Goal: Complete application form: Complete application form

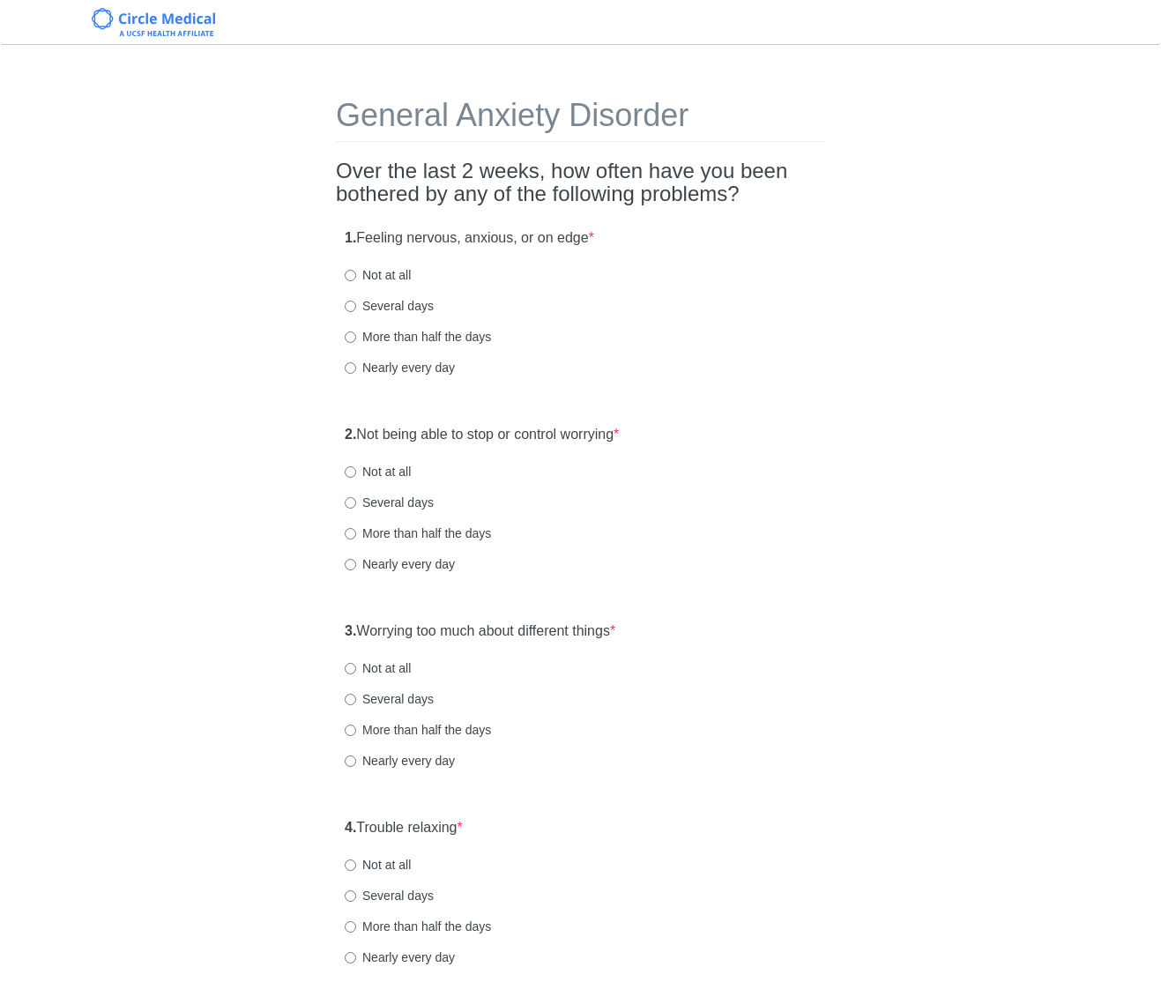
click at [406, 269] on label "Not at all" at bounding box center [378, 275] width 66 height 18
click at [356, 270] on input "Not at all" at bounding box center [350, 275] width 11 height 11
radio input "true"
click at [619, 329] on div "More than half the days" at bounding box center [581, 337] width 472 height 18
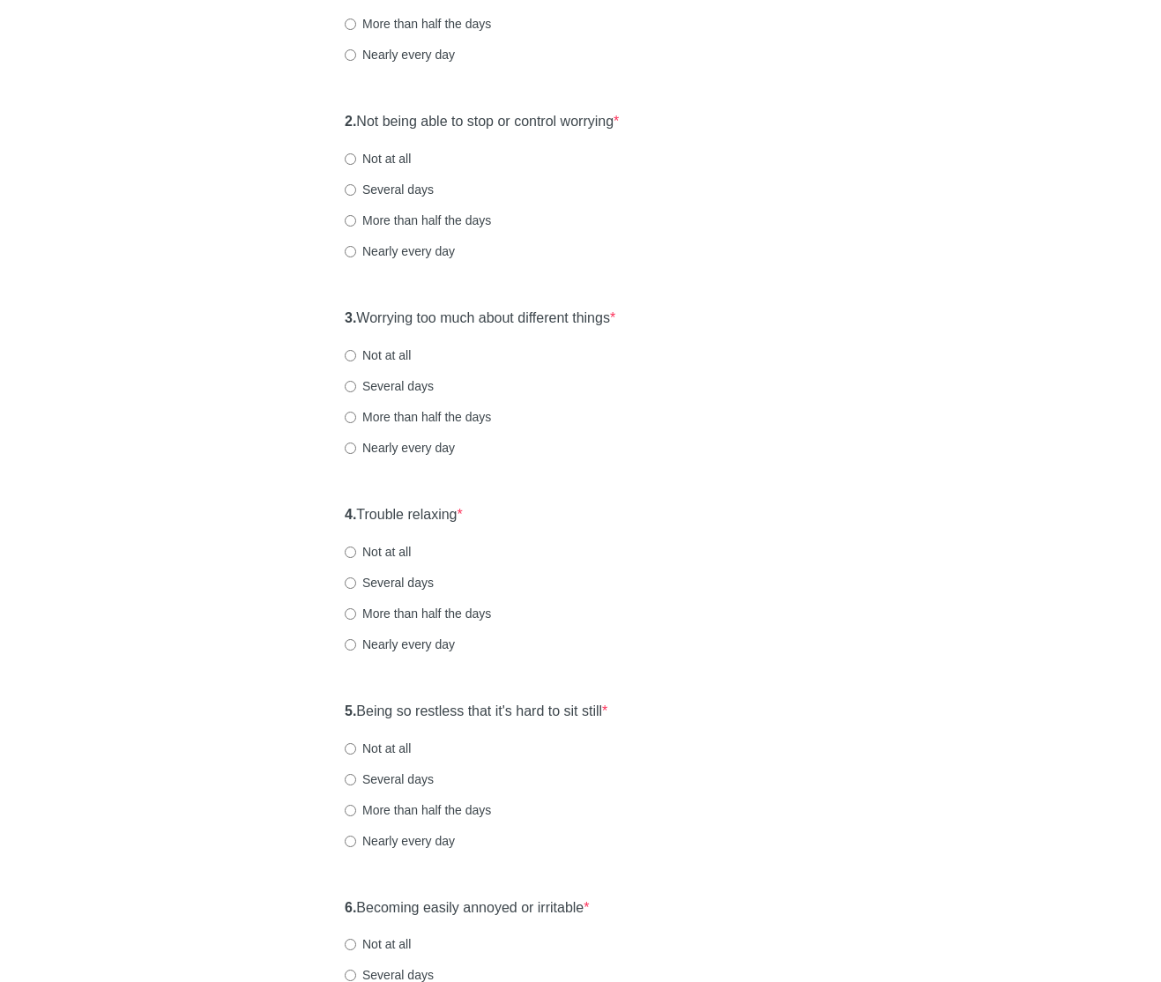
scroll to position [317, 0]
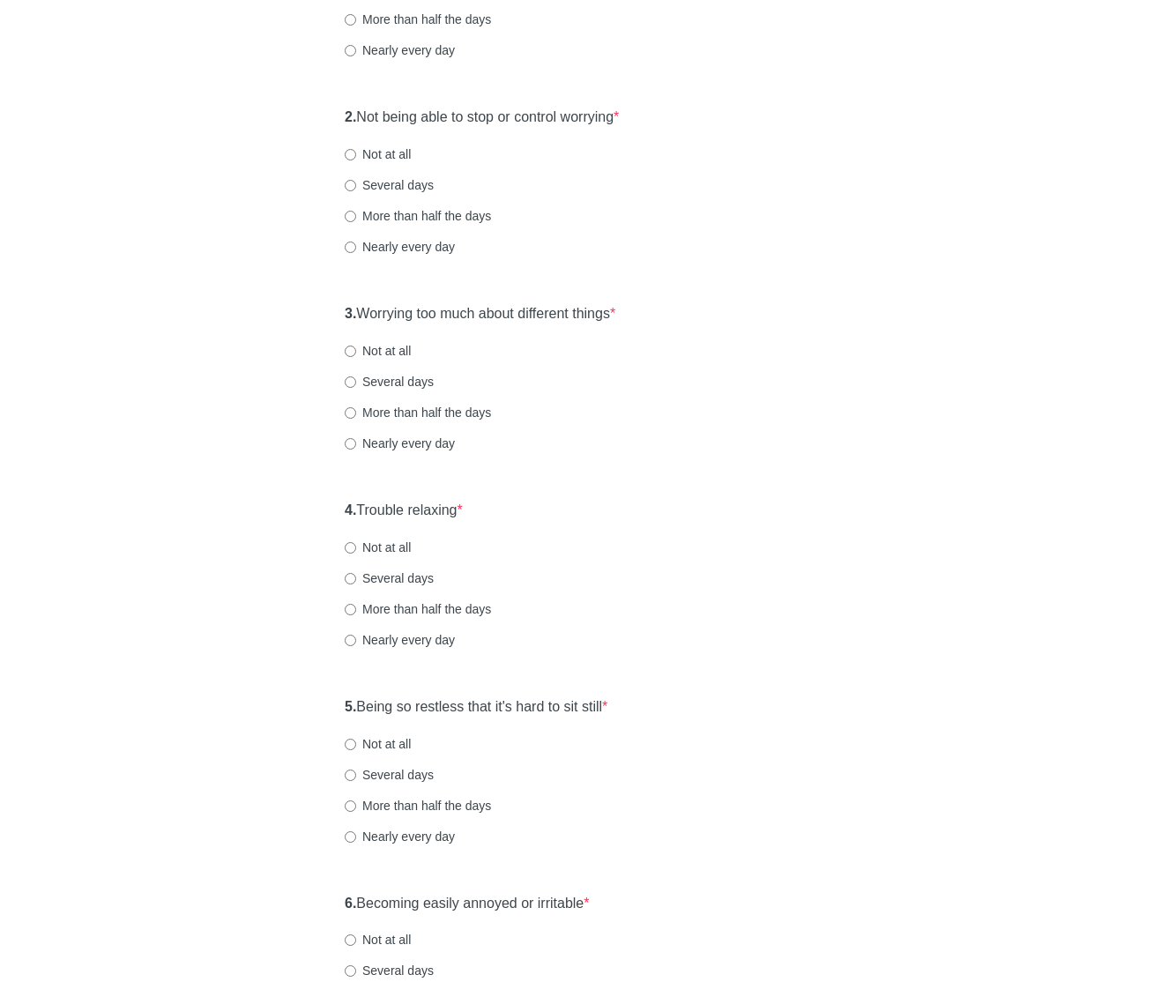
click at [401, 156] on label "Not at all" at bounding box center [378, 154] width 66 height 18
click at [356, 156] on input "Not at all" at bounding box center [350, 154] width 11 height 11
radio input "true"
drag, startPoint x: 563, startPoint y: 315, endPoint x: 603, endPoint y: 317, distance: 39.8
click at [563, 315] on label "3. Worrying too much about different things *" at bounding box center [480, 314] width 271 height 20
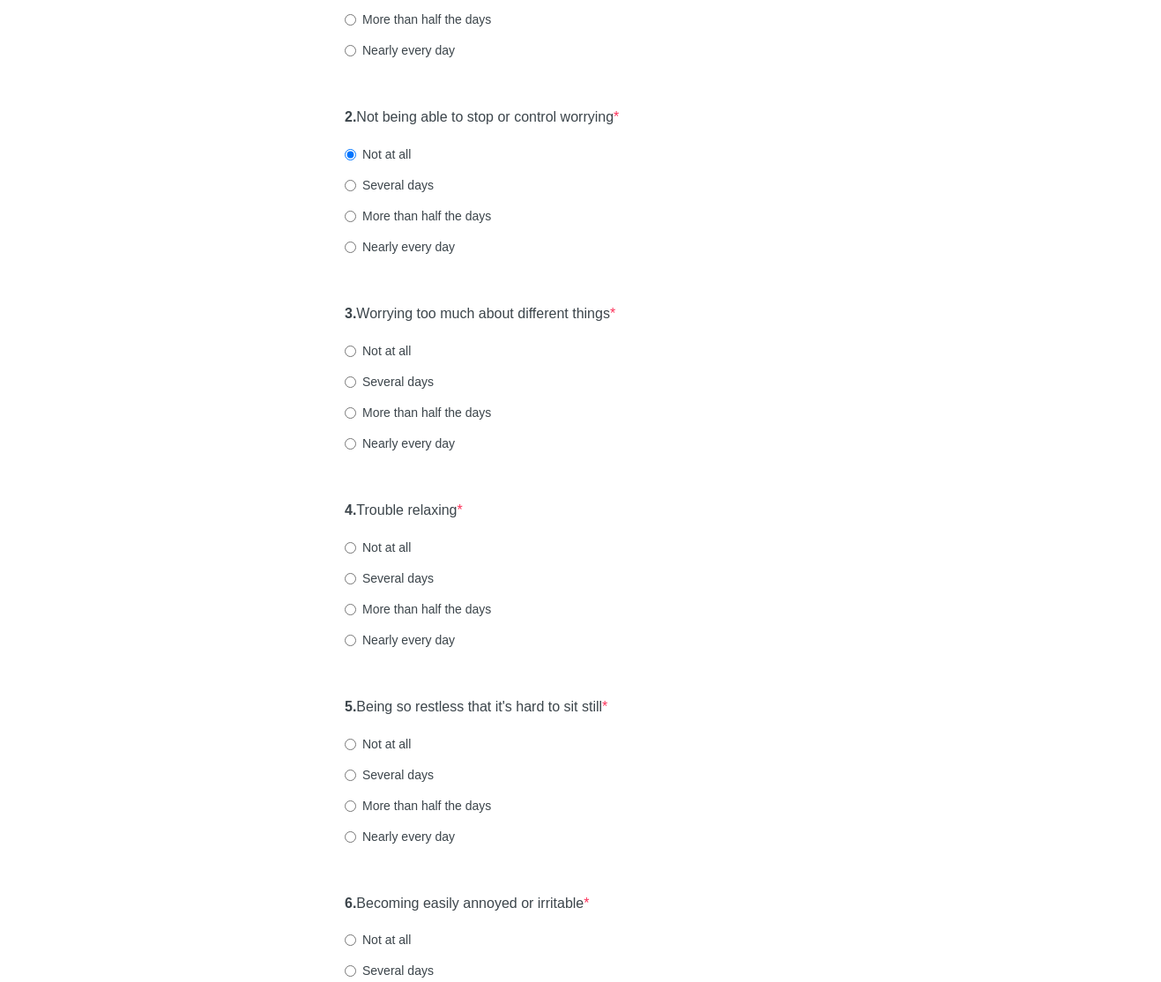
click at [804, 330] on div "3. Worrying too much about different things * Not at all Several days More than…" at bounding box center [580, 386] width 489 height 183
click at [412, 189] on label "Several days" at bounding box center [389, 185] width 89 height 18
click at [356, 189] on input "Several days" at bounding box center [350, 185] width 11 height 11
radio input "true"
click at [529, 196] on div "2. Not being able to stop or control worrying * Not at all Several days More th…" at bounding box center [580, 190] width 489 height 183
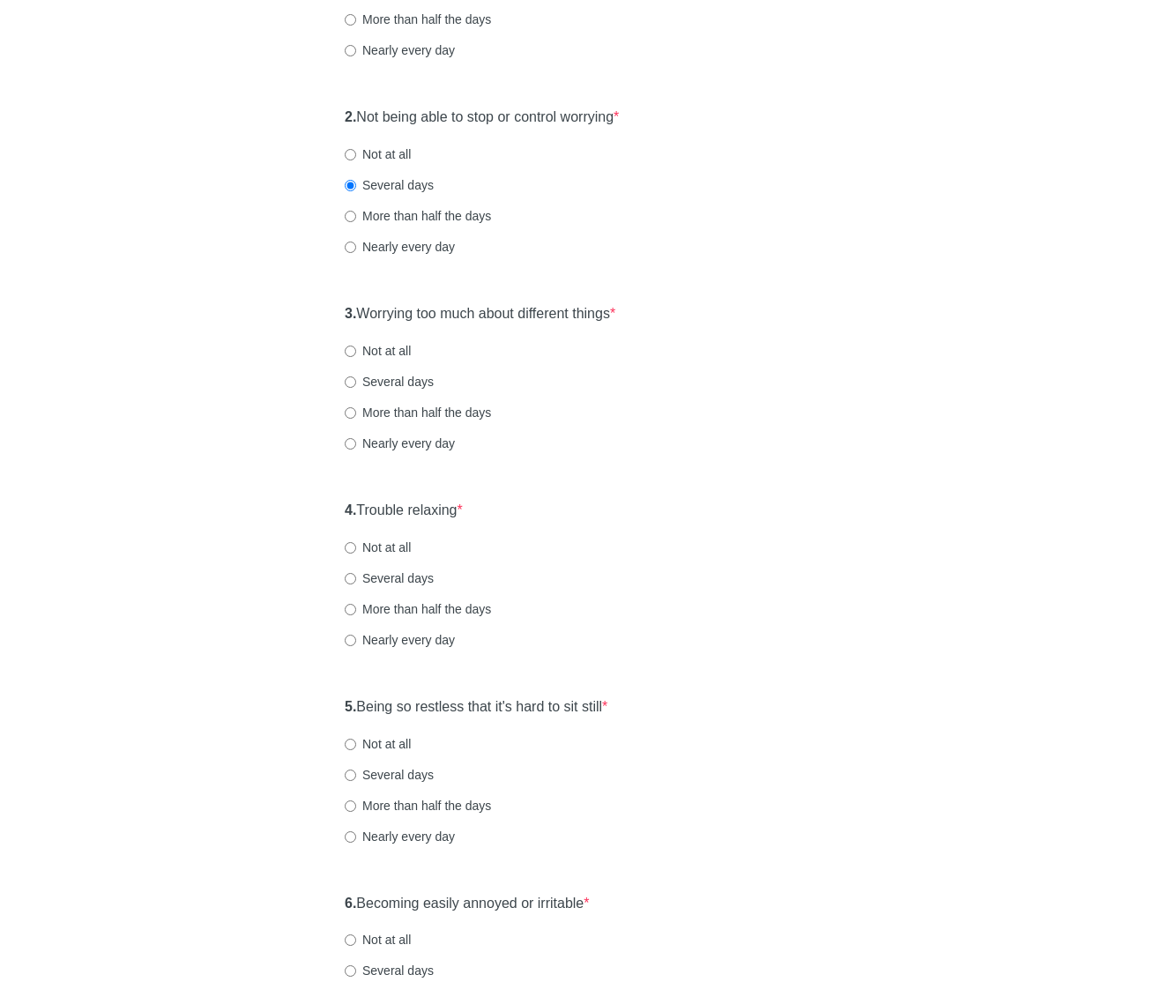
click at [529, 196] on div "2. Not being able to stop or control worrying * Not at all Several days More th…" at bounding box center [580, 190] width 489 height 183
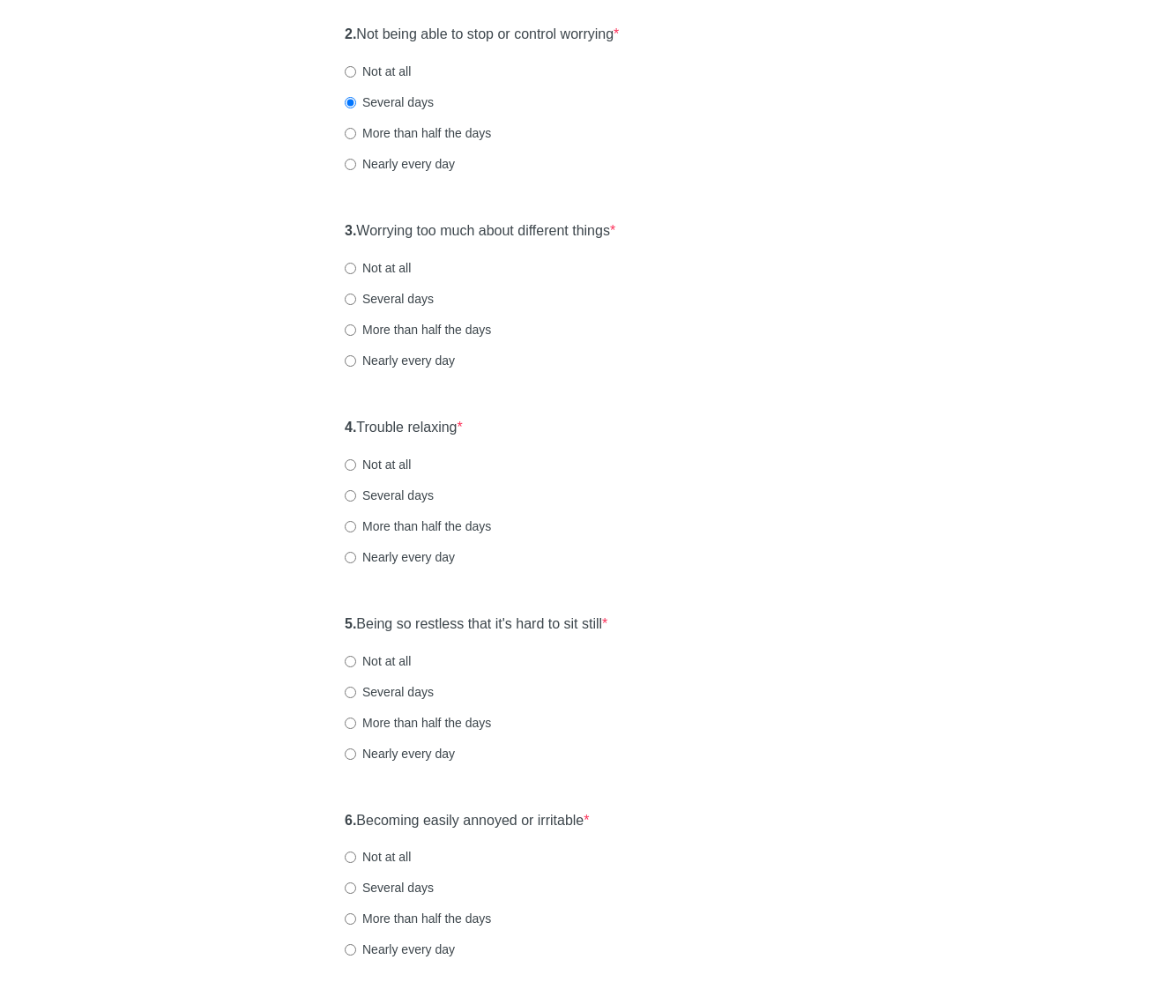
scroll to position [423, 0]
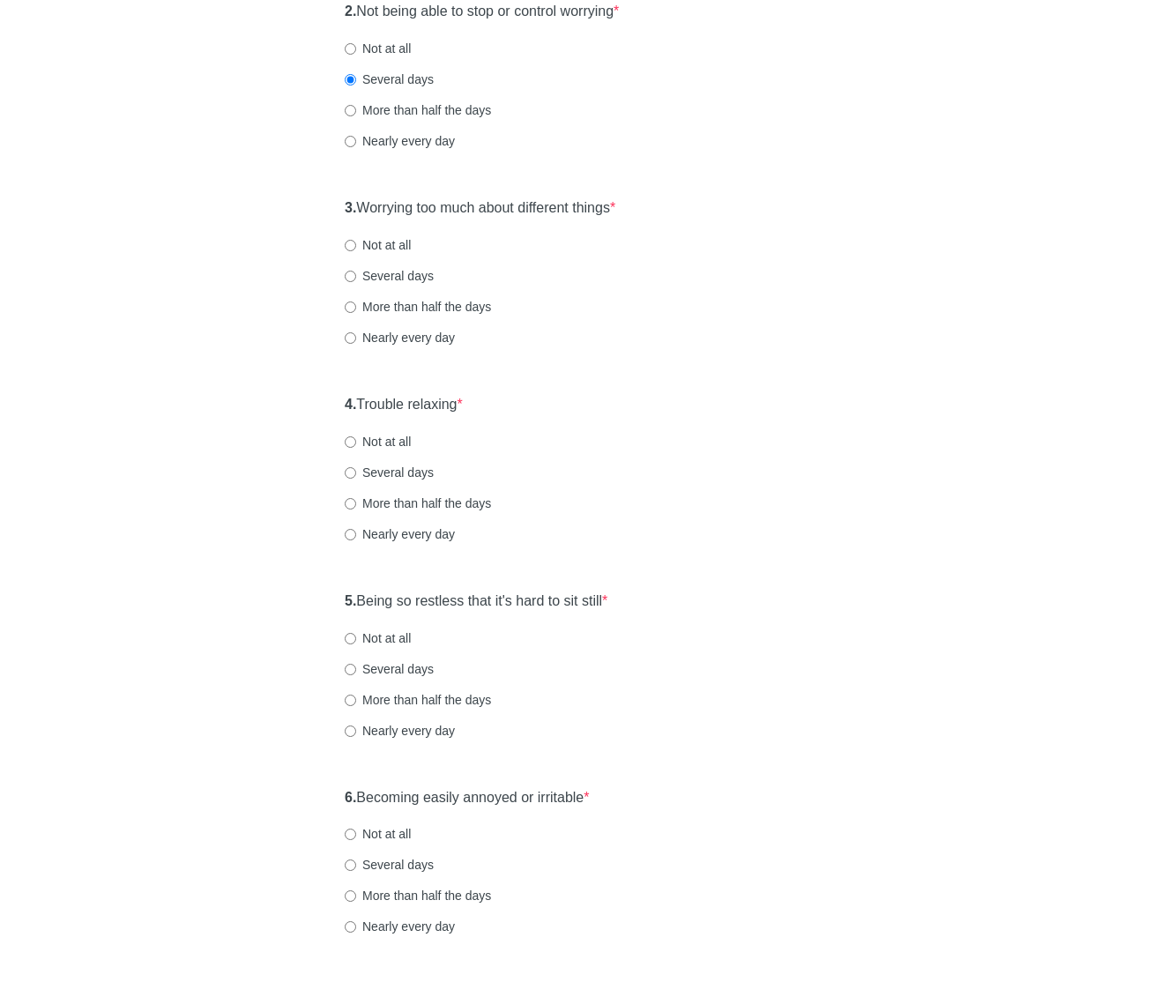
click at [382, 247] on label "Not at all" at bounding box center [378, 245] width 66 height 18
click at [356, 247] on input "Not at all" at bounding box center [350, 245] width 11 height 11
radio input "true"
drag, startPoint x: 606, startPoint y: 397, endPoint x: 465, endPoint y: 402, distance: 141.1
click at [606, 397] on div "4. Trouble relaxing * Not at all Several days More than half the days Nearly ev…" at bounding box center [580, 477] width 489 height 183
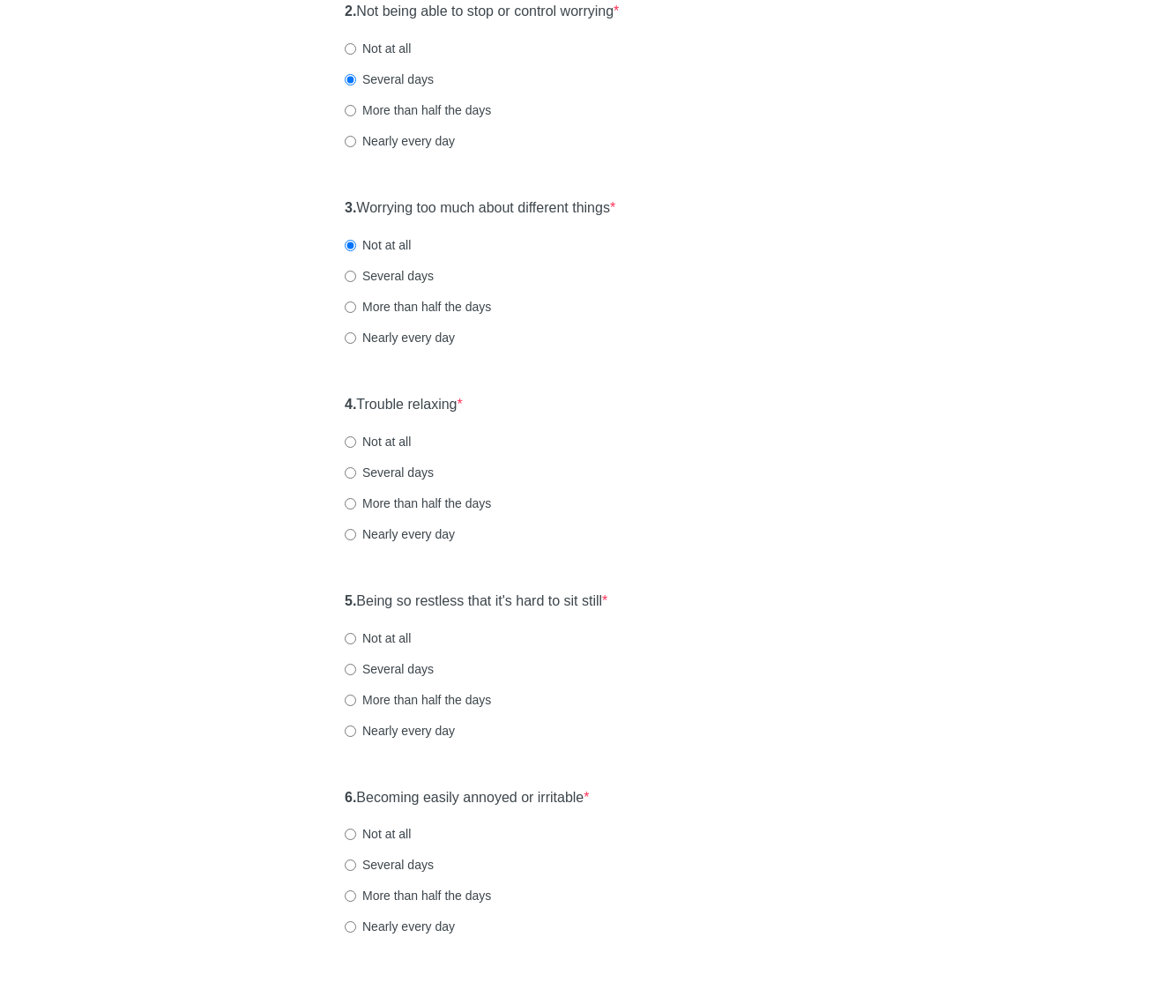
click at [423, 405] on label "4. Trouble relaxing *" at bounding box center [404, 405] width 118 height 20
click at [674, 406] on div "4. Trouble relaxing * Not at all Several days More than half the days Nearly ev…" at bounding box center [580, 477] width 489 height 183
click at [350, 445] on input "Not at all" at bounding box center [350, 441] width 11 height 11
radio input "true"
click at [607, 453] on div "4. Trouble relaxing * Not at all Several days More than half the days Nearly ev…" at bounding box center [580, 477] width 489 height 183
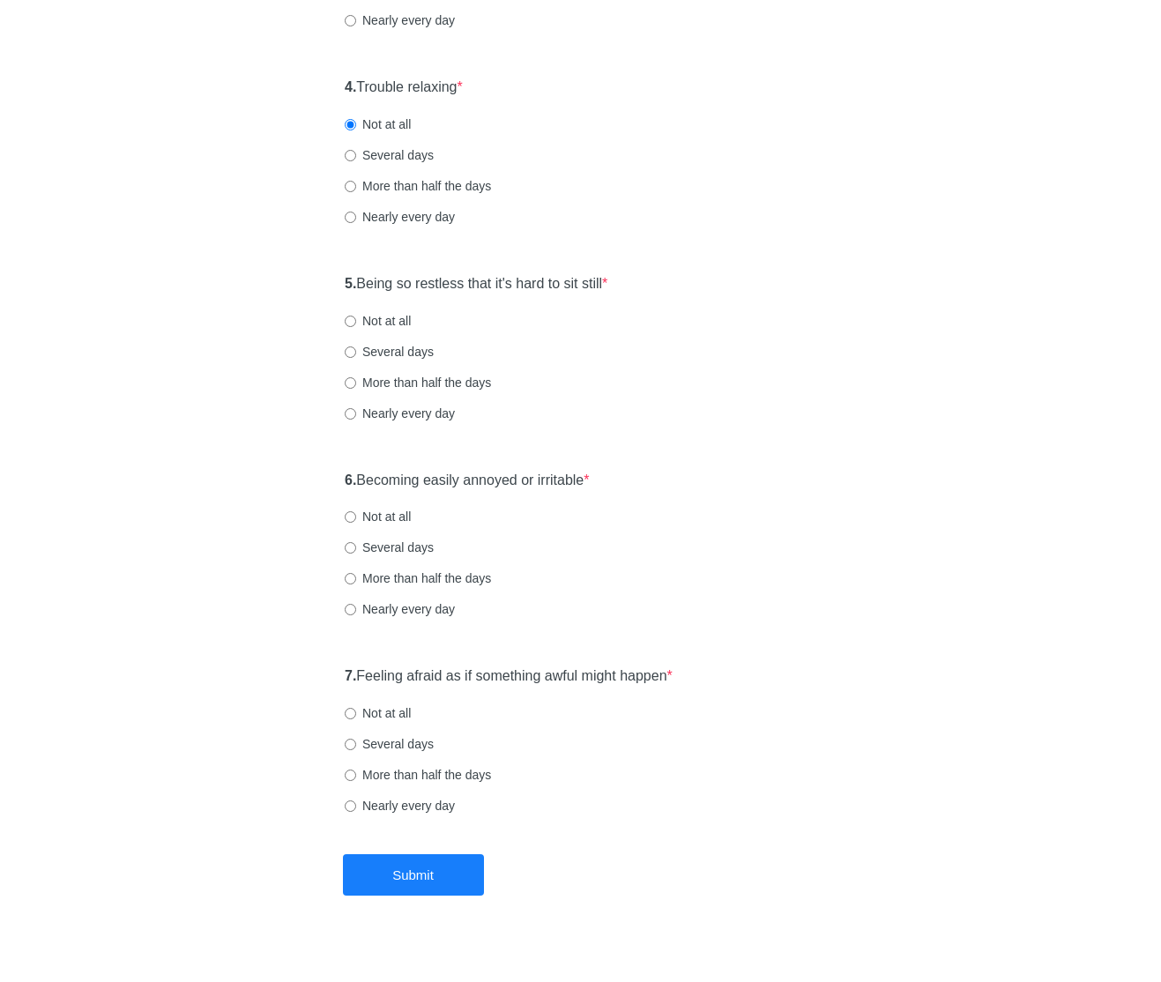
scroll to position [761, 0]
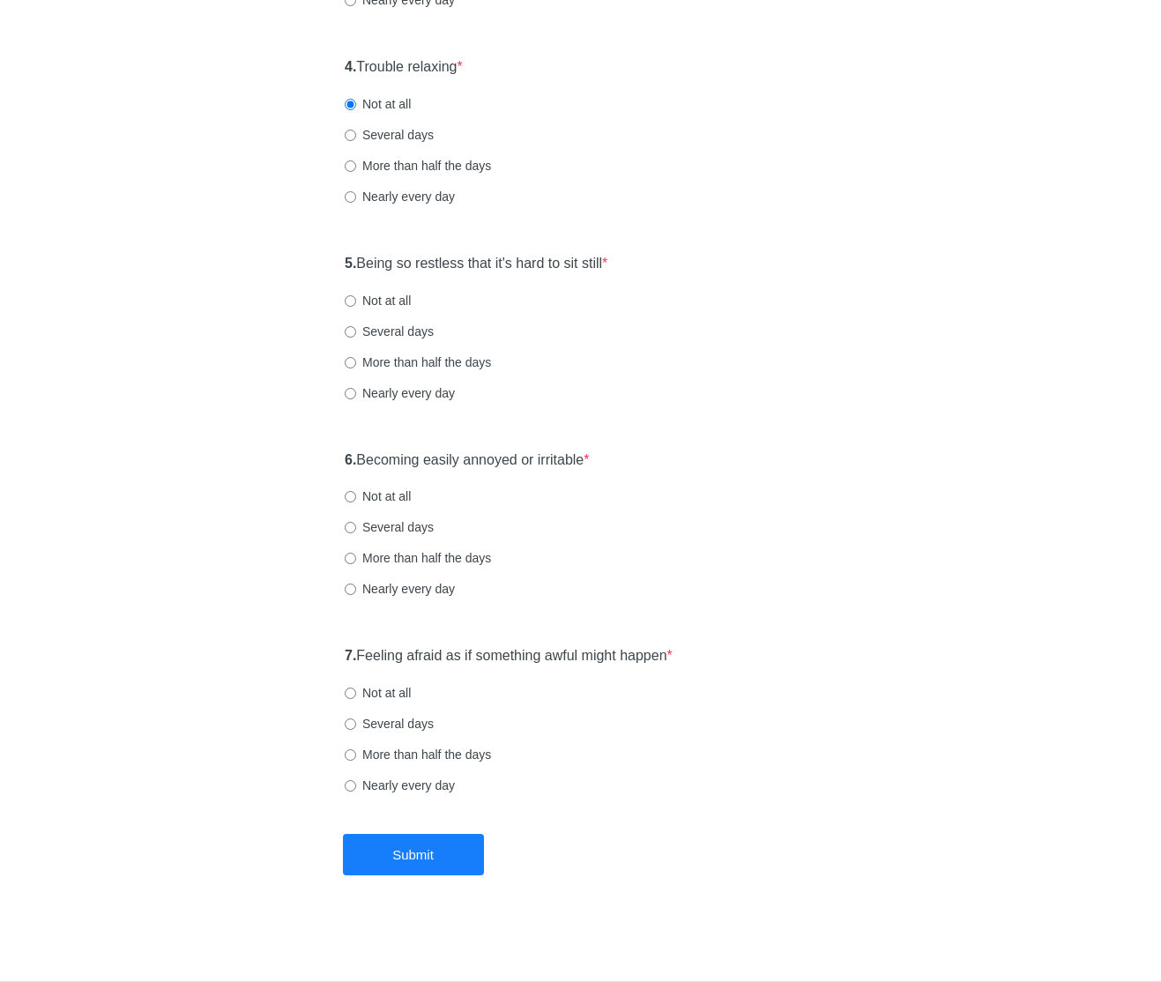
click at [360, 286] on div "5. Being so restless that it's hard to sit still * Not at all Several days More…" at bounding box center [580, 336] width 489 height 183
click at [366, 298] on label "Not at all" at bounding box center [378, 301] width 66 height 18
click at [356, 298] on input "Not at all" at bounding box center [350, 300] width 11 height 11
radio input "true"
click at [506, 458] on label "6. Becoming easily annoyed or irritable *" at bounding box center [467, 460] width 245 height 20
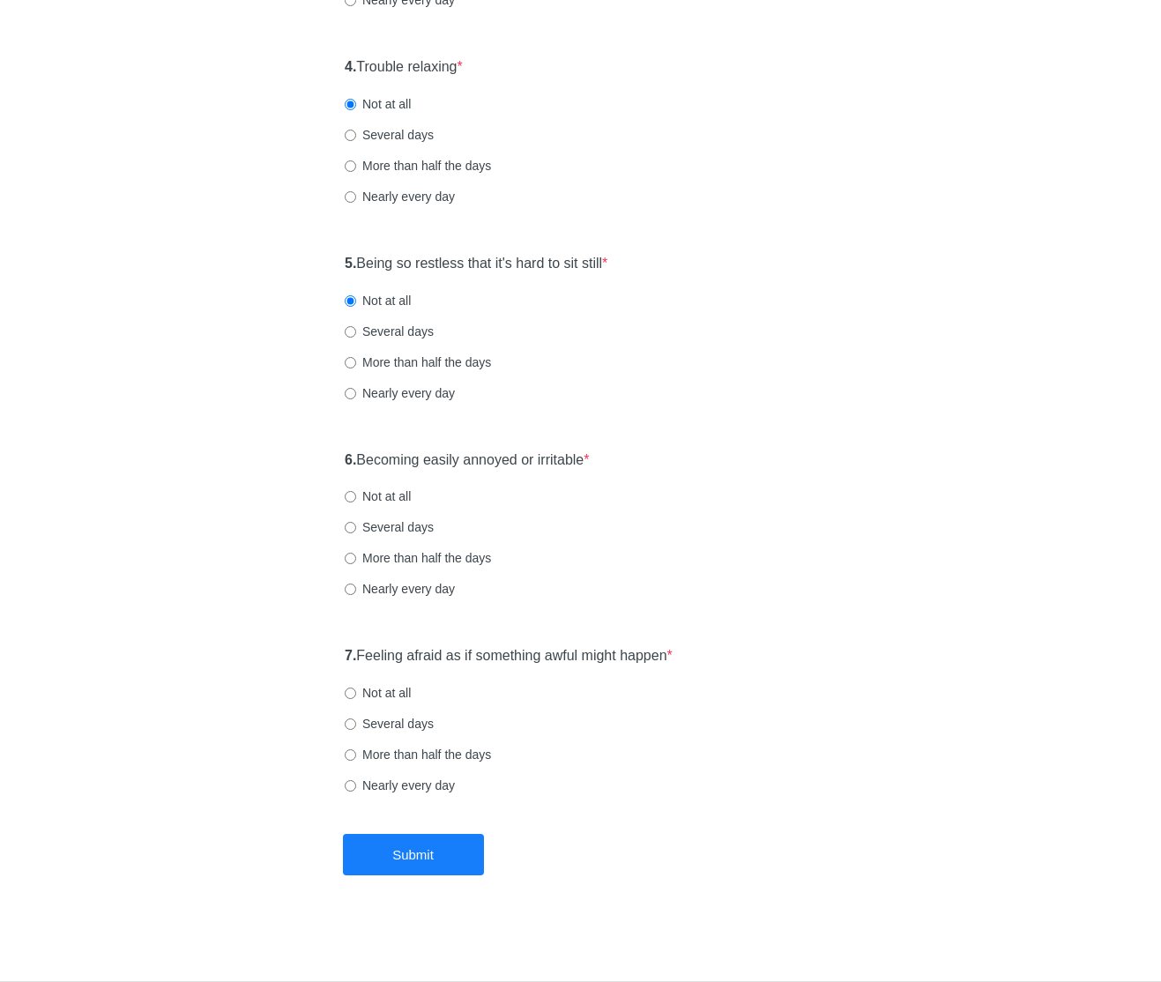
click at [663, 461] on div "6. Becoming easily annoyed or irritable * Not at all Several days More than hal…" at bounding box center [580, 533] width 489 height 183
click at [402, 502] on label "Not at all" at bounding box center [378, 496] width 66 height 18
click at [356, 502] on input "Not at all" at bounding box center [350, 496] width 11 height 11
radio input "true"
click at [566, 660] on label "7. Feeling afraid as if something awful might happen *" at bounding box center [509, 656] width 328 height 20
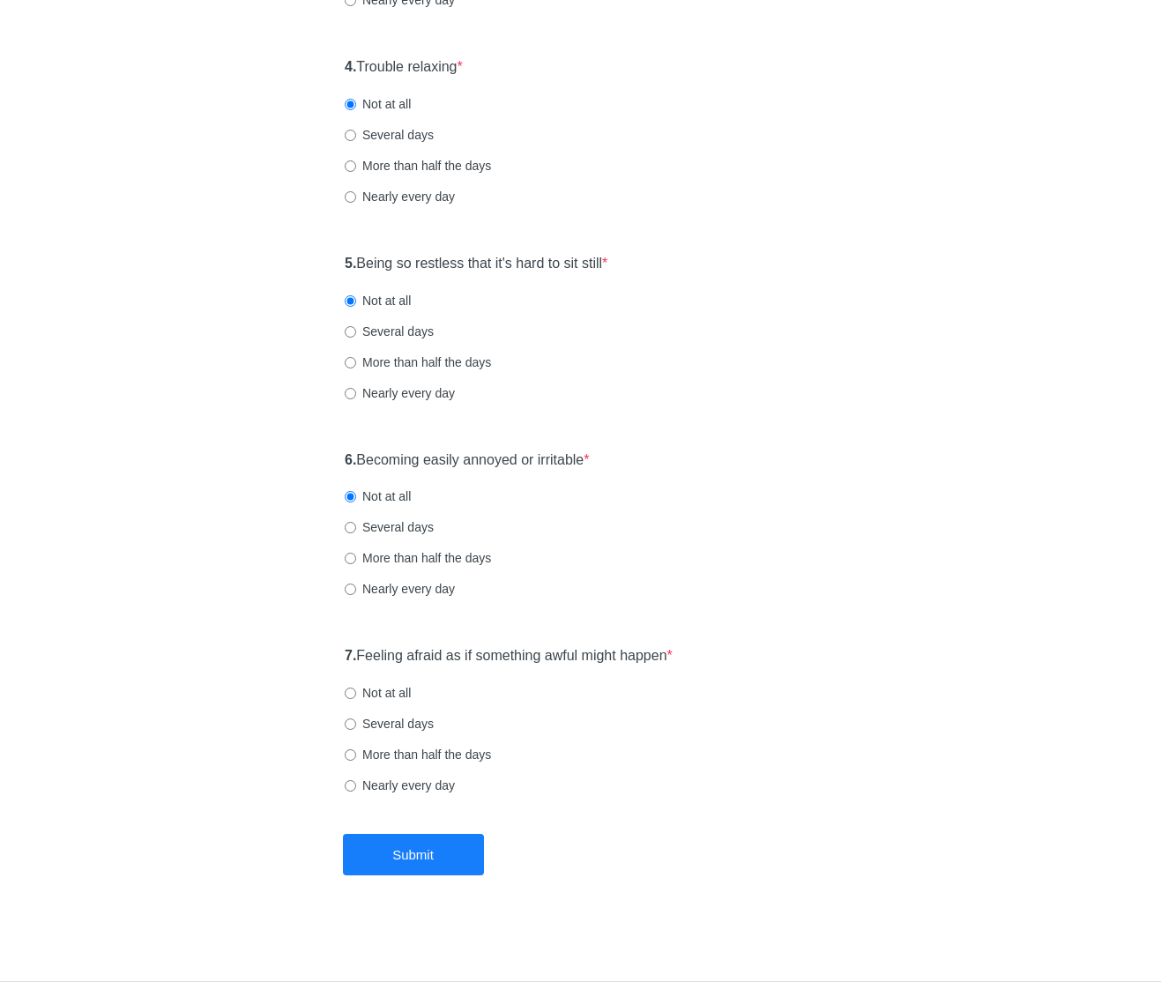
click at [383, 696] on label "Not at all" at bounding box center [378, 693] width 66 height 18
click at [356, 696] on input "Not at all" at bounding box center [350, 693] width 11 height 11
radio input "true"
click at [473, 846] on button "Submit" at bounding box center [413, 854] width 141 height 41
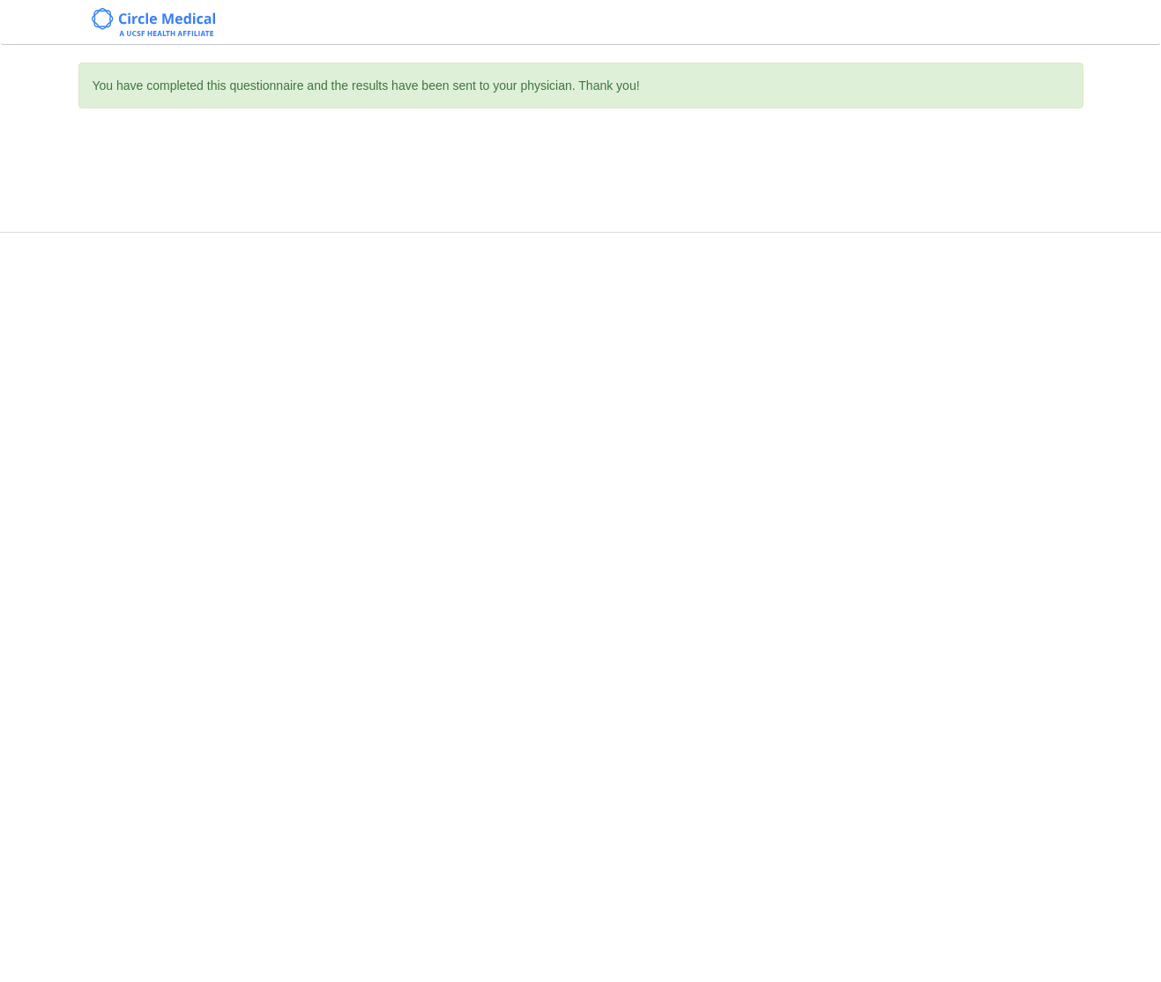
scroll to position [0, 0]
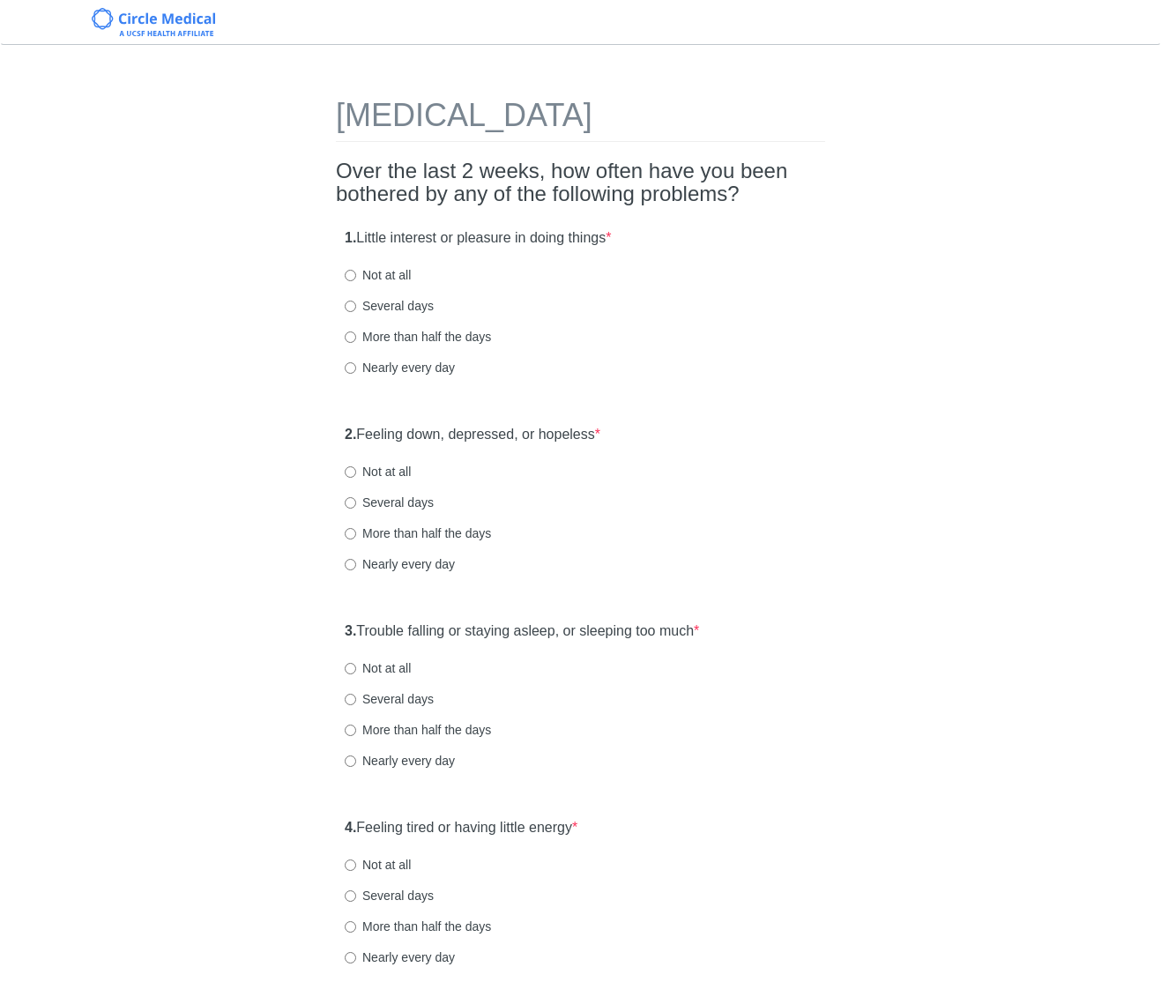
click at [389, 467] on label "Not at all" at bounding box center [378, 472] width 66 height 18
click at [356, 467] on input "Not at all" at bounding box center [350, 471] width 11 height 11
radio input "true"
click at [628, 317] on div "1. Little interest or pleasure in doing things * Not at all Several days More t…" at bounding box center [580, 311] width 489 height 183
click at [396, 272] on label "Not at all" at bounding box center [378, 275] width 66 height 18
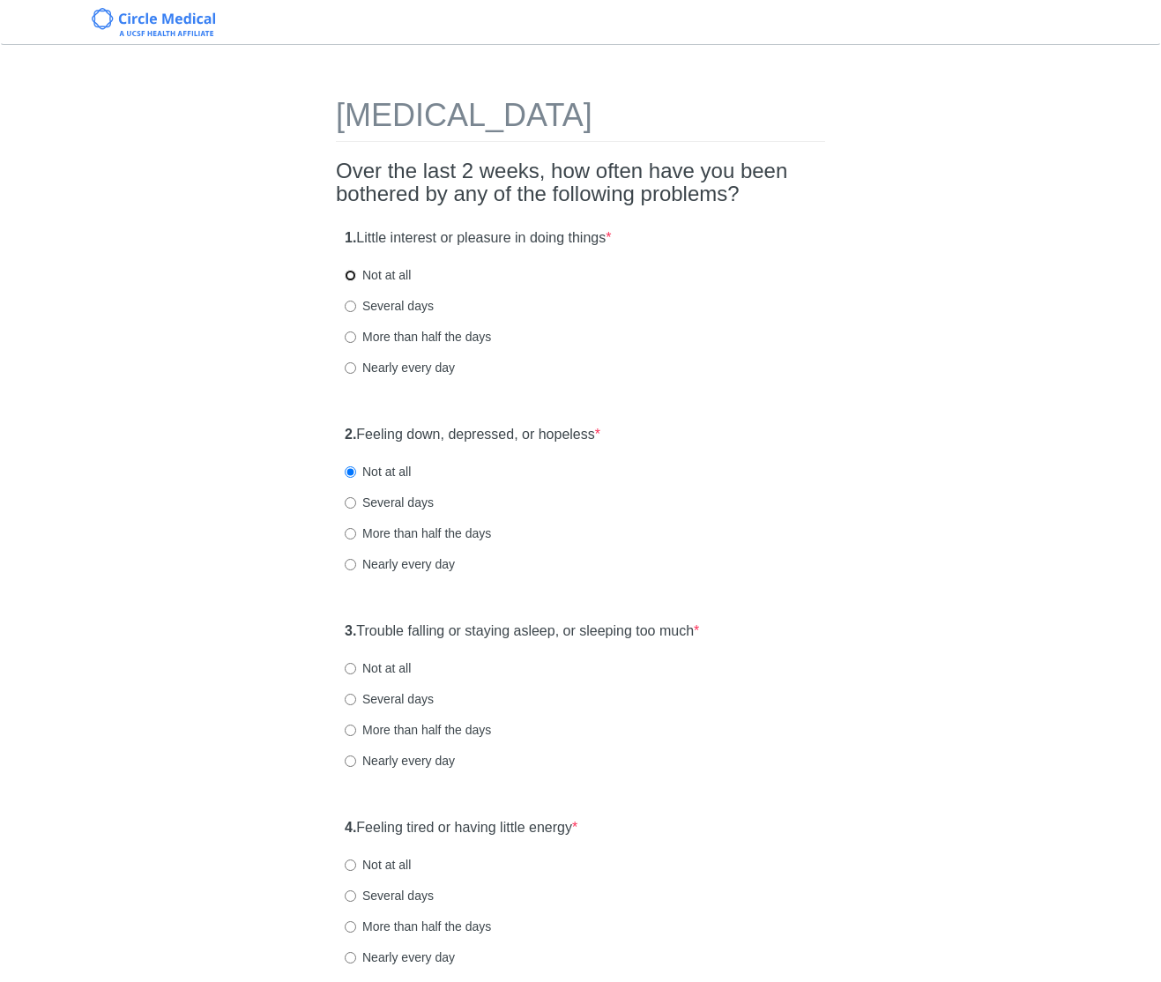
click at [356, 272] on input "Not at all" at bounding box center [350, 275] width 11 height 11
radio input "true"
click at [727, 309] on div "Several days" at bounding box center [581, 306] width 472 height 18
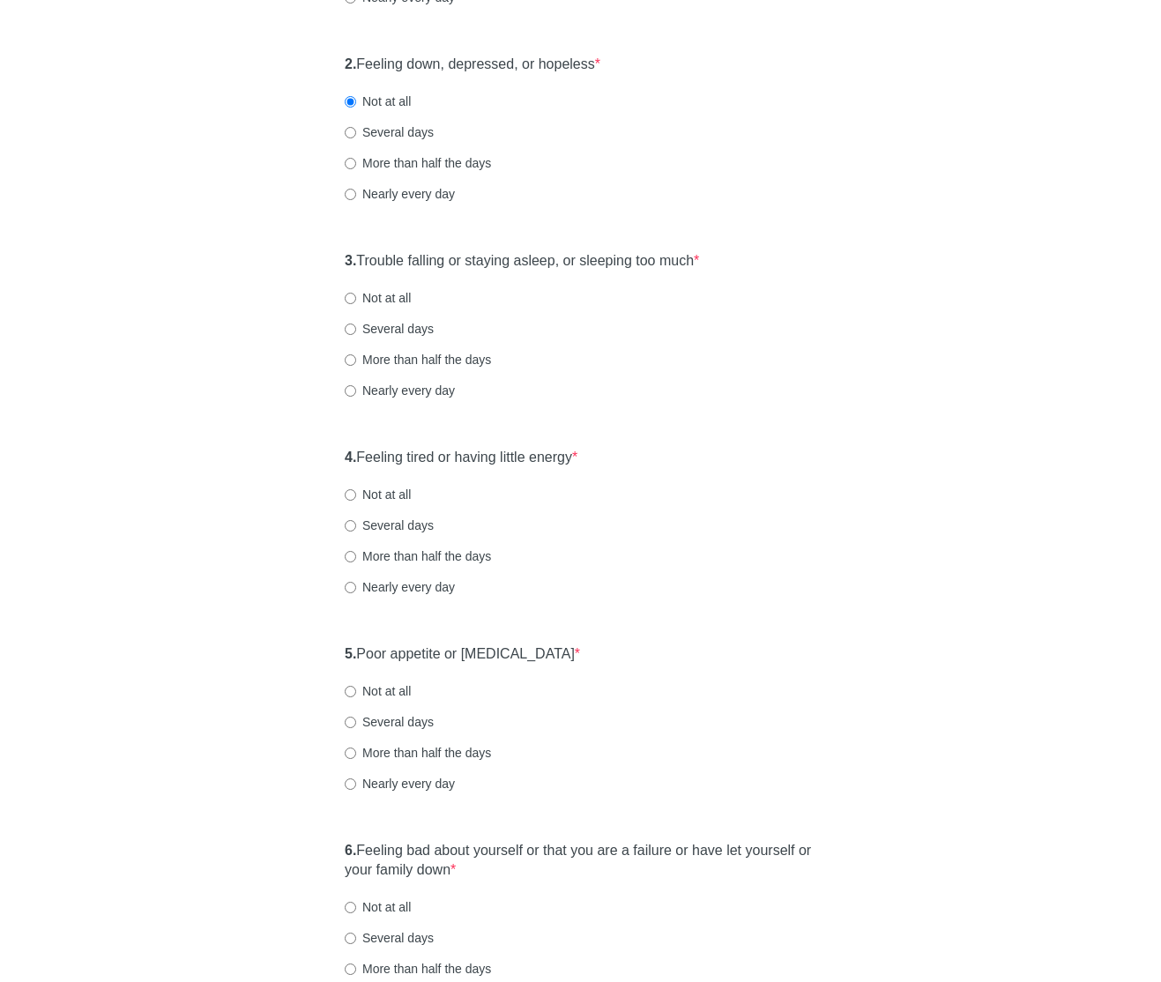
scroll to position [388, 0]
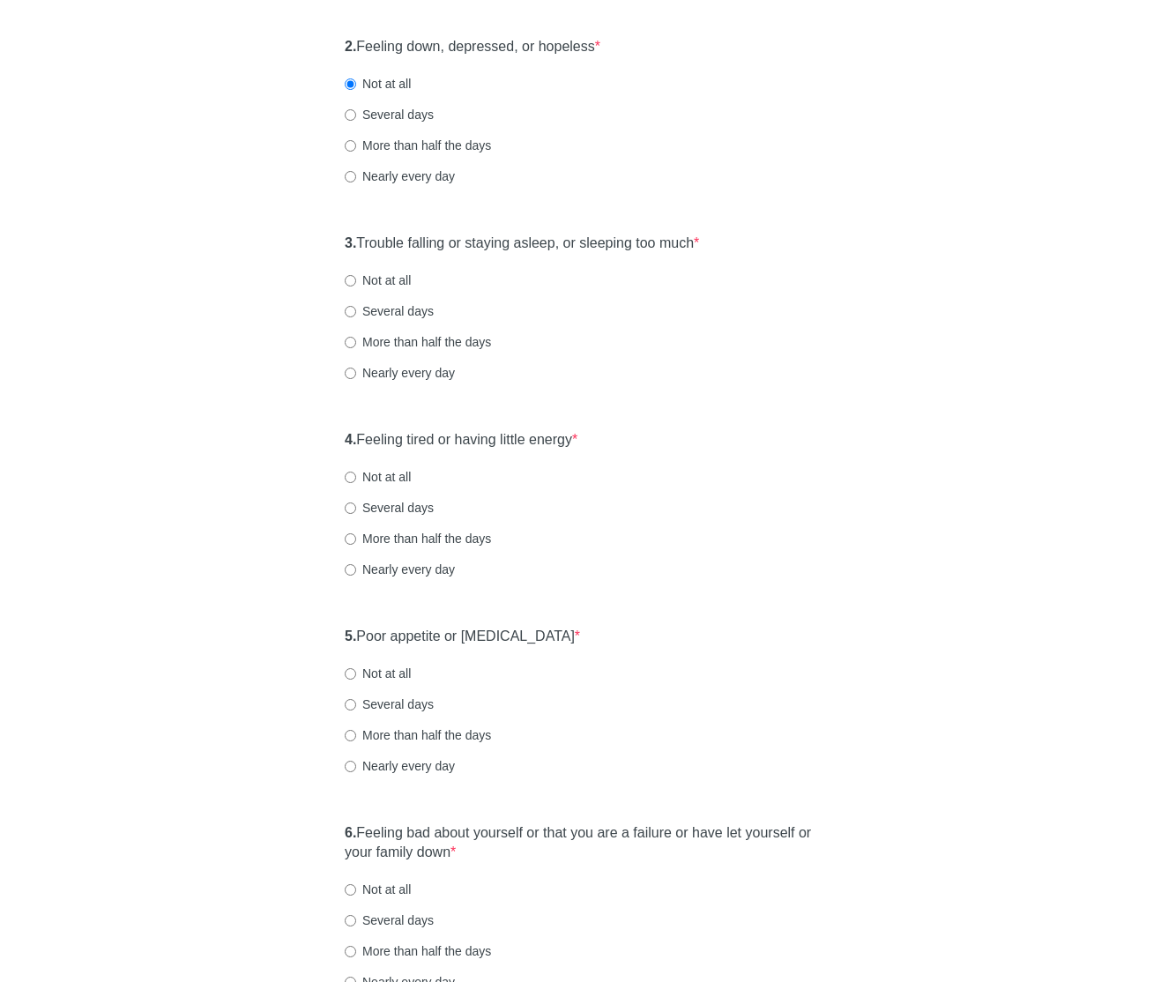
click at [421, 316] on label "Several days" at bounding box center [389, 311] width 89 height 18
click at [356, 316] on input "Several days" at bounding box center [350, 311] width 11 height 11
radio input "true"
click at [748, 346] on div "More than half the days" at bounding box center [581, 340] width 472 height 18
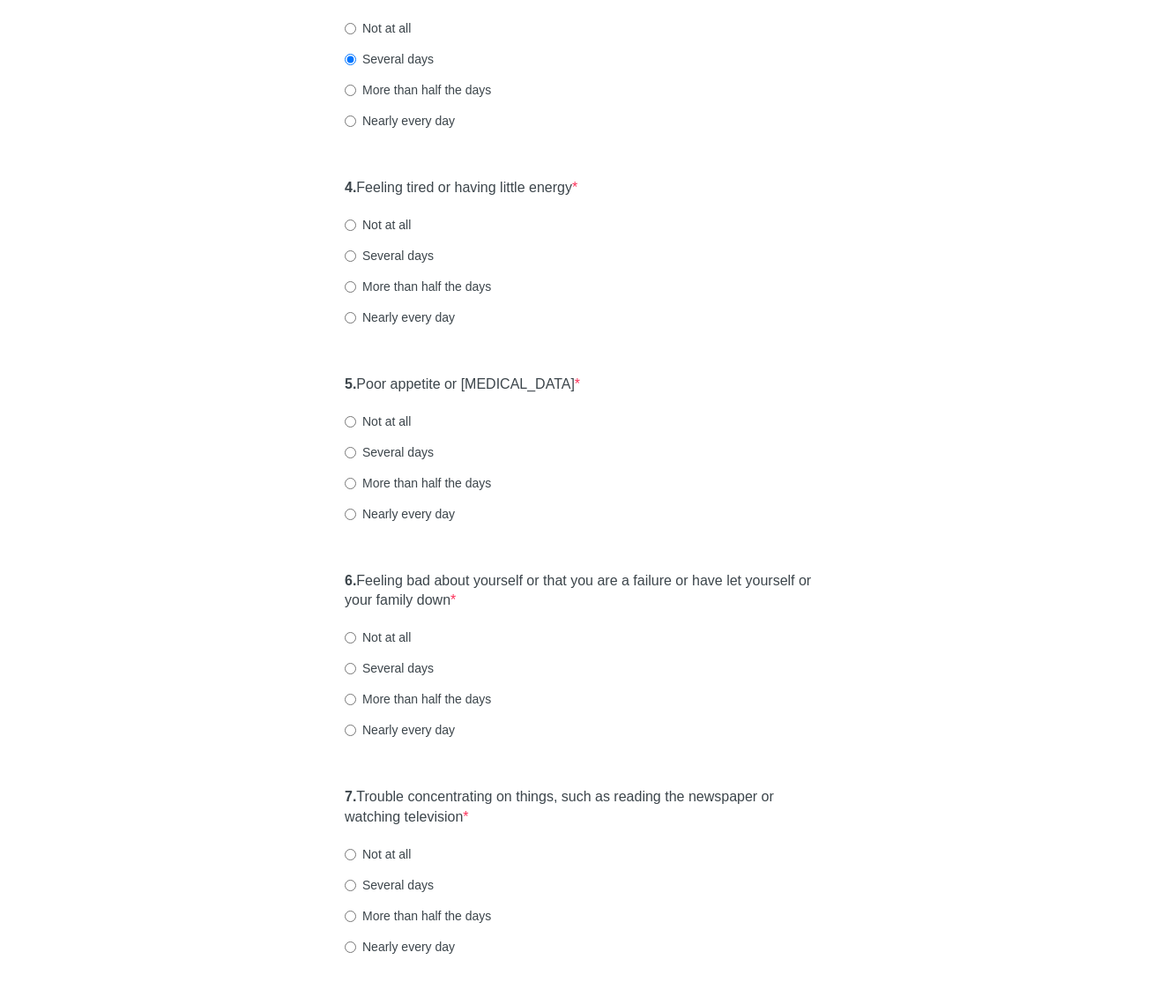
scroll to position [673, 0]
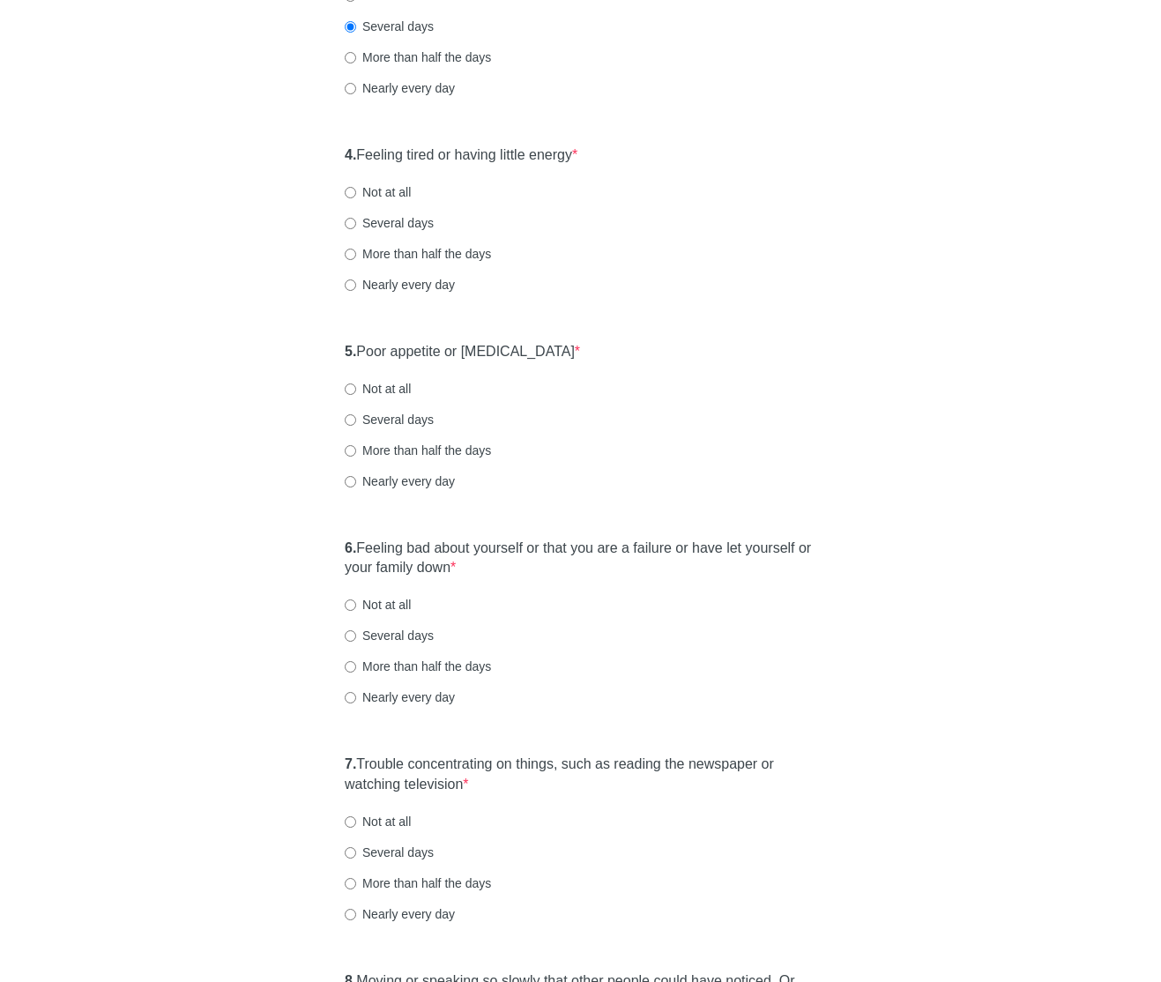
drag, startPoint x: 427, startPoint y: 223, endPoint x: 492, endPoint y: 229, distance: 65.5
click at [427, 223] on label "Several days" at bounding box center [389, 223] width 89 height 18
click at [356, 223] on input "Several days" at bounding box center [350, 223] width 11 height 11
radio input "true"
click at [794, 298] on div "4. Feeling tired or having little energy * Not at all Several days More than ha…" at bounding box center [580, 228] width 489 height 183
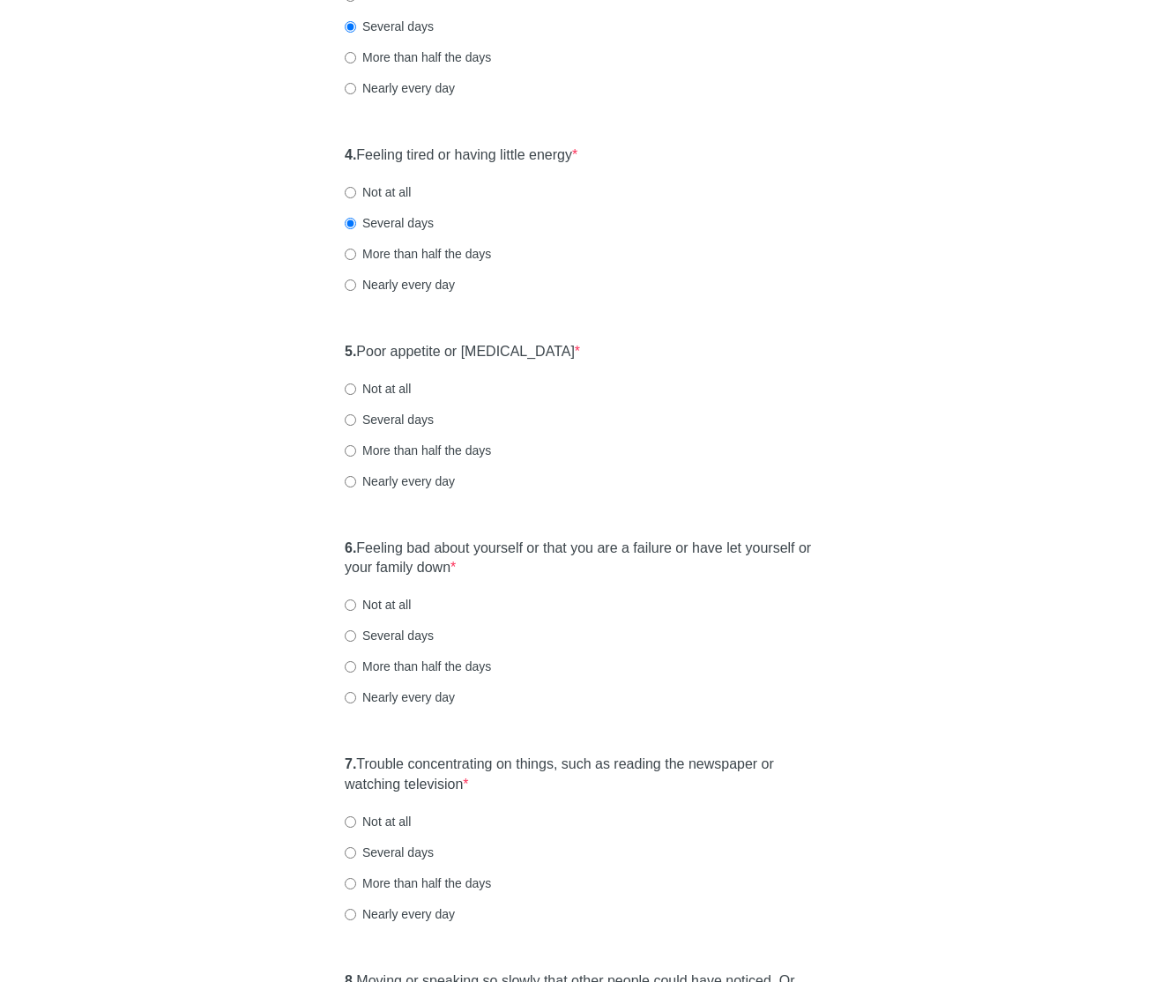
click at [374, 384] on label "Not at all" at bounding box center [378, 389] width 66 height 18
click at [356, 384] on input "Not at all" at bounding box center [350, 388] width 11 height 11
radio input "true"
click at [670, 431] on div "5. Poor appetite or overeating * Not at all Several days More than half the day…" at bounding box center [580, 424] width 489 height 183
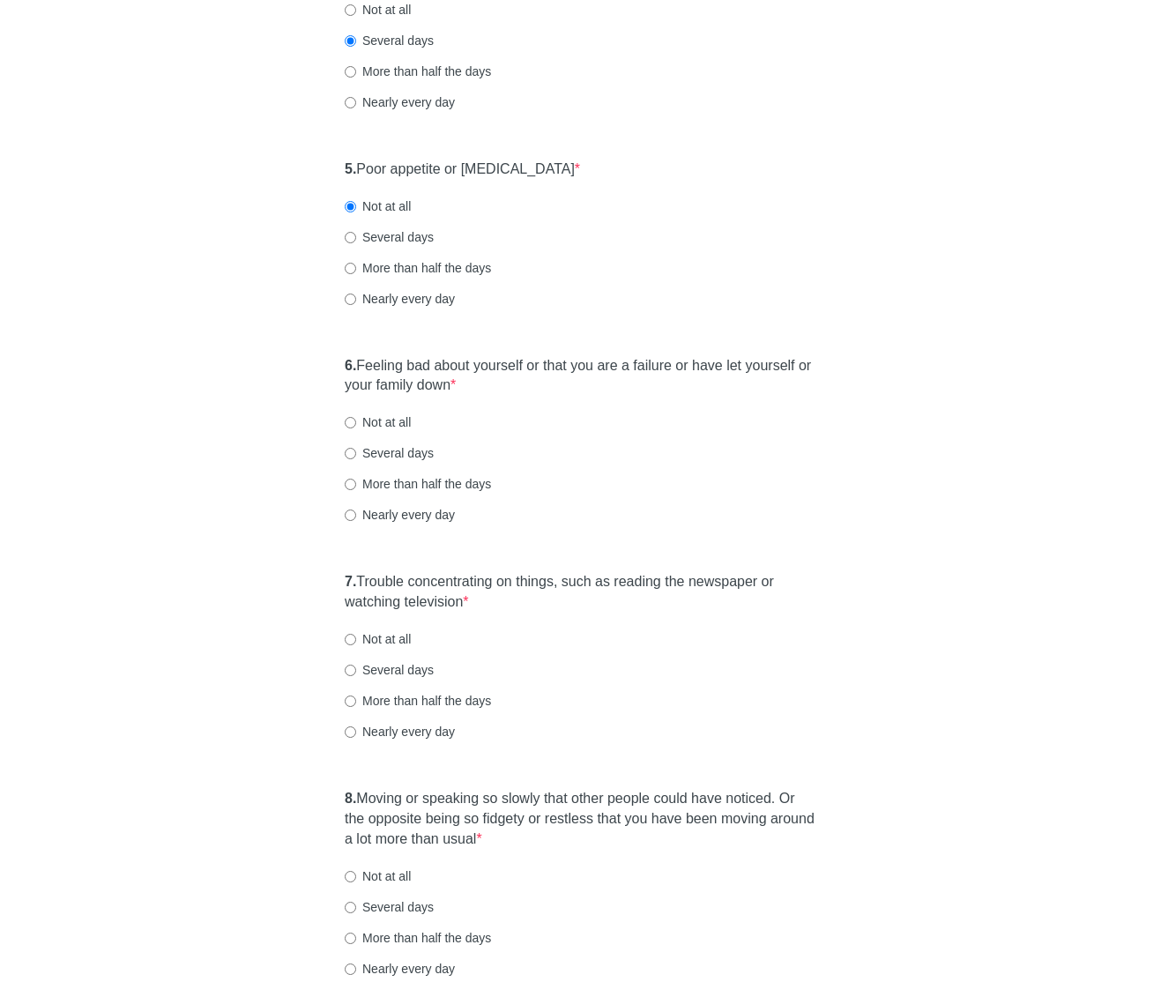
scroll to position [884, 0]
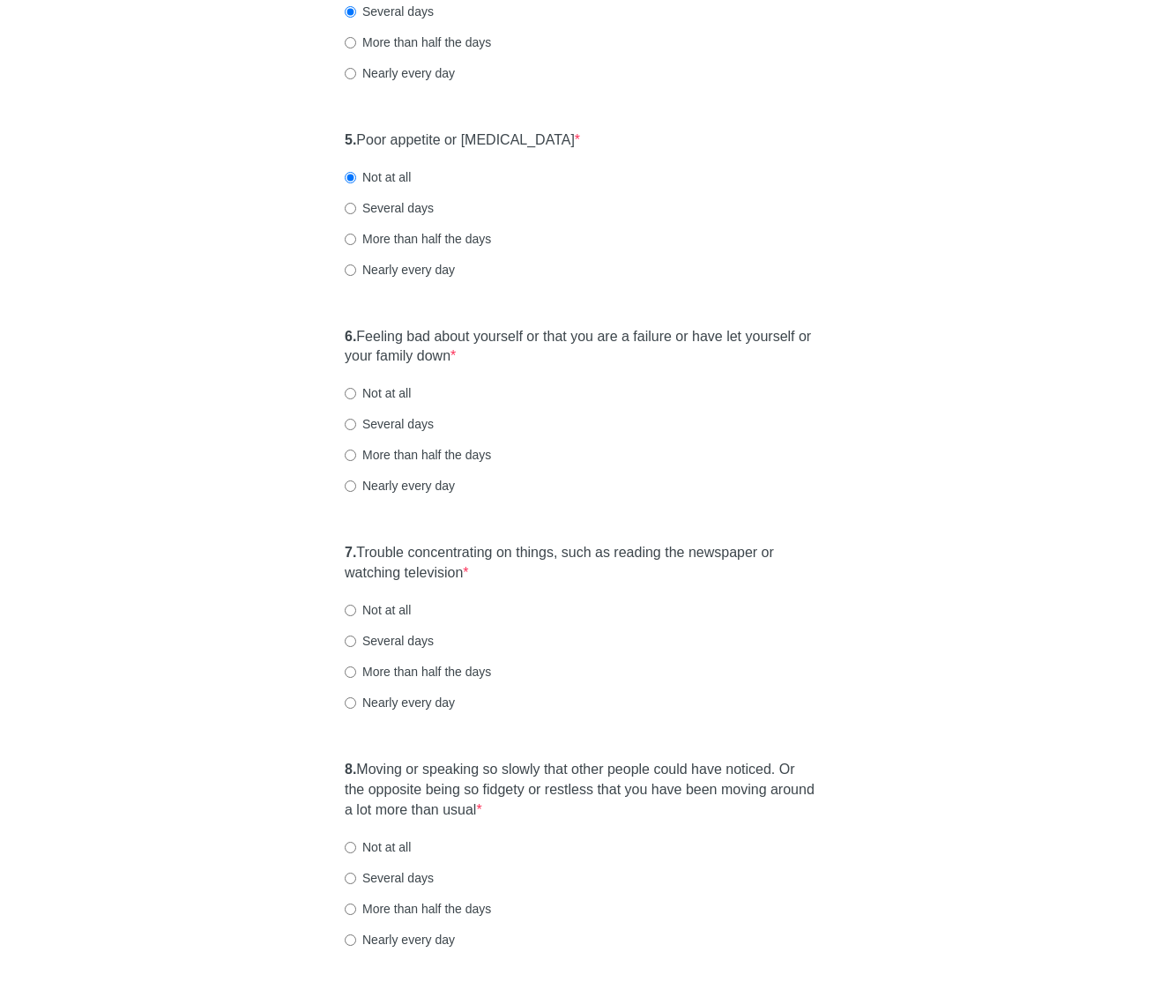
click at [381, 392] on label "Not at all" at bounding box center [378, 393] width 66 height 18
click at [356, 392] on input "Not at all" at bounding box center [350, 393] width 11 height 11
radio input "true"
click at [622, 555] on label "7. Trouble concentrating on things, such as reading the newspaper or watching t…" at bounding box center [581, 563] width 472 height 41
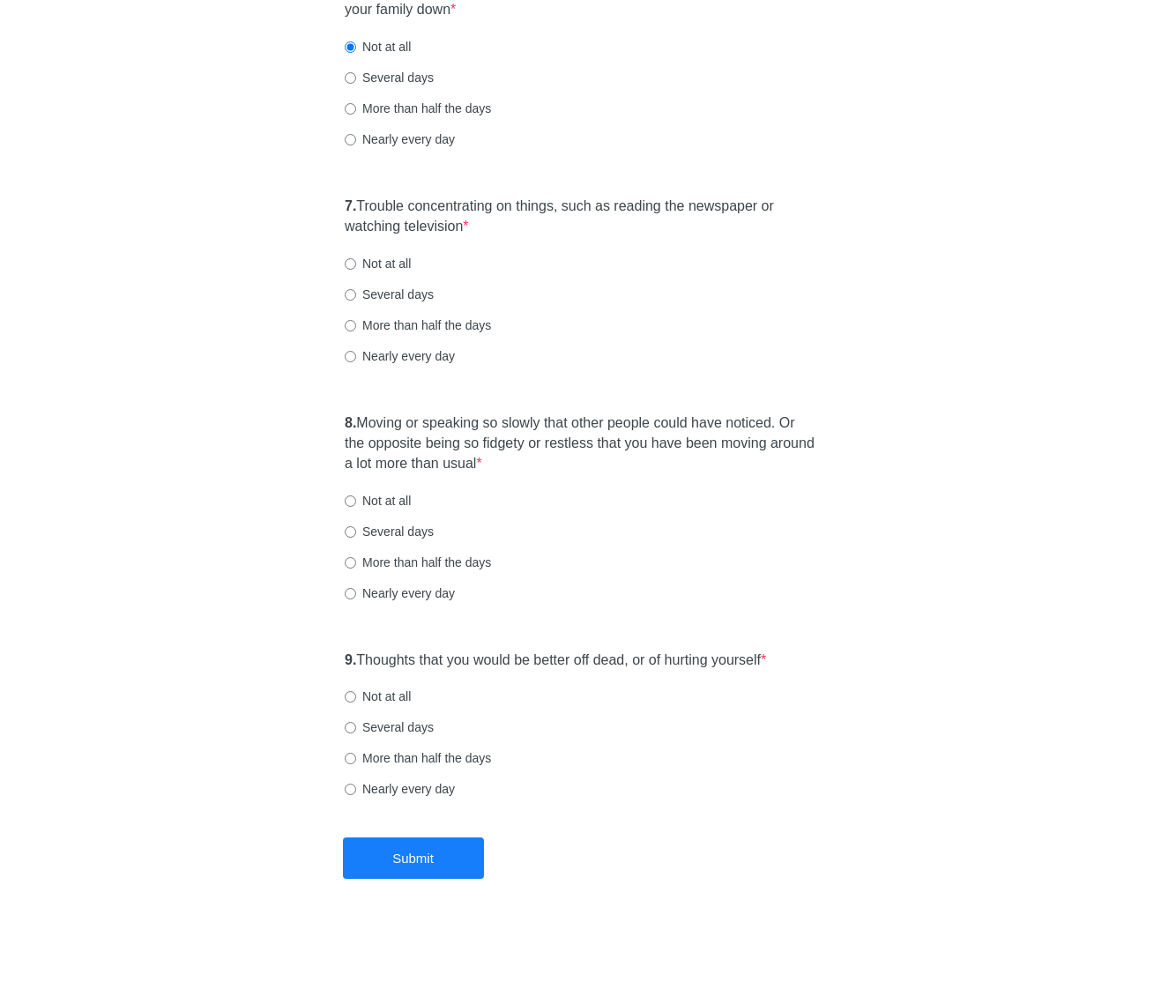
scroll to position [1234, 0]
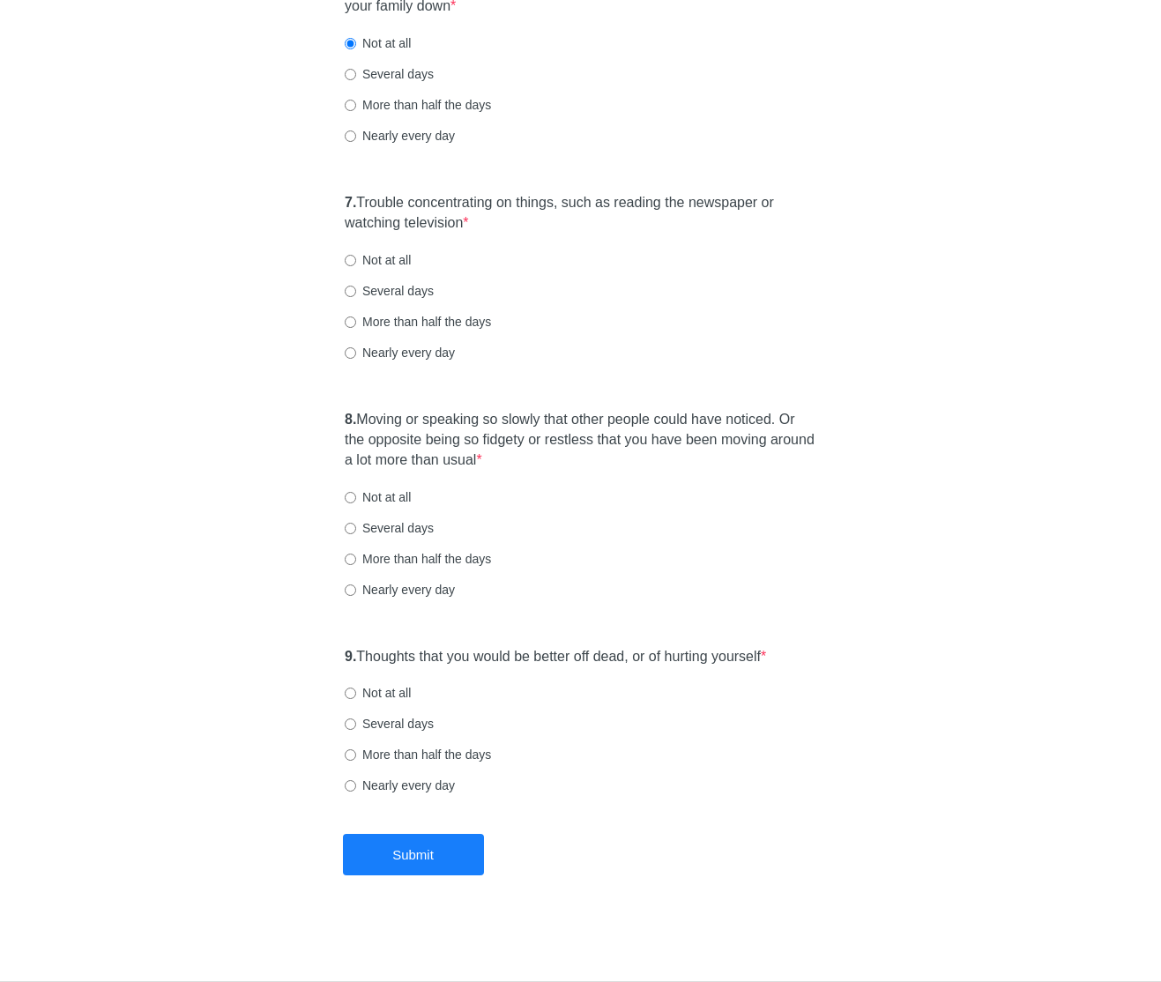
click at [376, 261] on label "Not at all" at bounding box center [378, 260] width 66 height 18
click at [356, 261] on input "Not at all" at bounding box center [350, 260] width 11 height 11
radio input "true"
click at [566, 418] on label "8. Moving or speaking so slowly that other people could have noticed. Or the op…" at bounding box center [581, 440] width 472 height 61
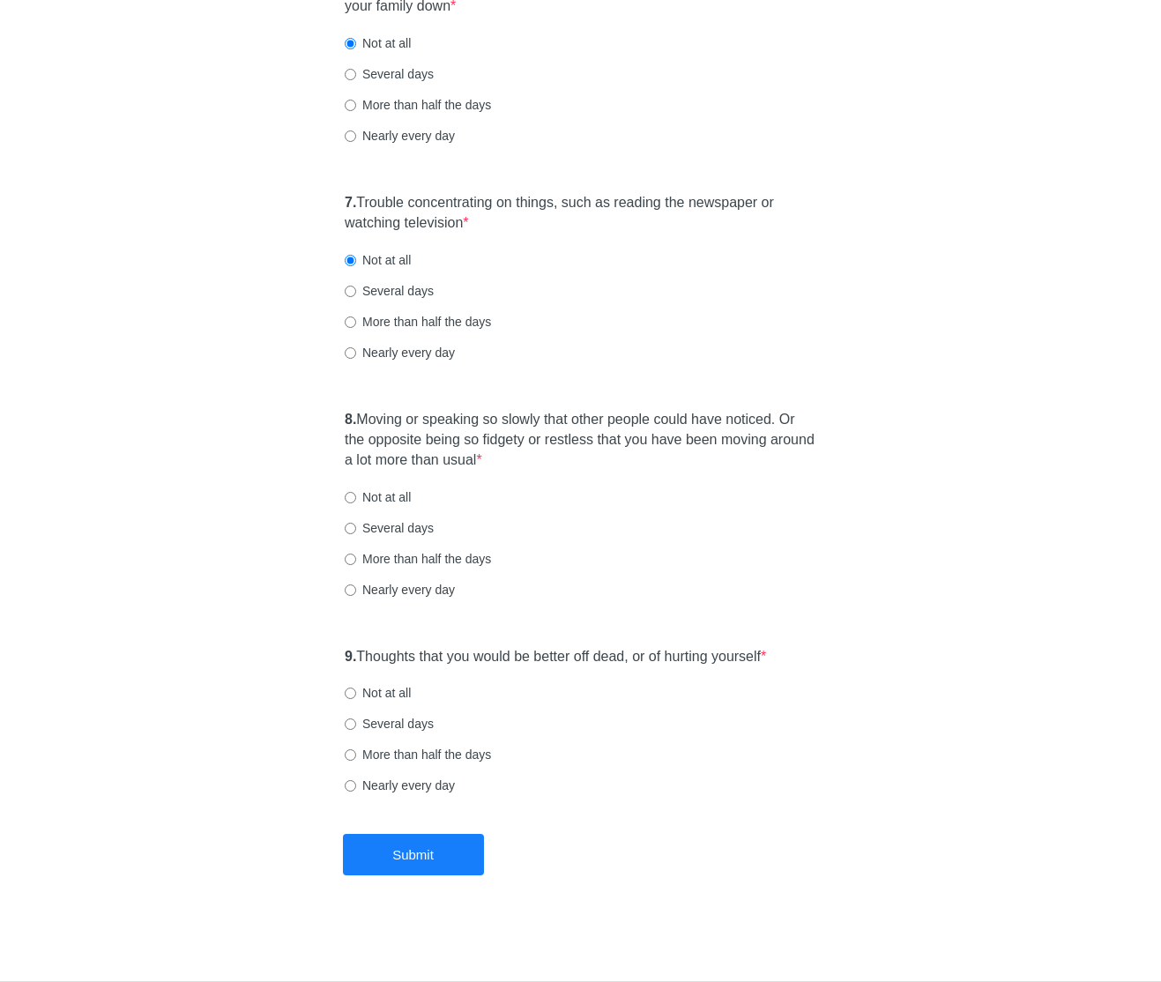
click at [358, 496] on label "Not at all" at bounding box center [378, 497] width 66 height 18
click at [356, 496] on input "Not at all" at bounding box center [350, 497] width 11 height 11
radio input "true"
click at [702, 542] on div "8. Moving or speaking so slowly that other people could have noticed. Or the op…" at bounding box center [580, 513] width 489 height 224
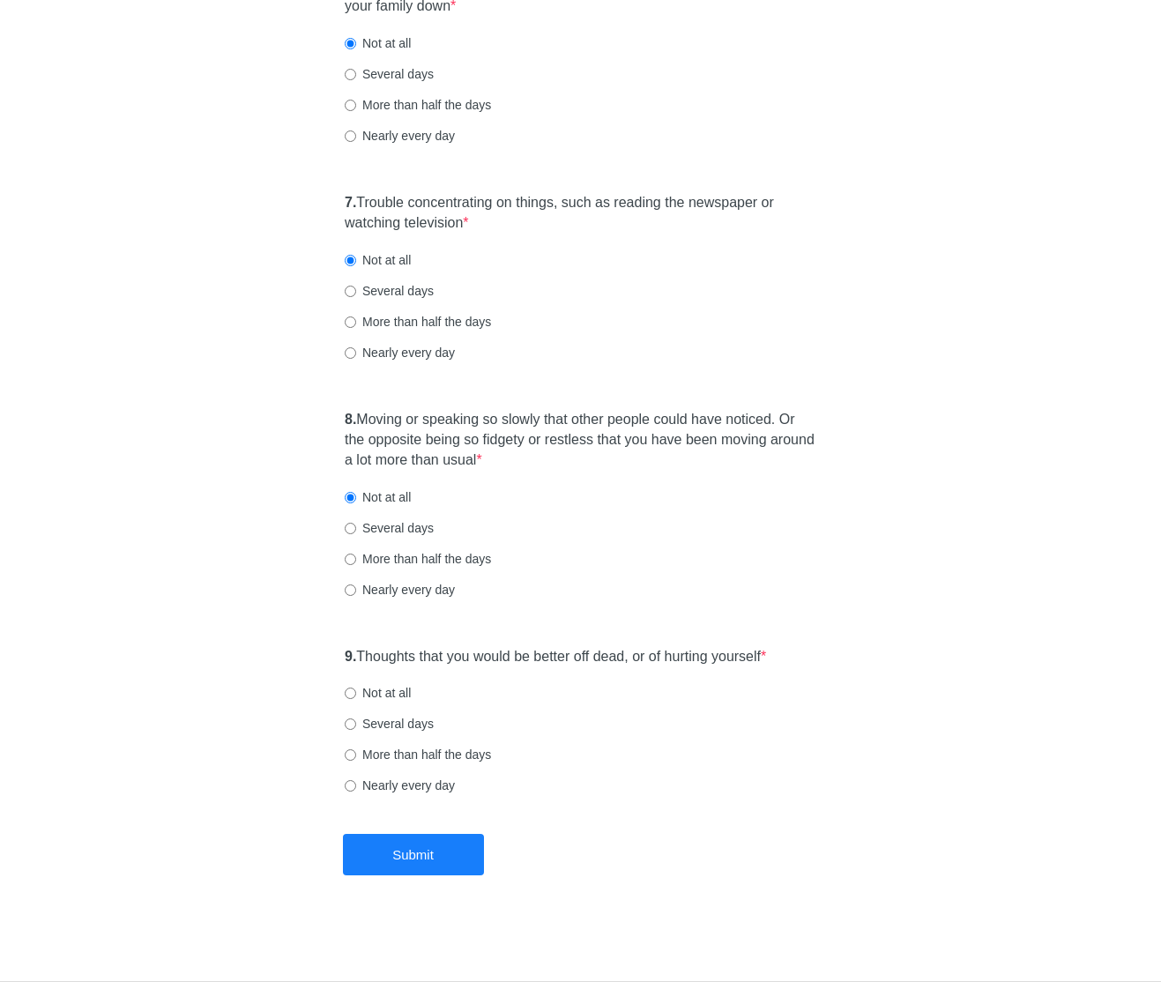
click at [688, 656] on label "9. Thoughts that you would be better off dead, or of hurting yourself *" at bounding box center [555, 657] width 421 height 20
click at [390, 695] on label "Not at all" at bounding box center [378, 693] width 66 height 18
click at [356, 695] on input "Not at all" at bounding box center [350, 693] width 11 height 11
radio input "true"
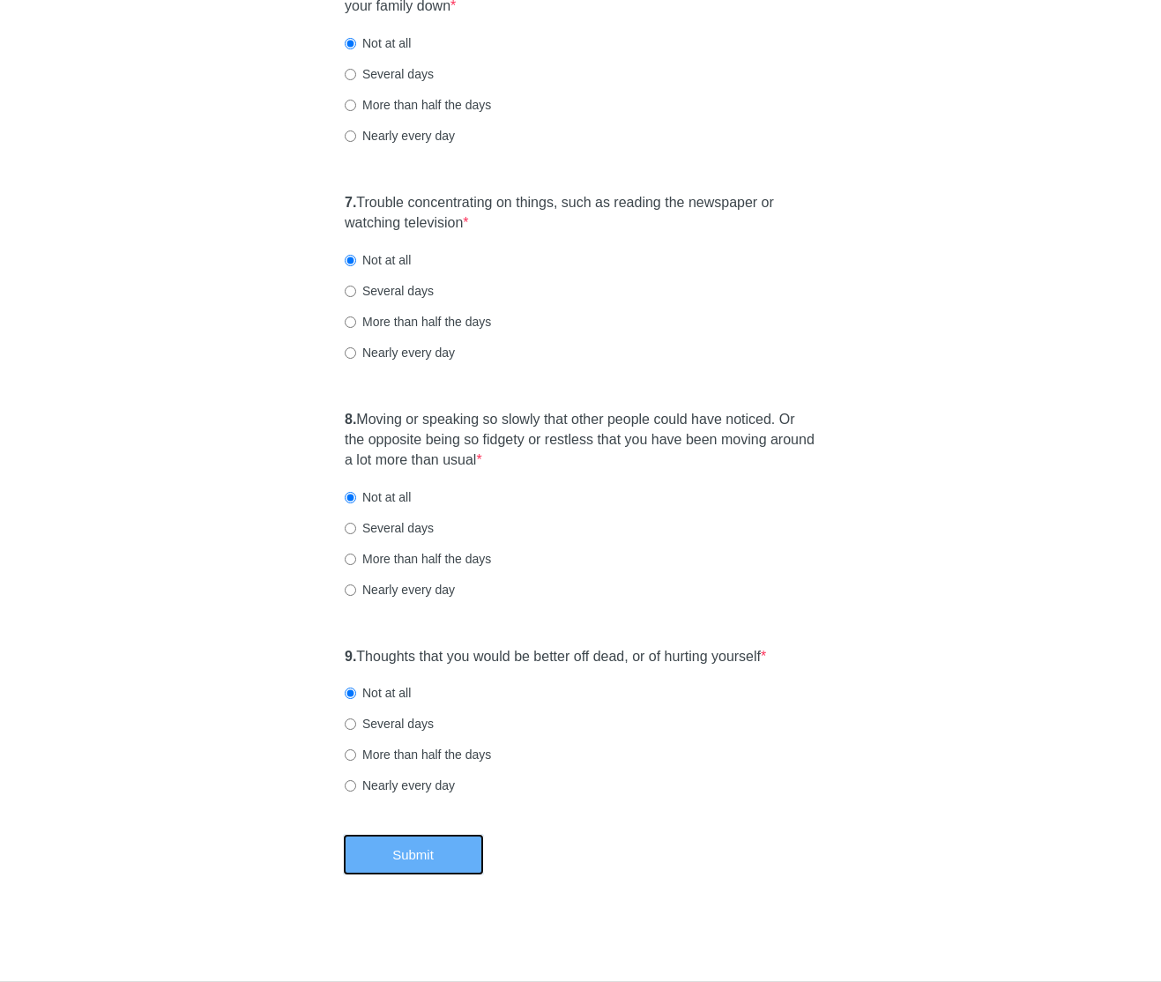
click at [464, 840] on button "Submit" at bounding box center [413, 854] width 141 height 41
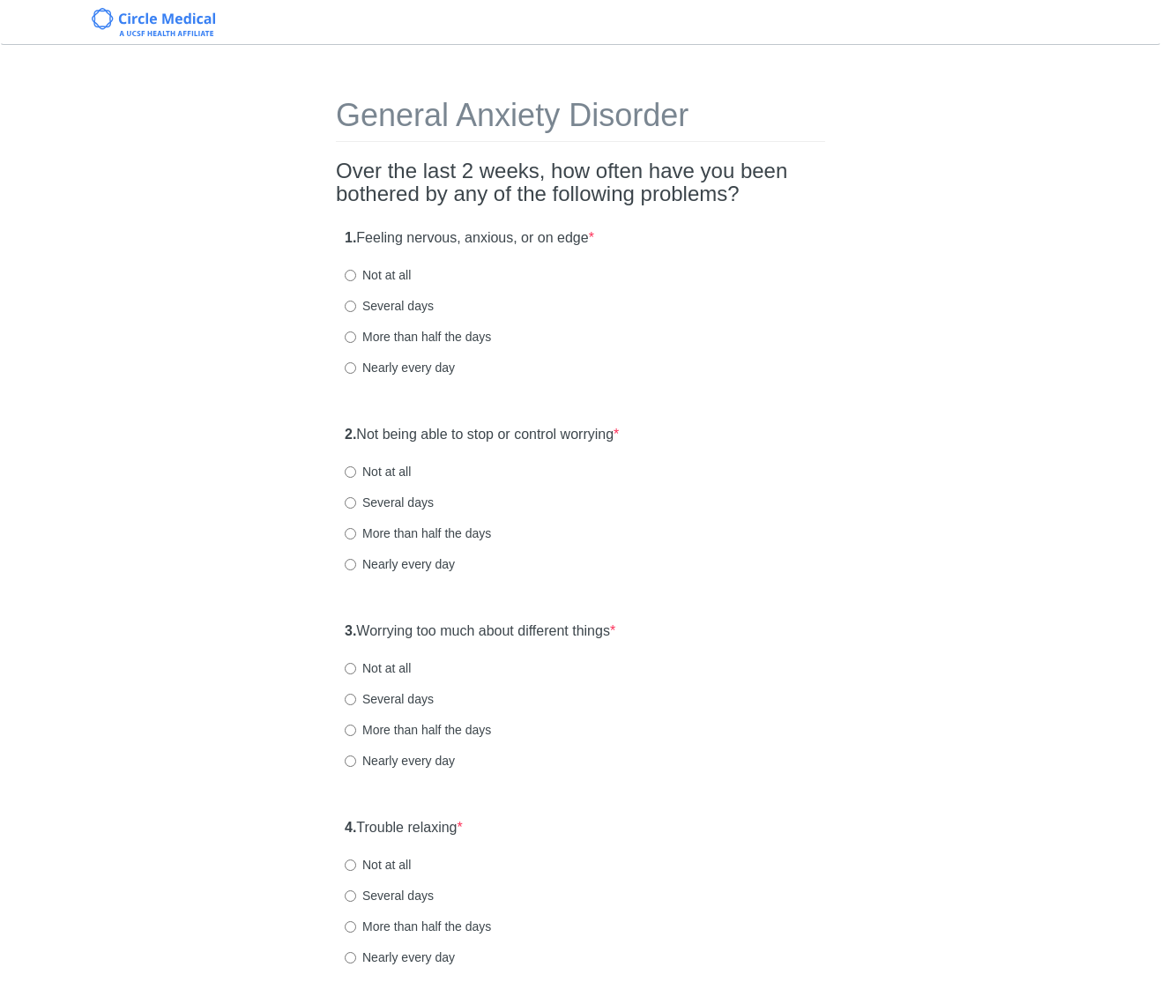
click at [396, 276] on label "Not at all" at bounding box center [378, 275] width 66 height 18
click at [356, 276] on input "Not at all" at bounding box center [350, 275] width 11 height 11
radio input "true"
click at [666, 331] on div "More than half the days" at bounding box center [581, 337] width 472 height 18
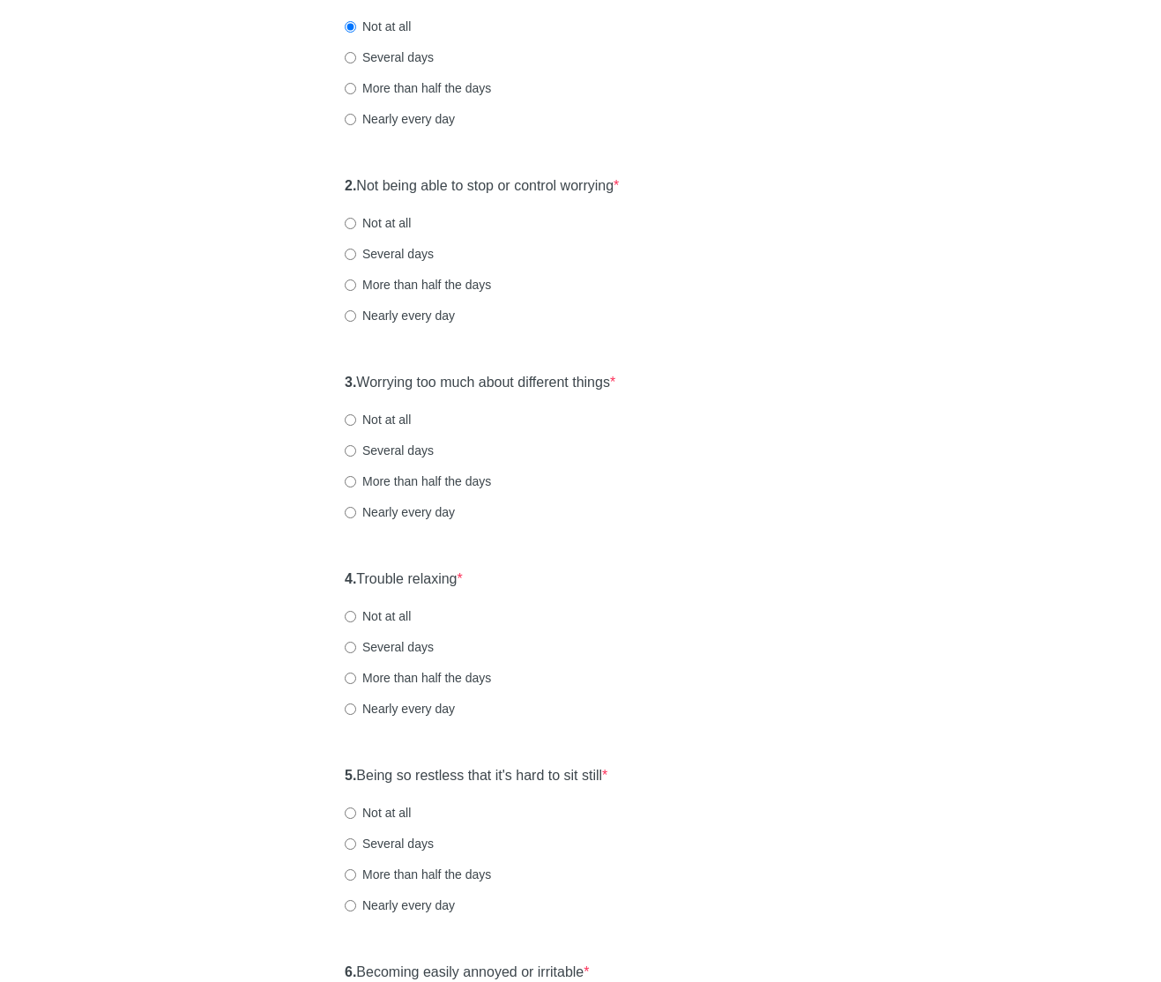
scroll to position [282, 0]
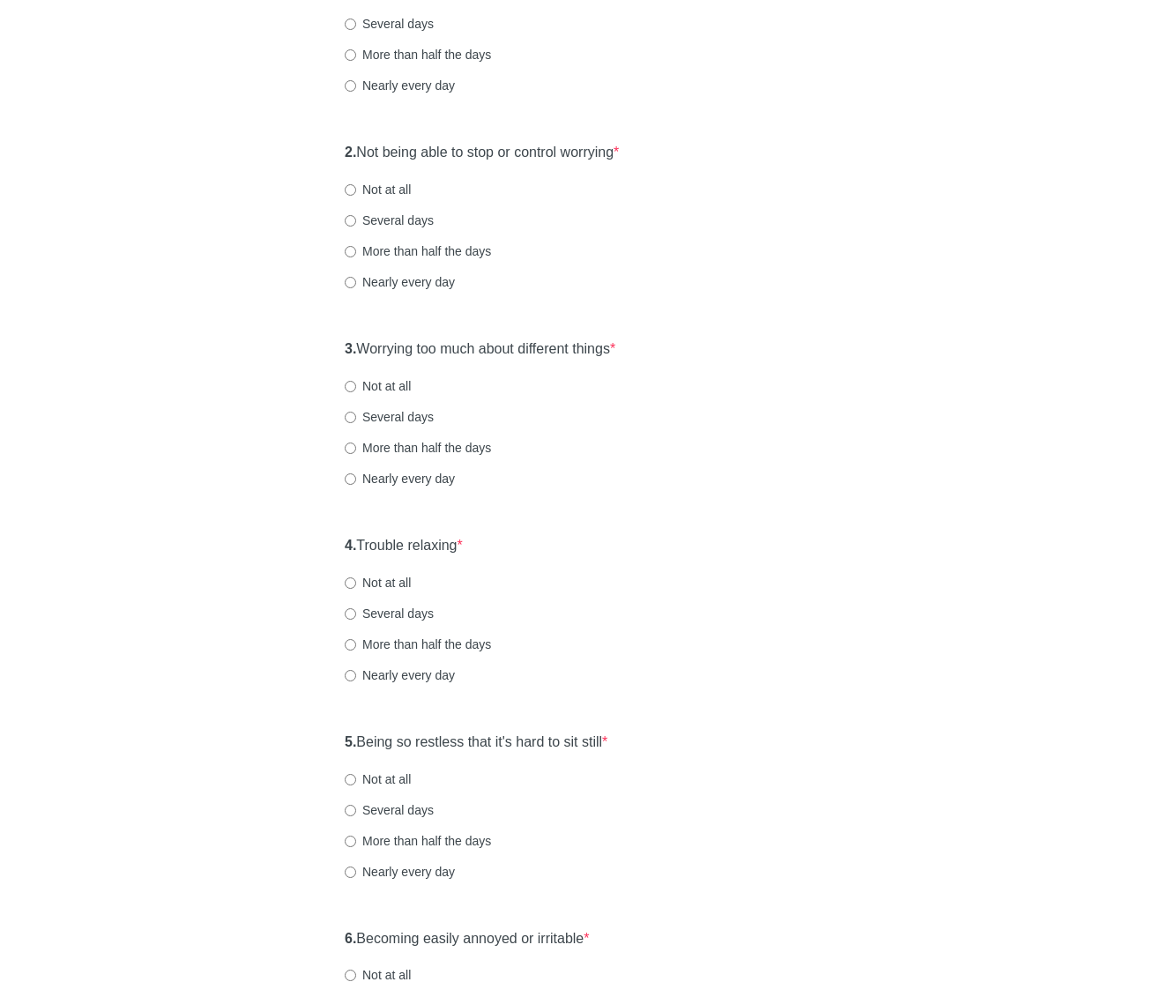
click at [401, 195] on label "Not at all" at bounding box center [378, 190] width 66 height 18
click at [356, 195] on input "Not at all" at bounding box center [350, 189] width 11 height 11
radio input "true"
click at [730, 320] on div "General Anxiety Disorder Over the last 2 weeks, how often have you been bothere…" at bounding box center [581, 546] width 516 height 1532
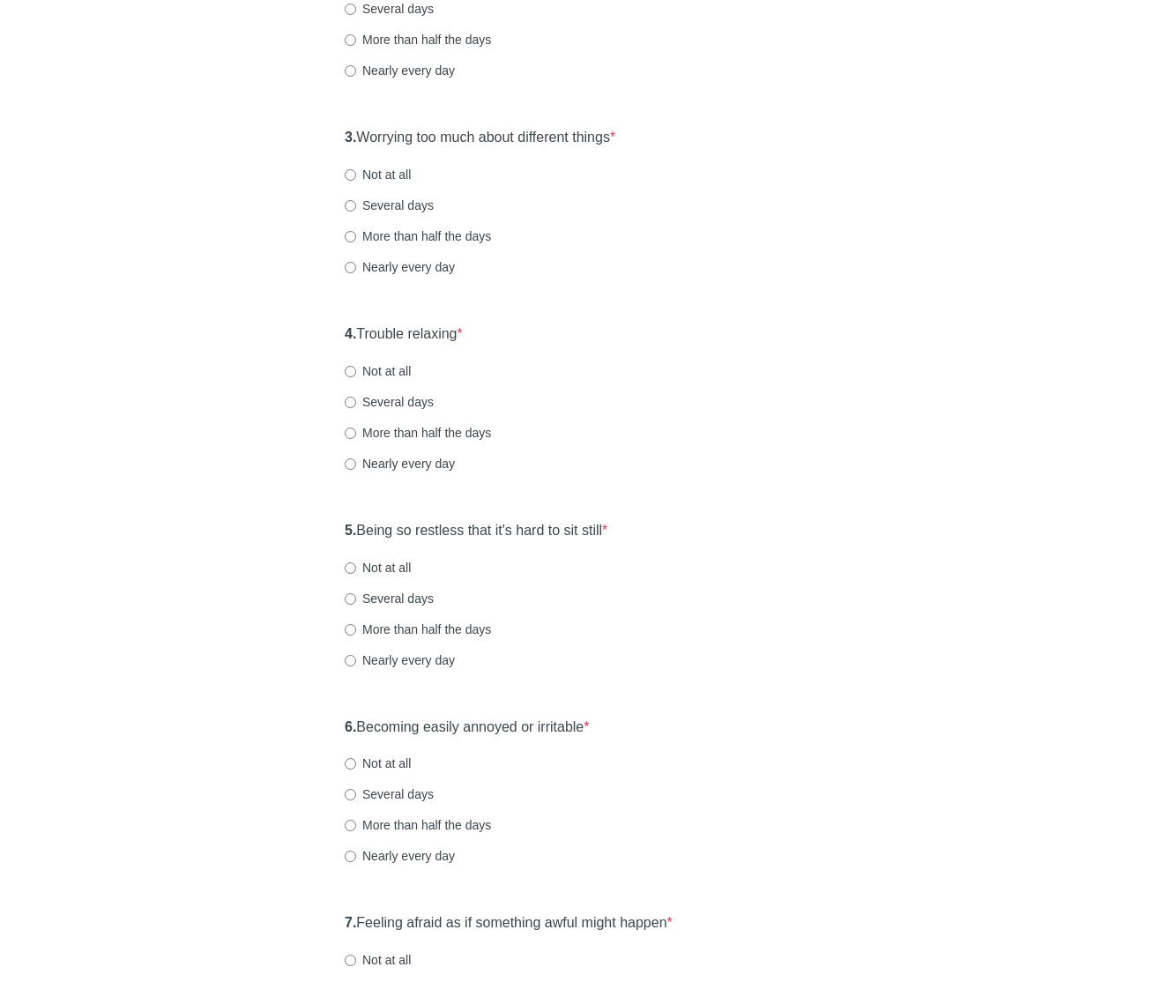
scroll to position [529, 0]
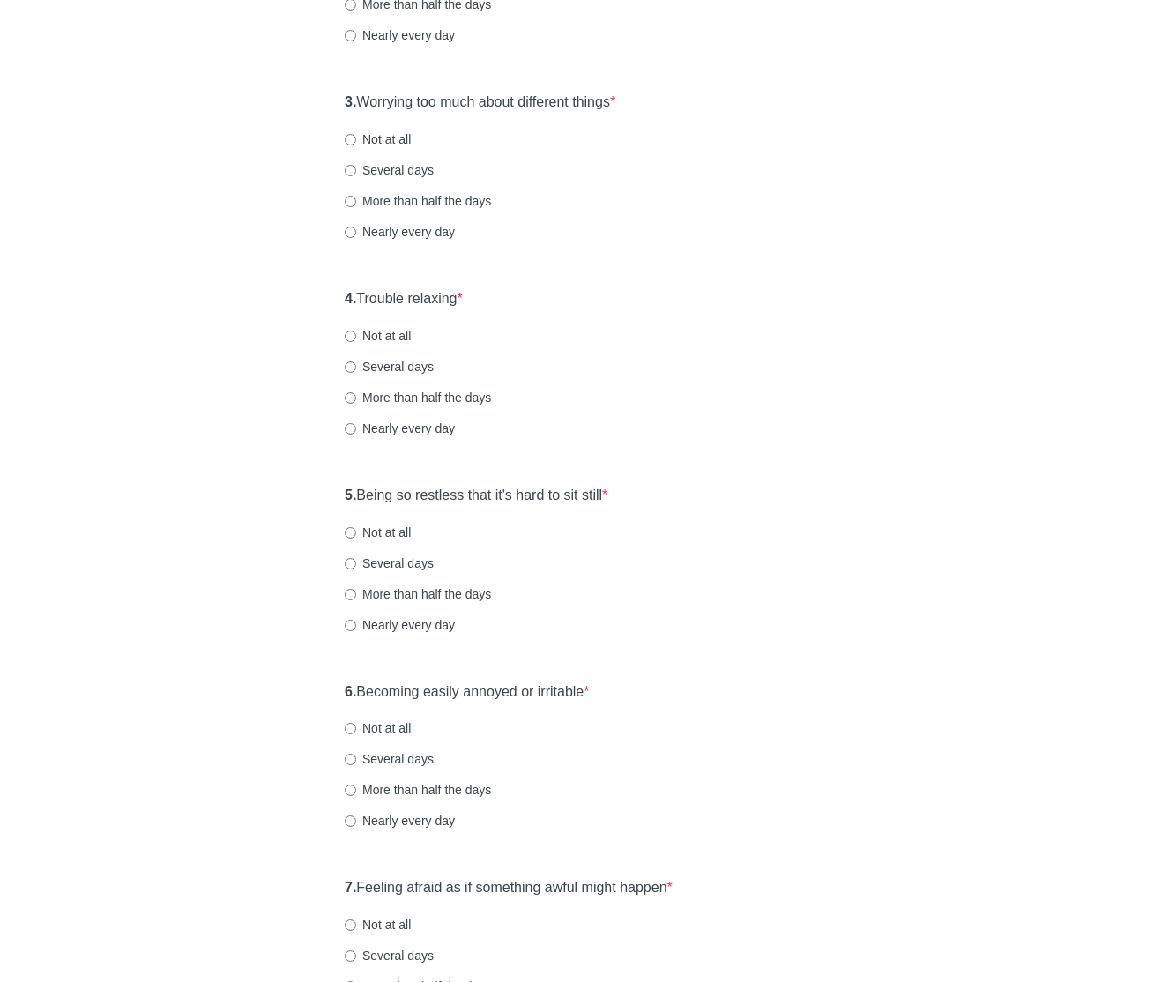
click at [376, 141] on label "Not at all" at bounding box center [378, 139] width 66 height 18
click at [356, 141] on input "Not at all" at bounding box center [350, 139] width 11 height 11
radio input "true"
click at [617, 240] on div "Nearly every day" at bounding box center [581, 232] width 472 height 18
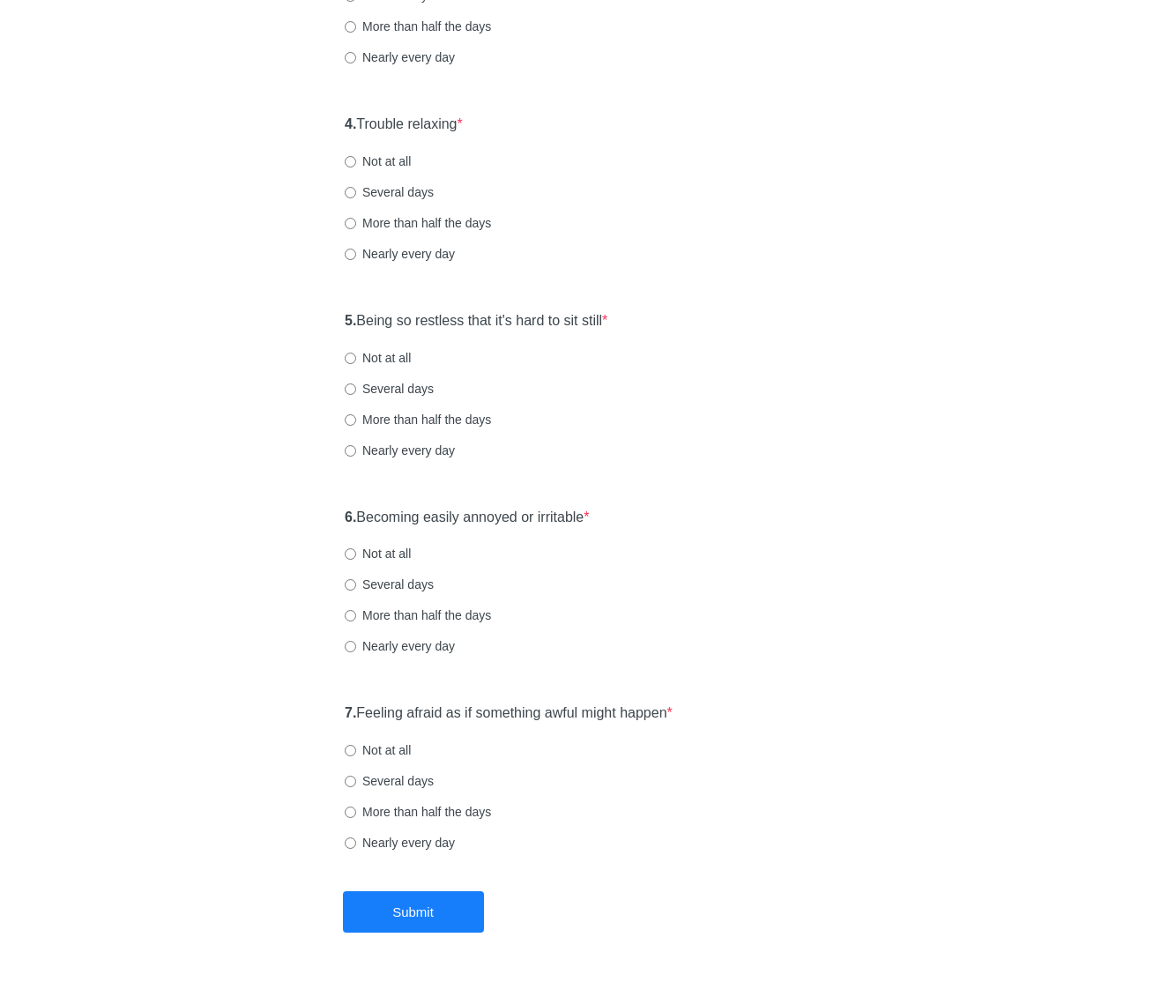
scroll to position [705, 0]
click at [393, 160] on label "Not at all" at bounding box center [378, 160] width 66 height 18
click at [356, 160] on input "Not at all" at bounding box center [350, 159] width 11 height 11
radio input "true"
click at [715, 257] on div "Nearly every day" at bounding box center [581, 252] width 472 height 18
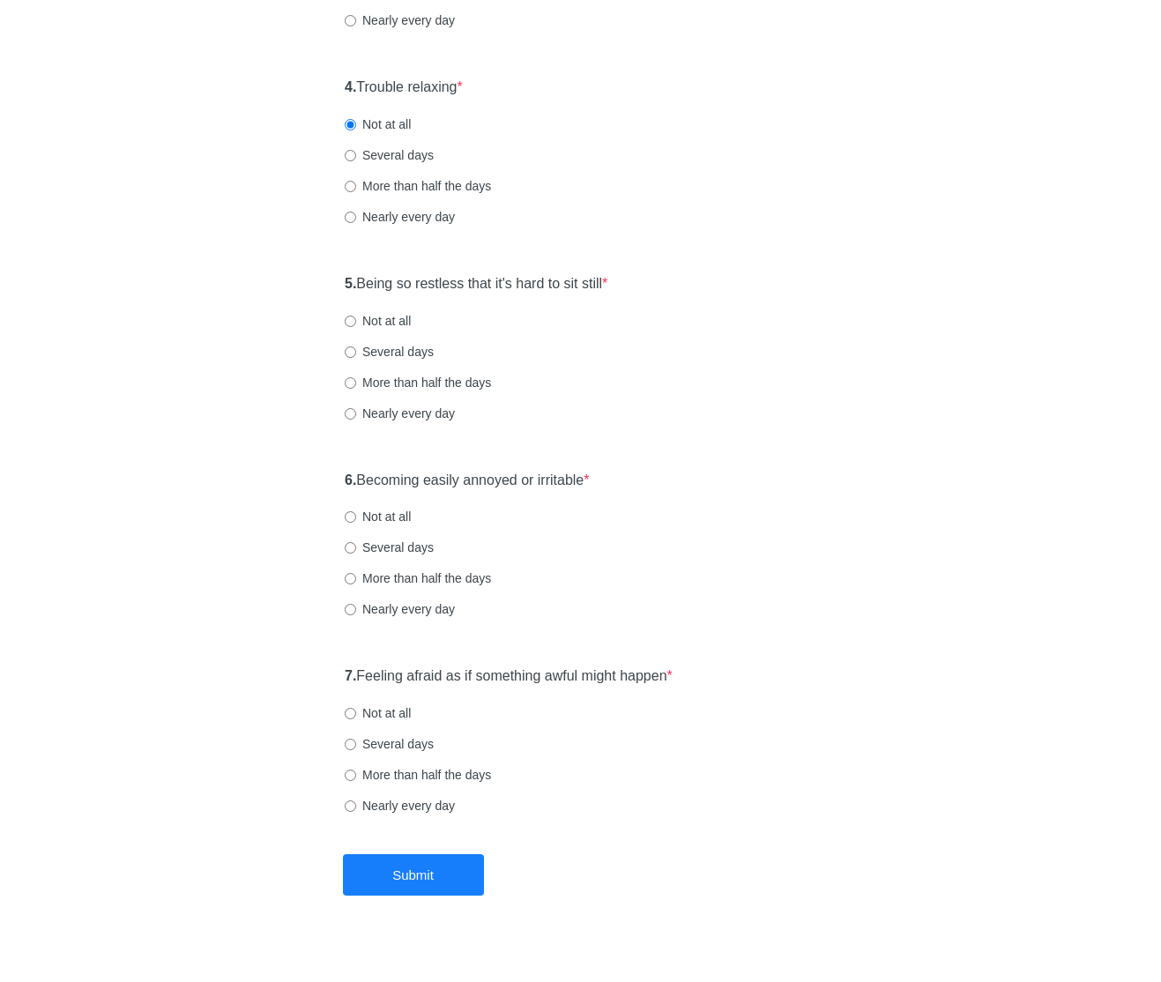
scroll to position [761, 0]
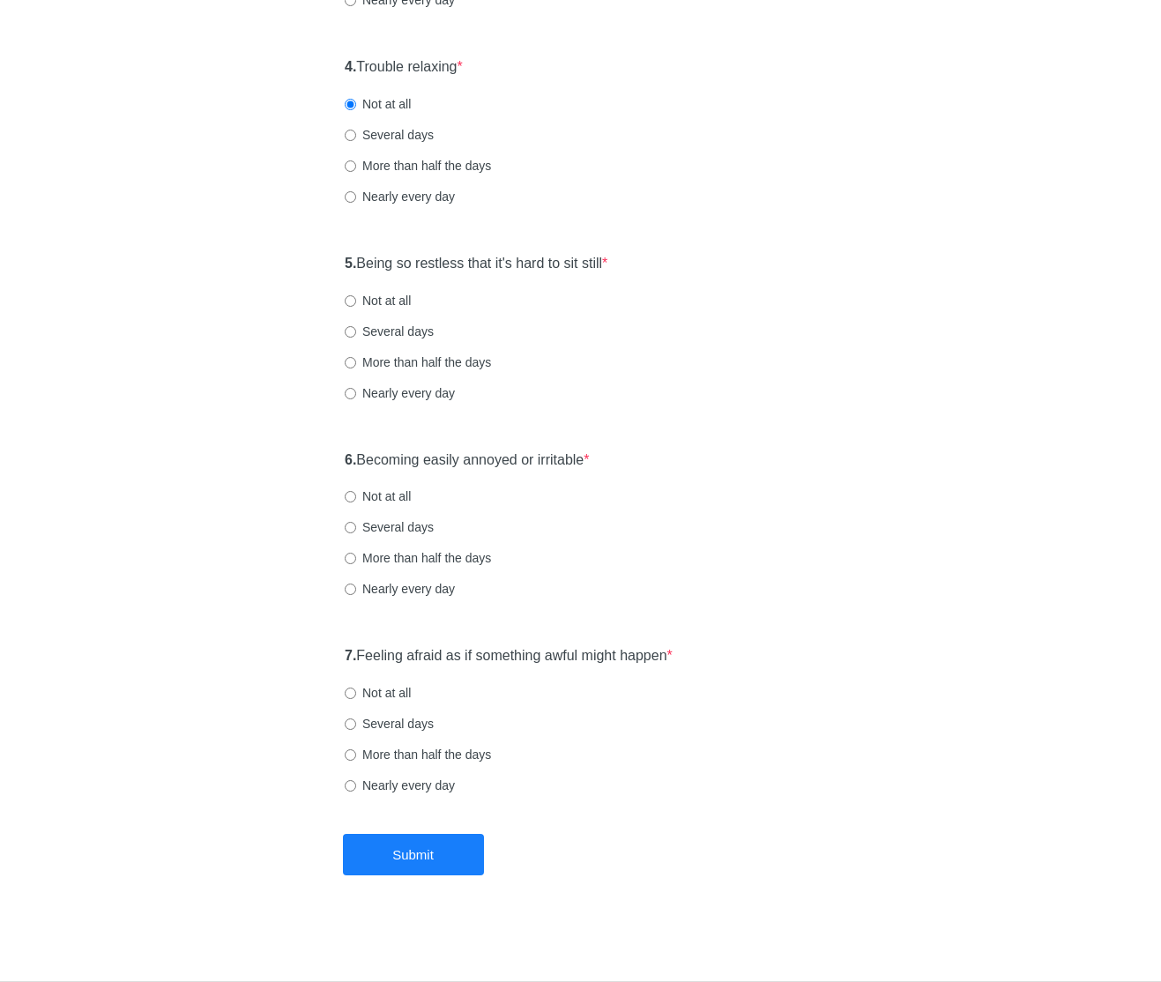
click at [368, 297] on label "Not at all" at bounding box center [378, 301] width 66 height 18
click at [356, 297] on input "Not at all" at bounding box center [350, 300] width 11 height 11
radio input "true"
click at [561, 460] on label "6. Becoming easily annoyed or irritable *" at bounding box center [467, 460] width 245 height 20
click at [733, 477] on div "6. Becoming easily annoyed or irritable * Not at all Several days More than hal…" at bounding box center [580, 533] width 489 height 183
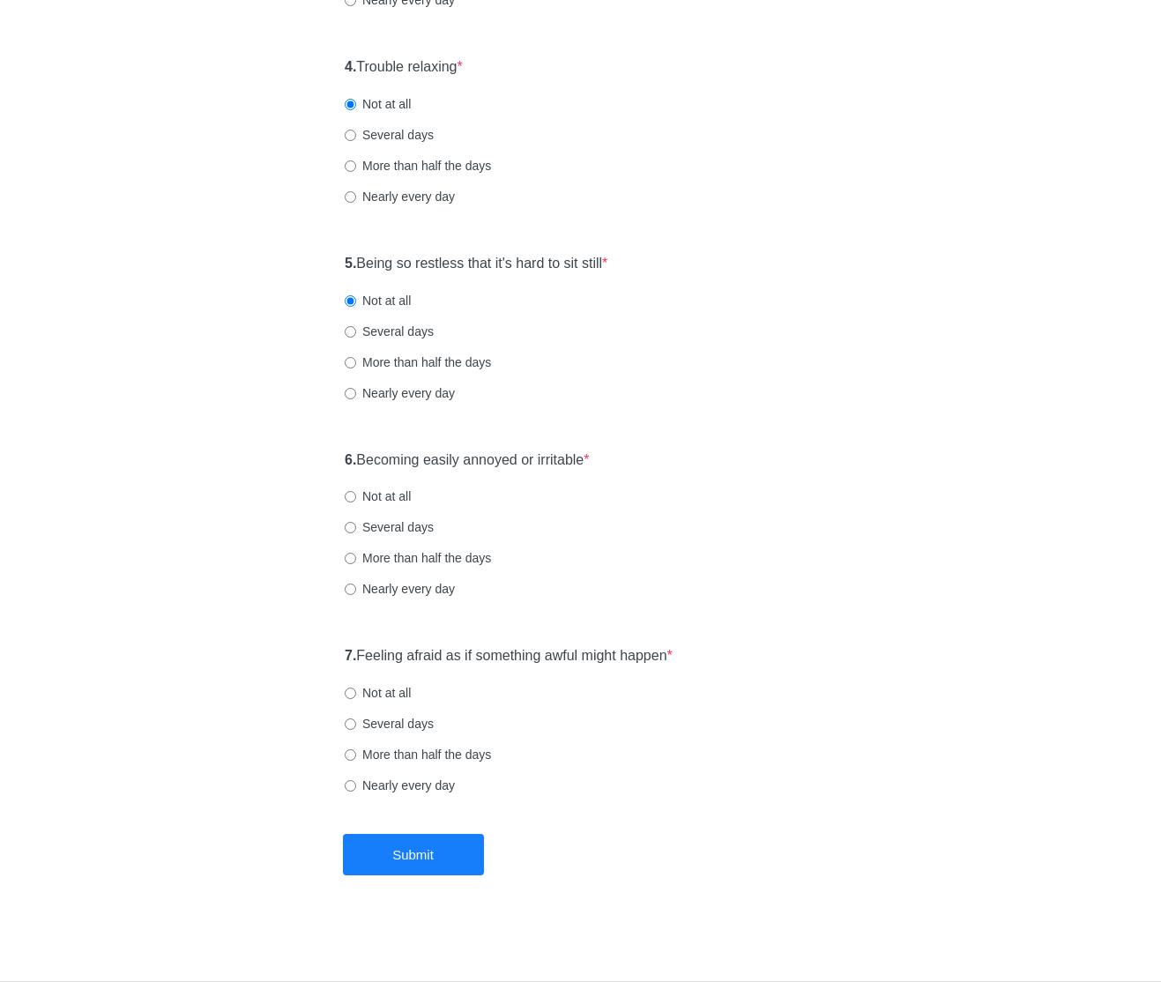
click at [400, 492] on label "Not at all" at bounding box center [378, 496] width 66 height 18
click at [356, 492] on input "Not at all" at bounding box center [350, 496] width 11 height 11
radio input "true"
click at [603, 656] on label "7. Feeling afraid as if something awful might happen *" at bounding box center [509, 656] width 328 height 20
click at [399, 693] on label "Not at all" at bounding box center [378, 693] width 66 height 18
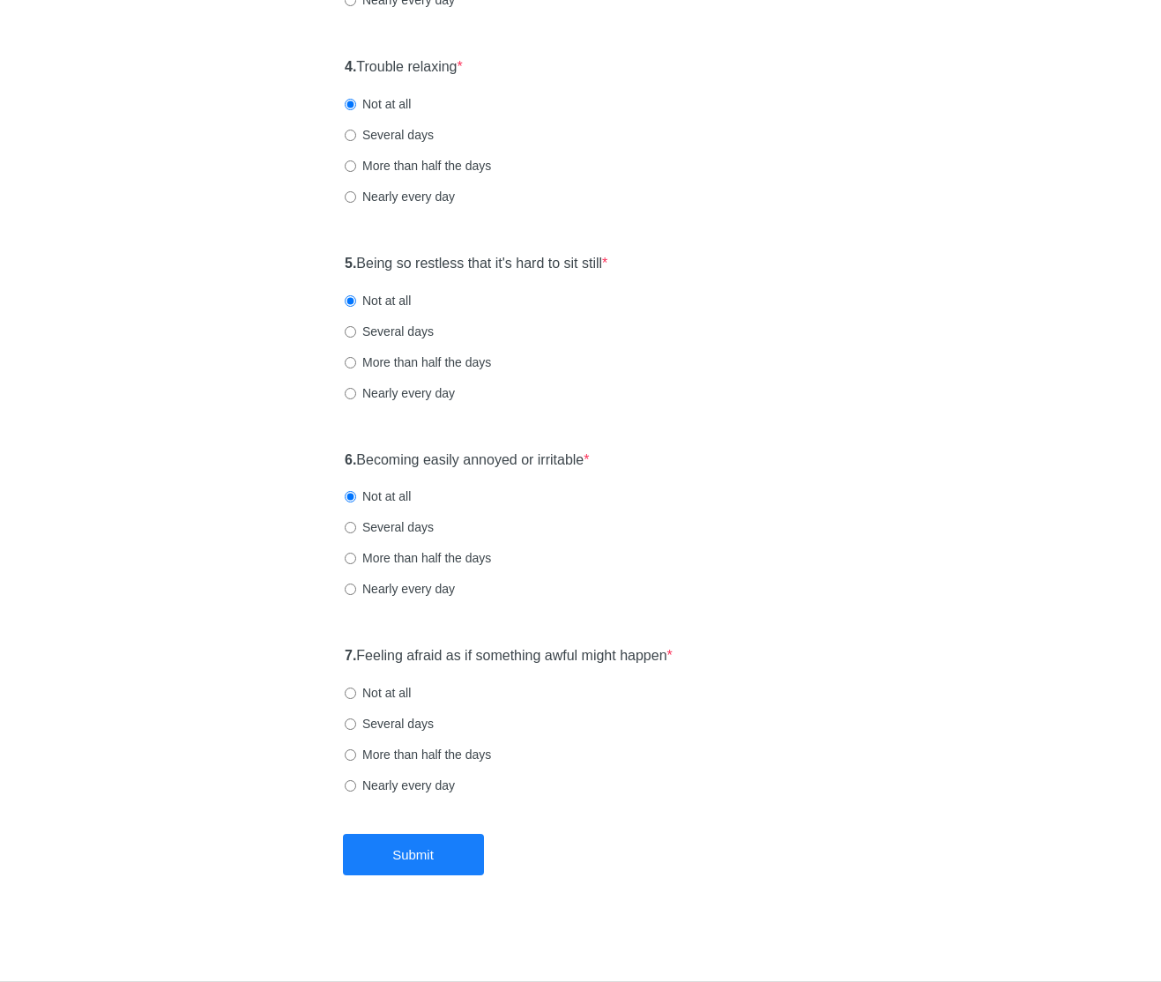
click at [356, 693] on input "Not at all" at bounding box center [350, 693] width 11 height 11
radio input "true"
click at [463, 847] on button "Submit" at bounding box center [413, 854] width 141 height 41
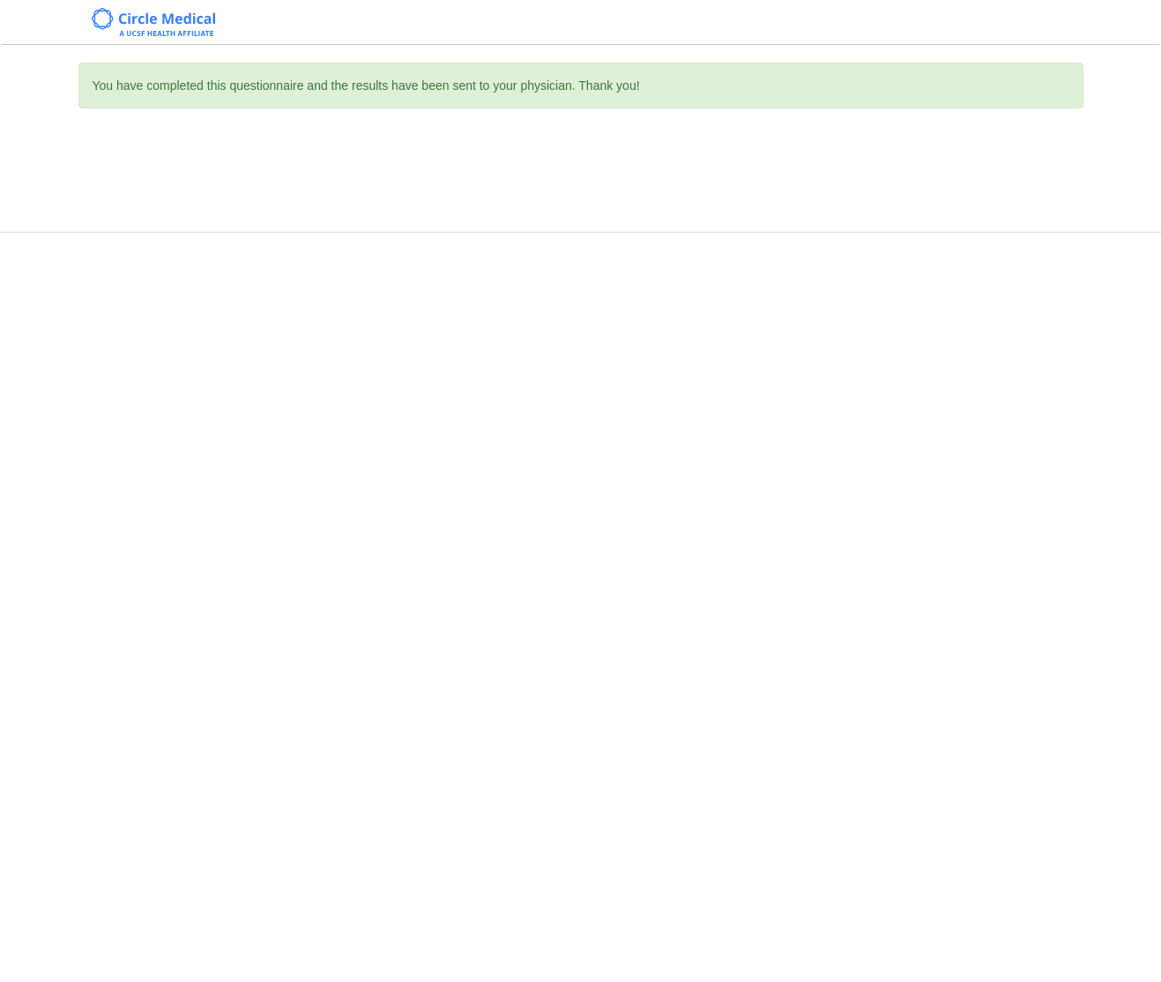
scroll to position [0, 0]
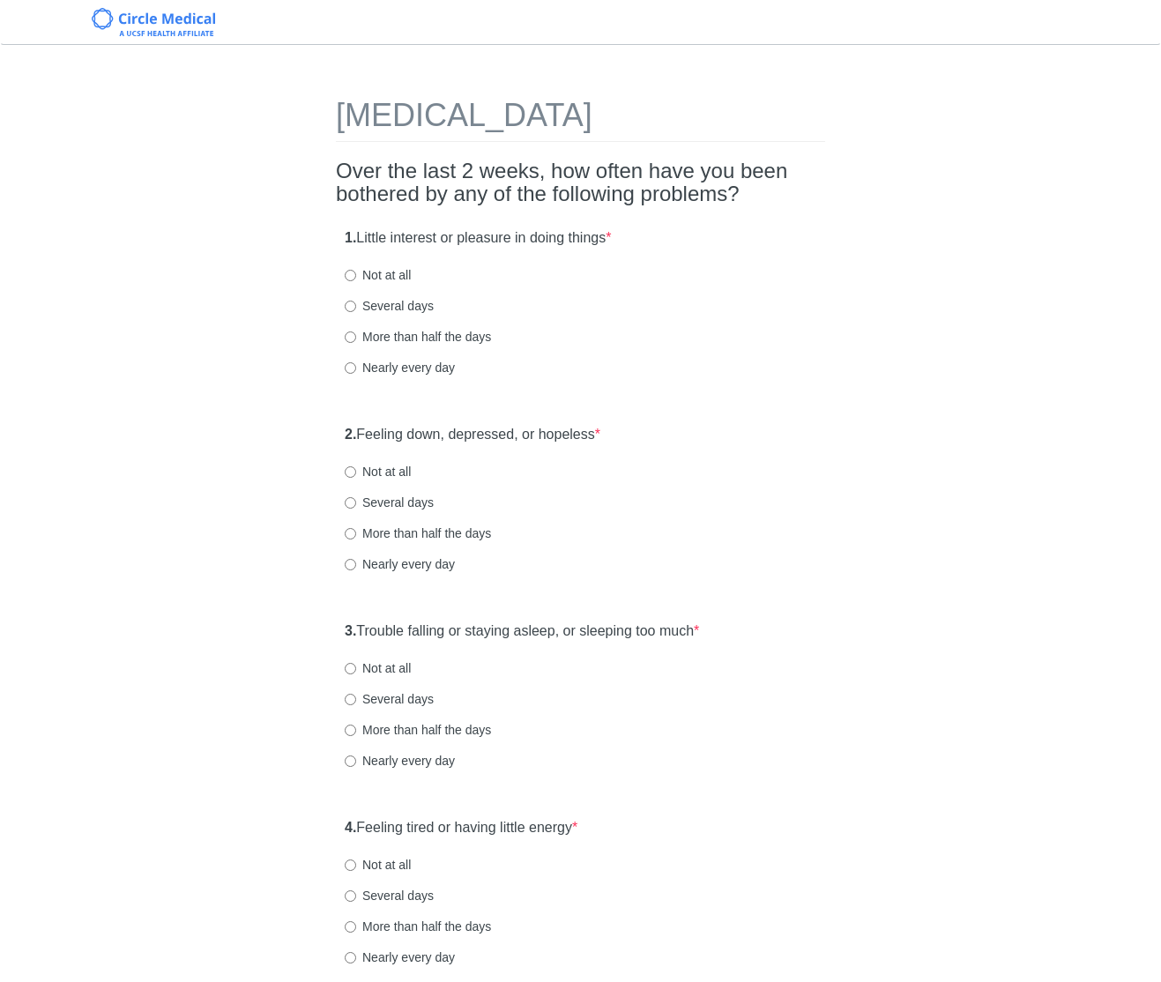
click at [379, 467] on label "Not at all" at bounding box center [378, 472] width 66 height 18
click at [356, 467] on input "Not at all" at bounding box center [350, 471] width 11 height 11
radio input "true"
click at [398, 276] on label "Not at all" at bounding box center [378, 275] width 66 height 18
click at [356, 276] on input "Not at all" at bounding box center [350, 275] width 11 height 11
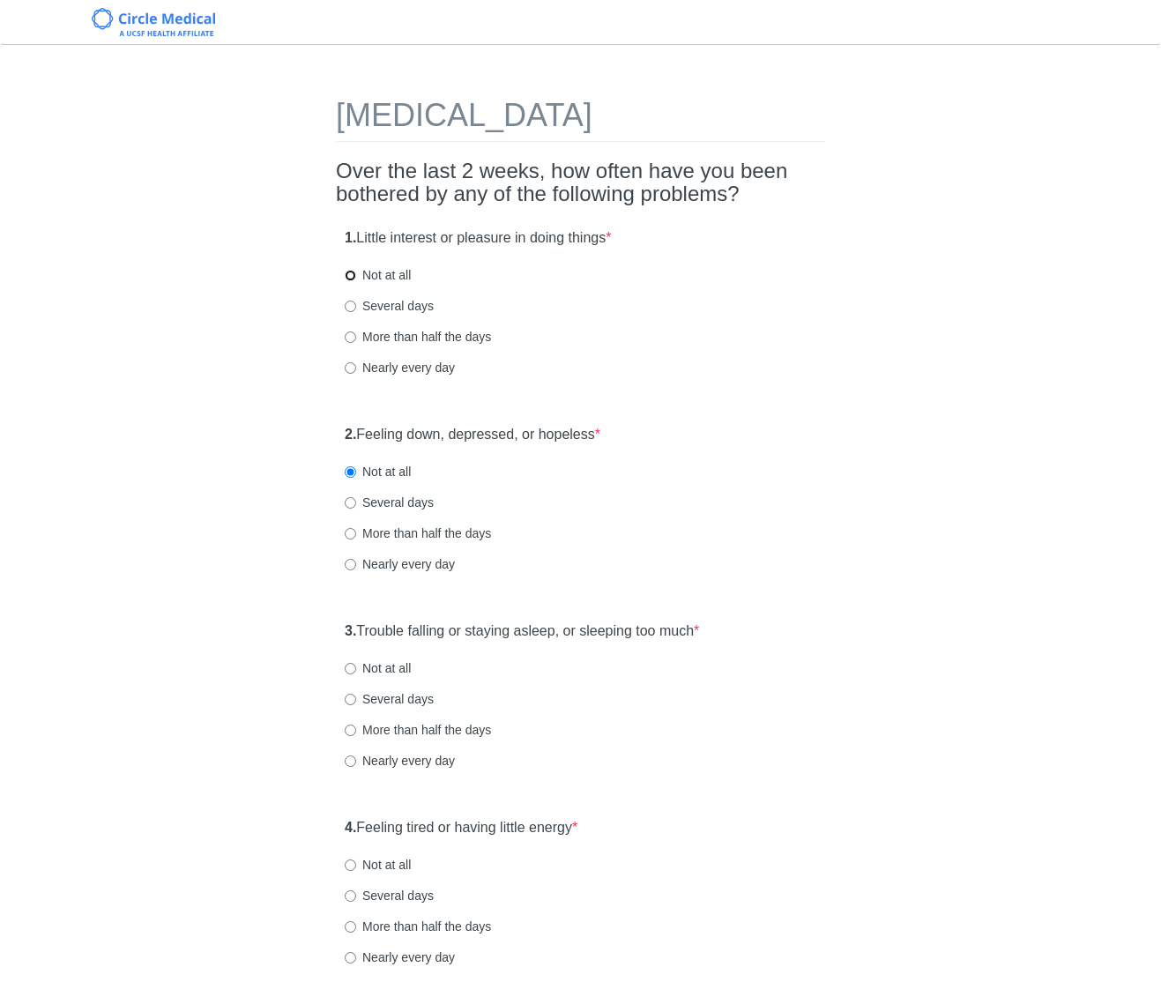
radio input "true"
click at [764, 382] on div "1. Little interest or pleasure in doing things * Not at all Several days More t…" at bounding box center [580, 311] width 489 height 183
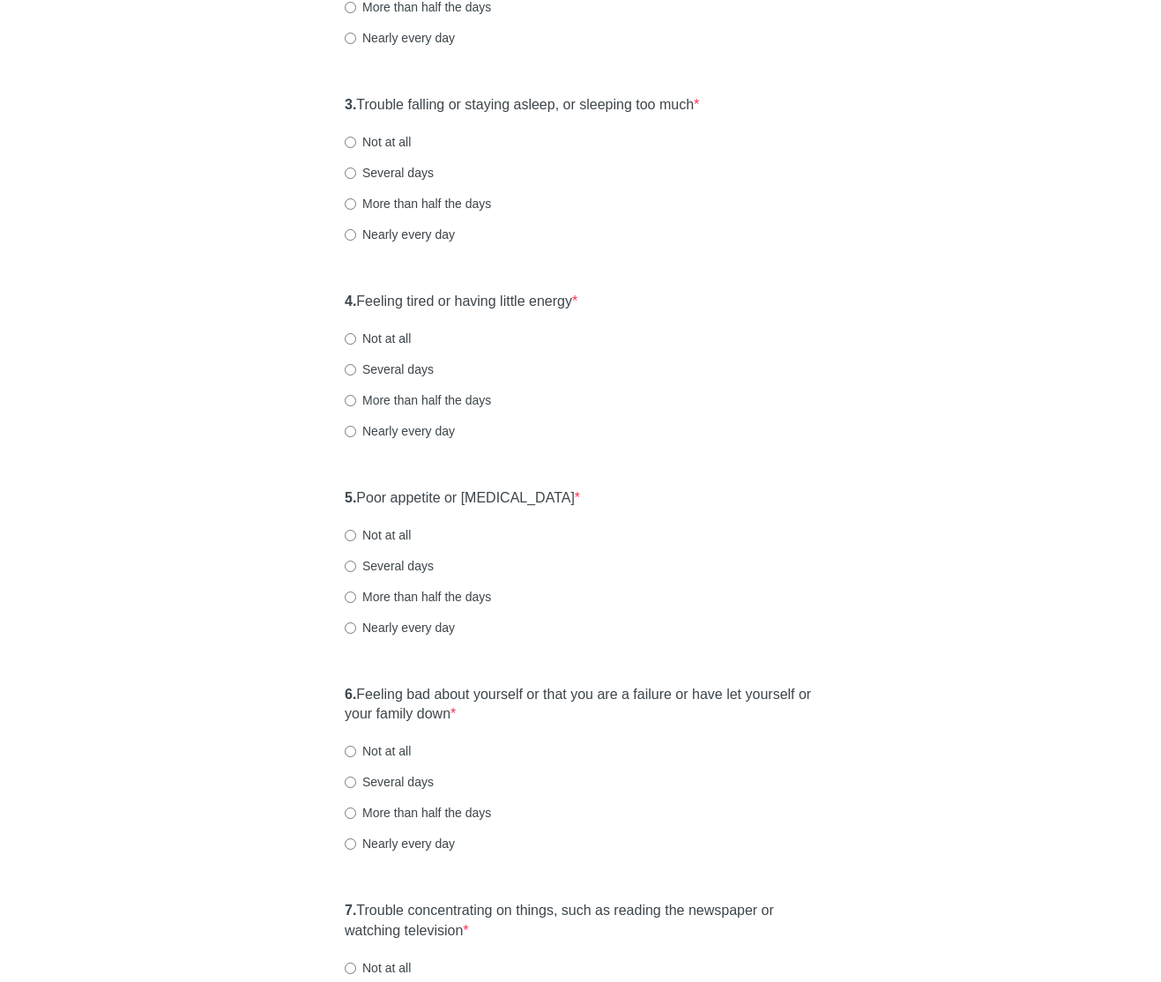
scroll to position [529, 0]
click at [376, 138] on label "Not at all" at bounding box center [378, 139] width 66 height 18
click at [356, 138] on input "Not at all" at bounding box center [350, 139] width 11 height 11
radio input "true"
click at [790, 289] on div "4. Feeling tired or having little energy * Not at all Several days More than ha…" at bounding box center [580, 371] width 489 height 183
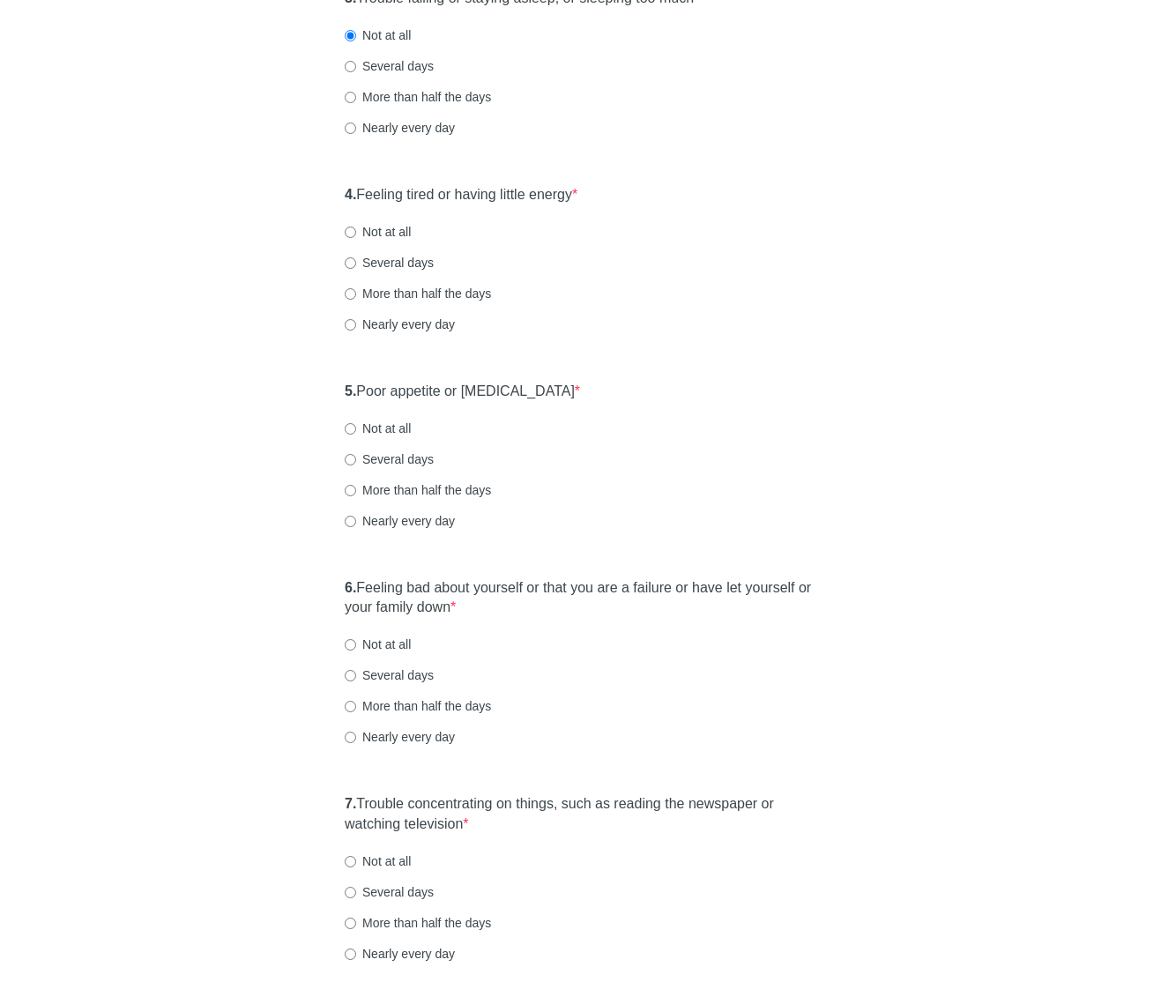
scroll to position [635, 0]
click at [511, 190] on label "4. Feeling tired or having little energy *" at bounding box center [461, 193] width 233 height 20
click at [407, 293] on label "More than half the days" at bounding box center [418, 292] width 146 height 18
click at [356, 293] on input "More than half the days" at bounding box center [350, 291] width 11 height 11
radio input "true"
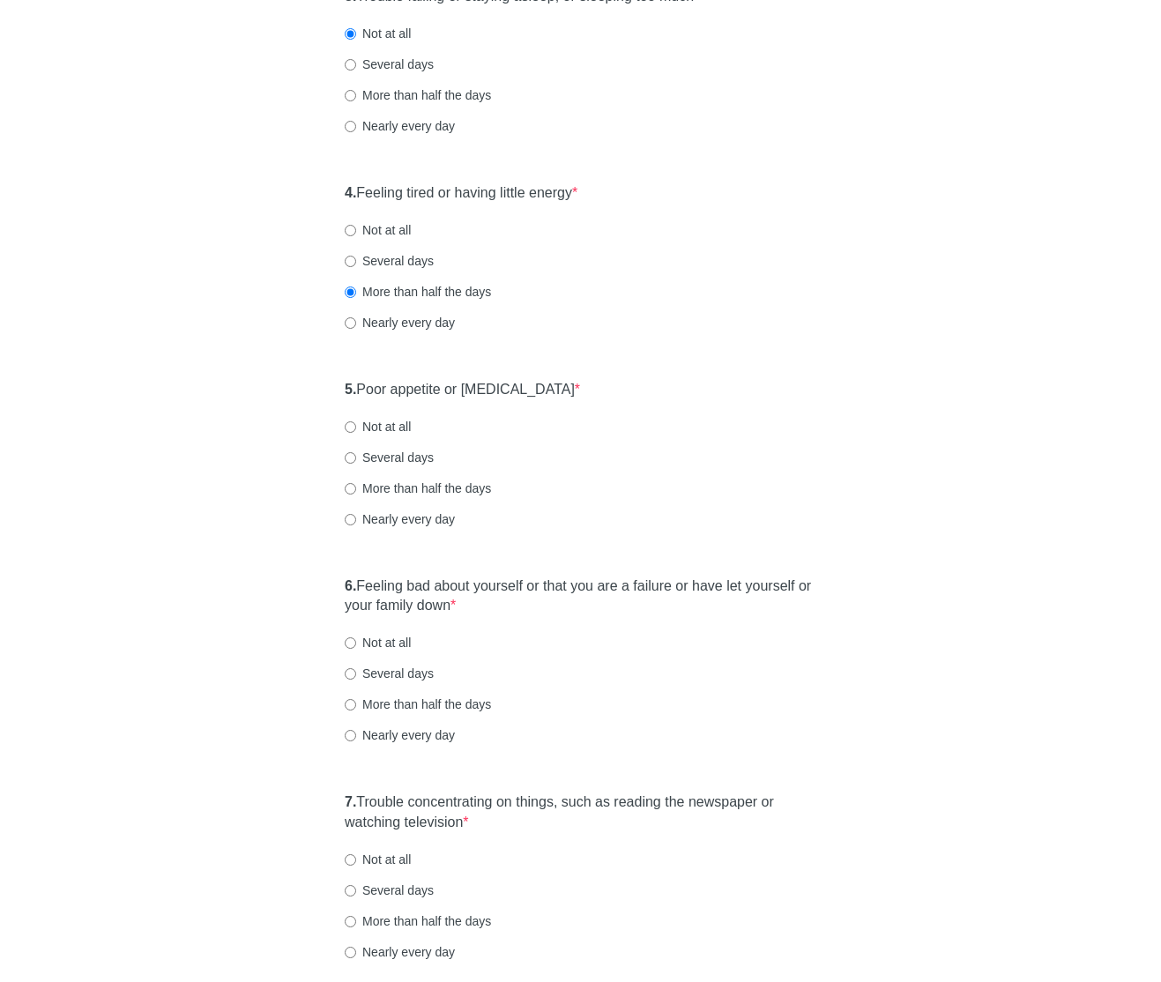
click at [607, 324] on div "Nearly every day" at bounding box center [581, 323] width 472 height 18
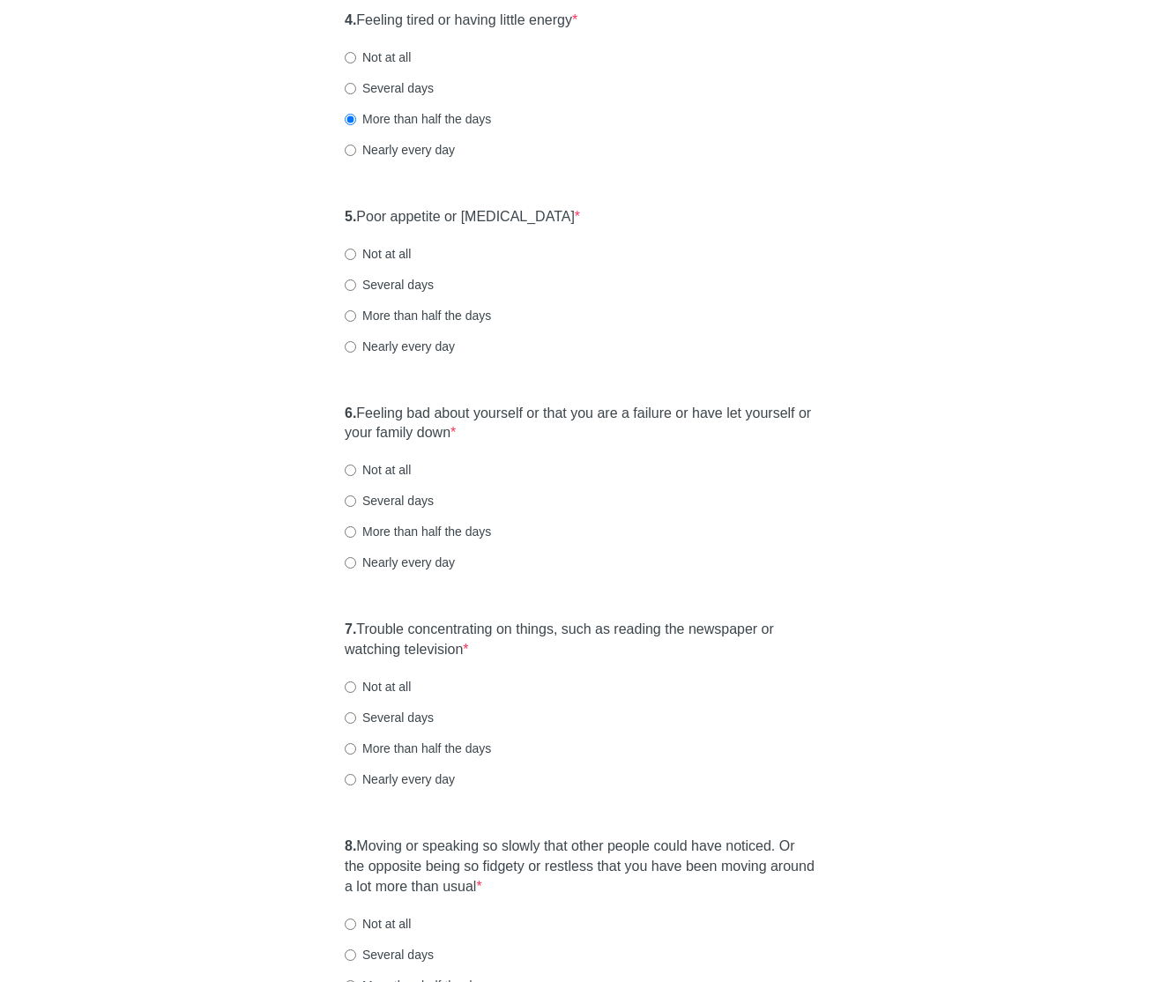
scroll to position [811, 0]
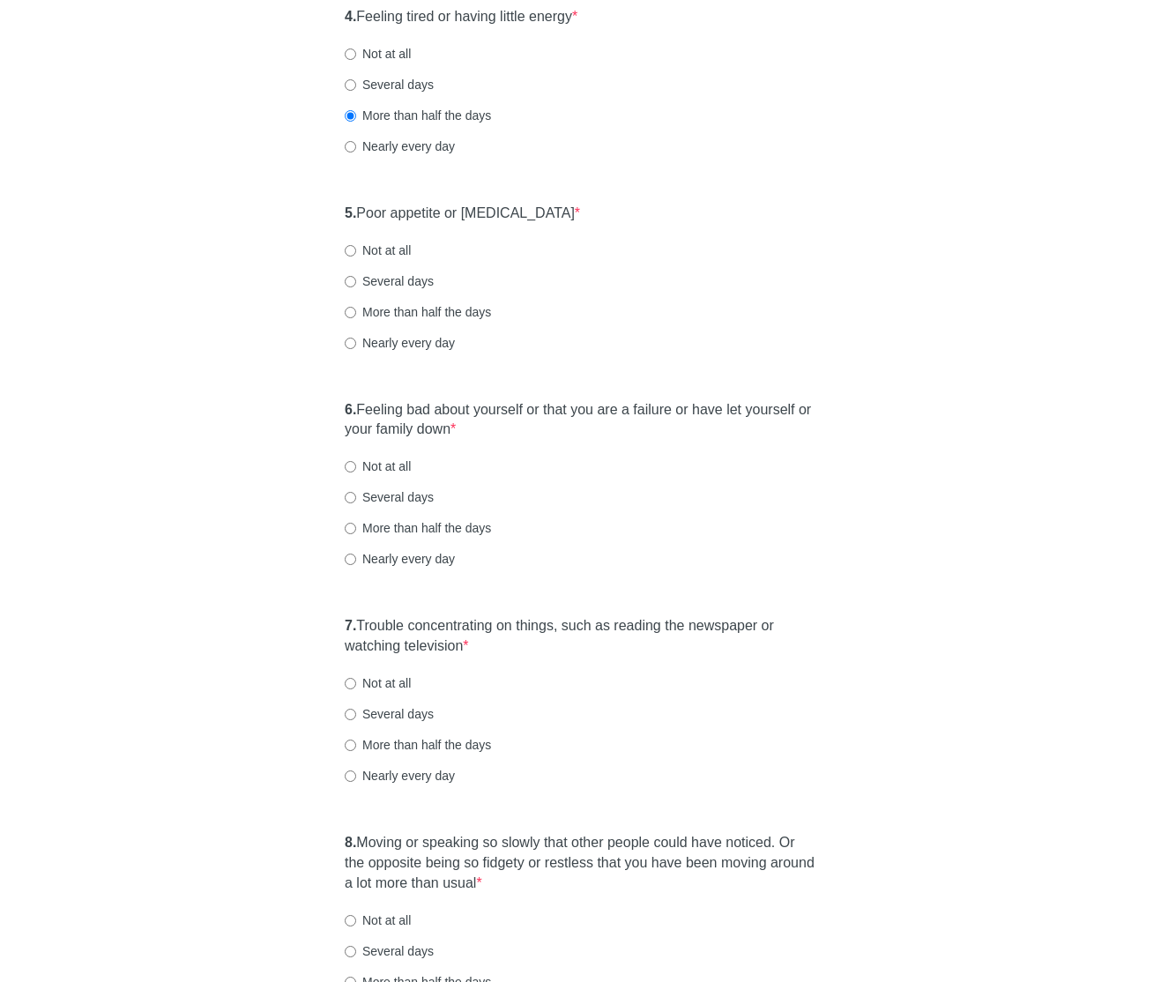
click at [406, 247] on label "Not at all" at bounding box center [378, 251] width 66 height 18
click at [356, 247] on input "Not at all" at bounding box center [350, 250] width 11 height 11
radio input "true"
click at [500, 265] on div "5. Poor appetite or [MEDICAL_DATA] * Not at all Several days More than half the…" at bounding box center [580, 286] width 489 height 183
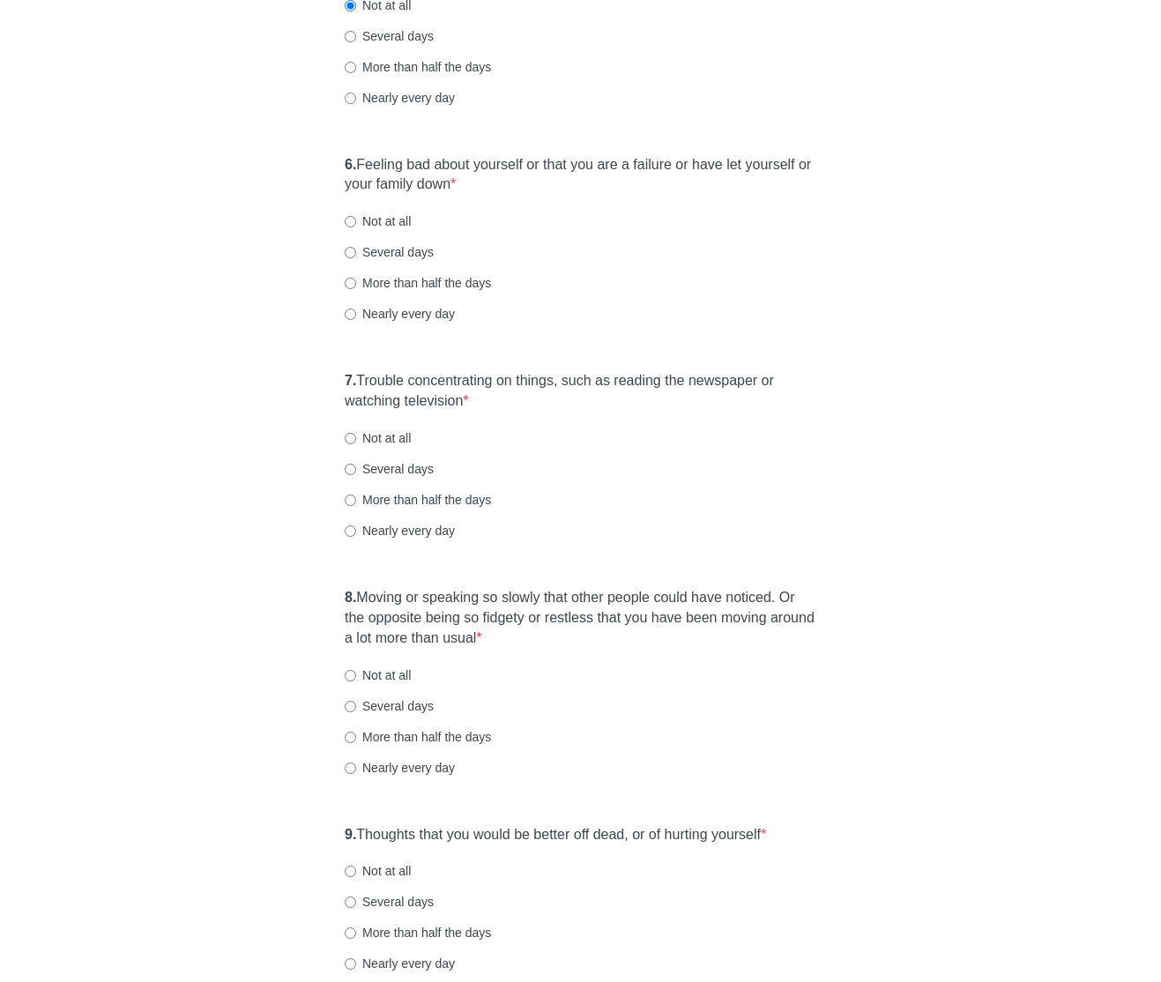
scroll to position [1058, 0]
click at [400, 220] on label "Not at all" at bounding box center [378, 220] width 66 height 18
click at [356, 220] on input "Not at all" at bounding box center [350, 219] width 11 height 11
radio input "true"
click at [585, 290] on div "More than half the days" at bounding box center [581, 281] width 472 height 18
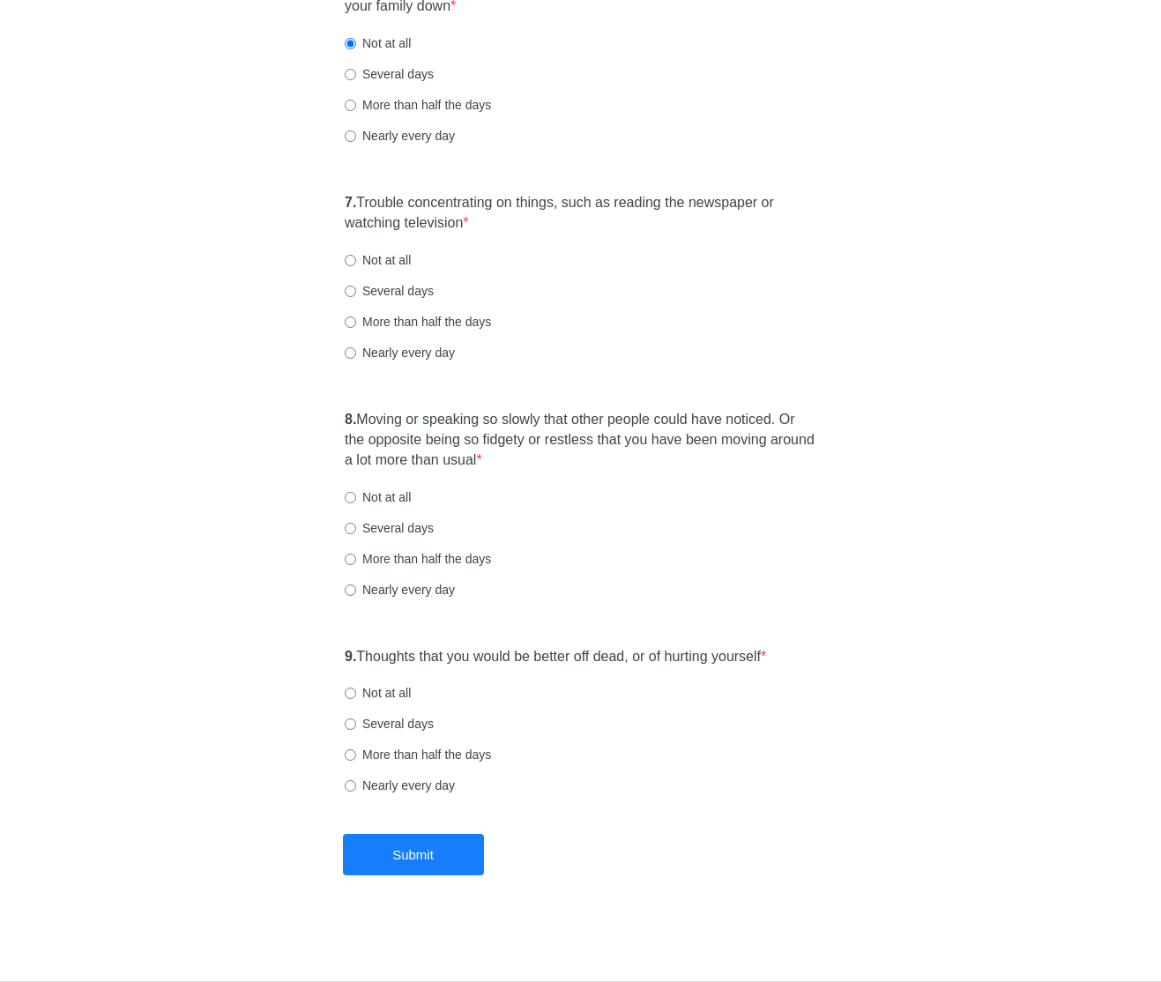
scroll to position [1234, 0]
click at [403, 257] on label "Not at all" at bounding box center [378, 260] width 66 height 18
click at [356, 257] on input "Not at all" at bounding box center [350, 260] width 11 height 11
radio input "true"
click at [486, 428] on label "8. Moving or speaking so slowly that other people could have noticed. Or the op…" at bounding box center [581, 440] width 472 height 61
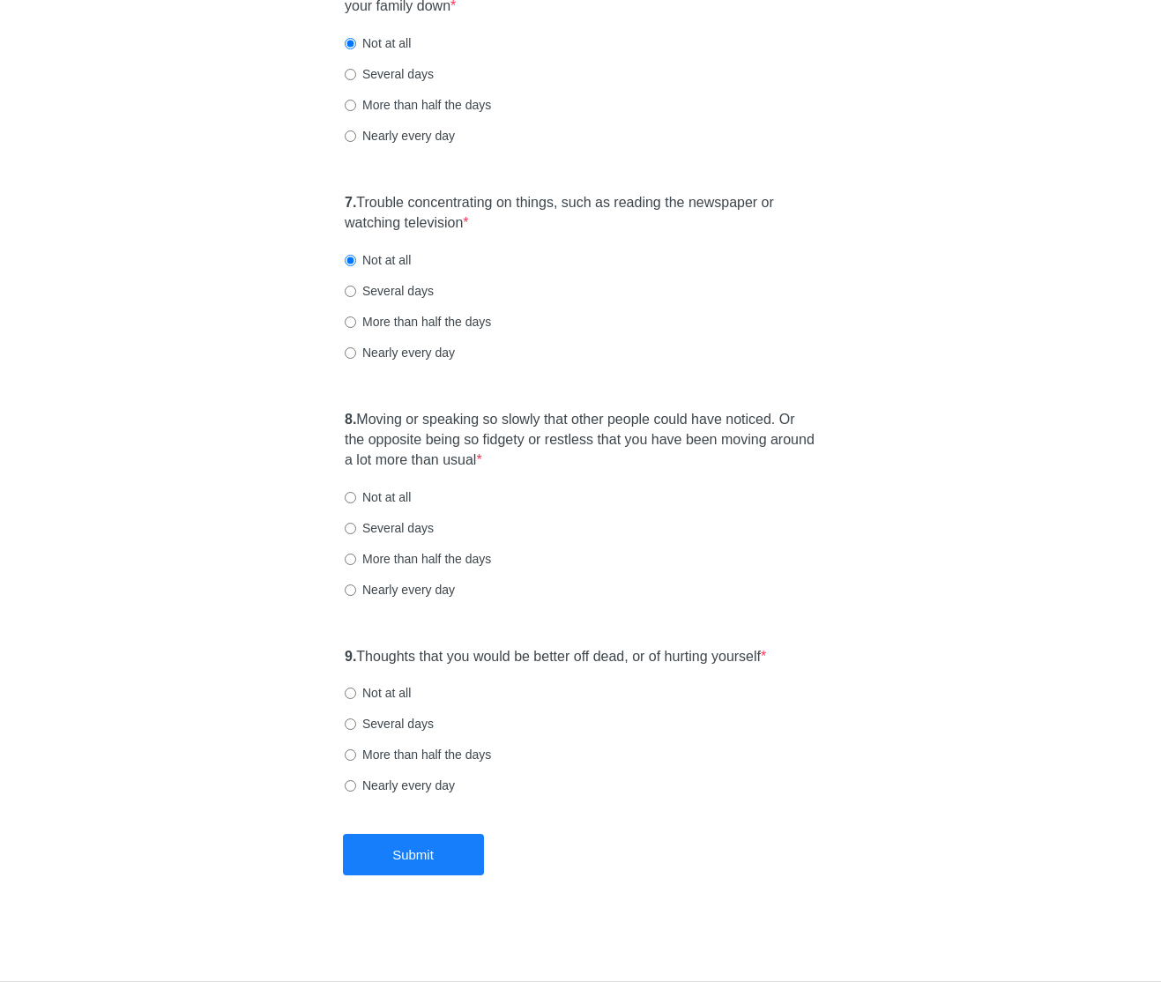
click at [485, 428] on label "8. Moving or speaking so slowly that other people could have noticed. Or the op…" at bounding box center [581, 440] width 472 height 61
click at [387, 495] on label "Not at all" at bounding box center [378, 497] width 66 height 18
click at [356, 495] on input "Not at all" at bounding box center [350, 497] width 11 height 11
radio input "true"
drag, startPoint x: 444, startPoint y: 655, endPoint x: 454, endPoint y: 655, distance: 9.7
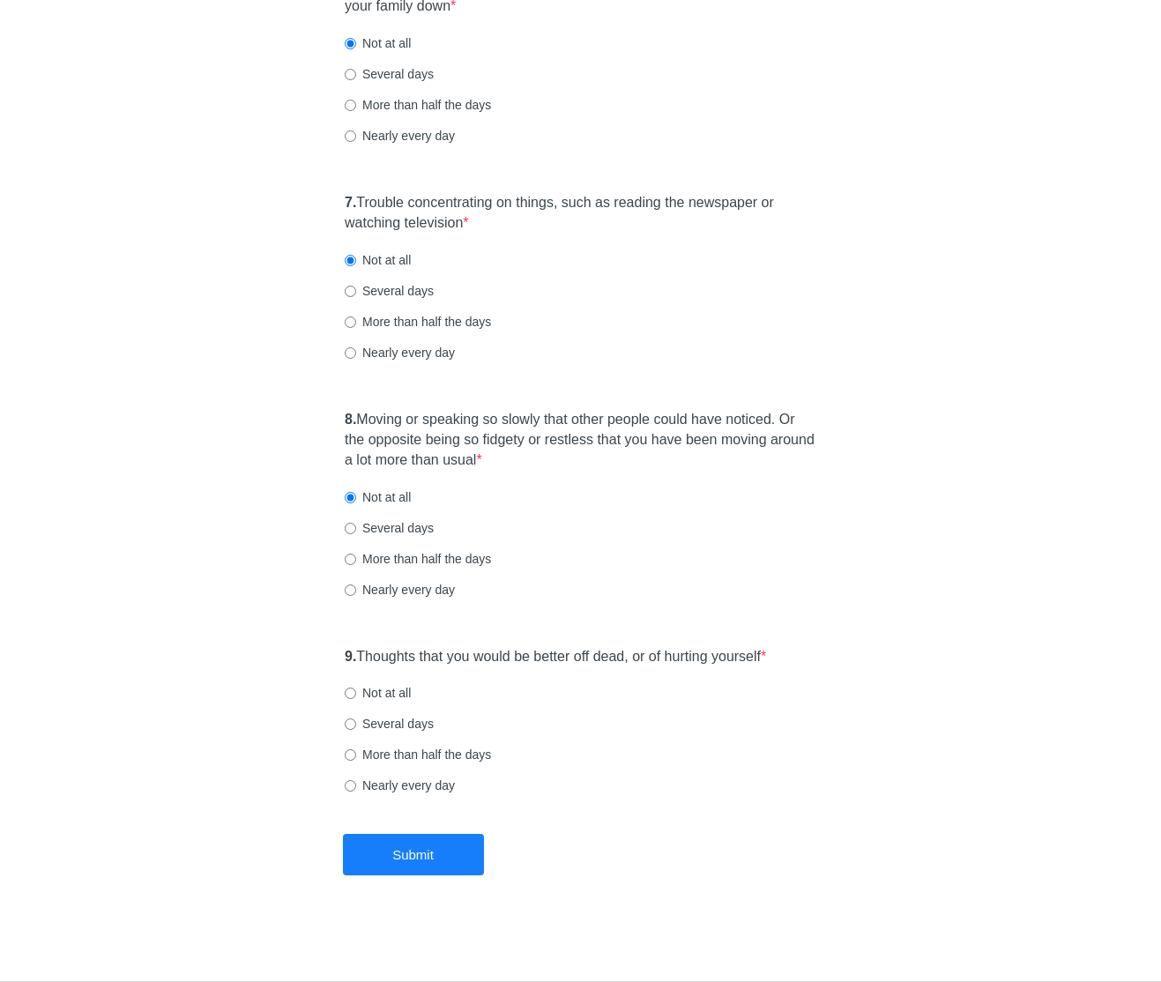
click at [444, 655] on label "9. Thoughts that you would be better off dead, or of hurting yourself *" at bounding box center [555, 657] width 421 height 20
click at [387, 689] on label "Not at all" at bounding box center [378, 693] width 66 height 18
click at [356, 689] on input "Not at all" at bounding box center [350, 693] width 11 height 11
radio input "true"
click at [423, 847] on button "Submit" at bounding box center [413, 854] width 141 height 41
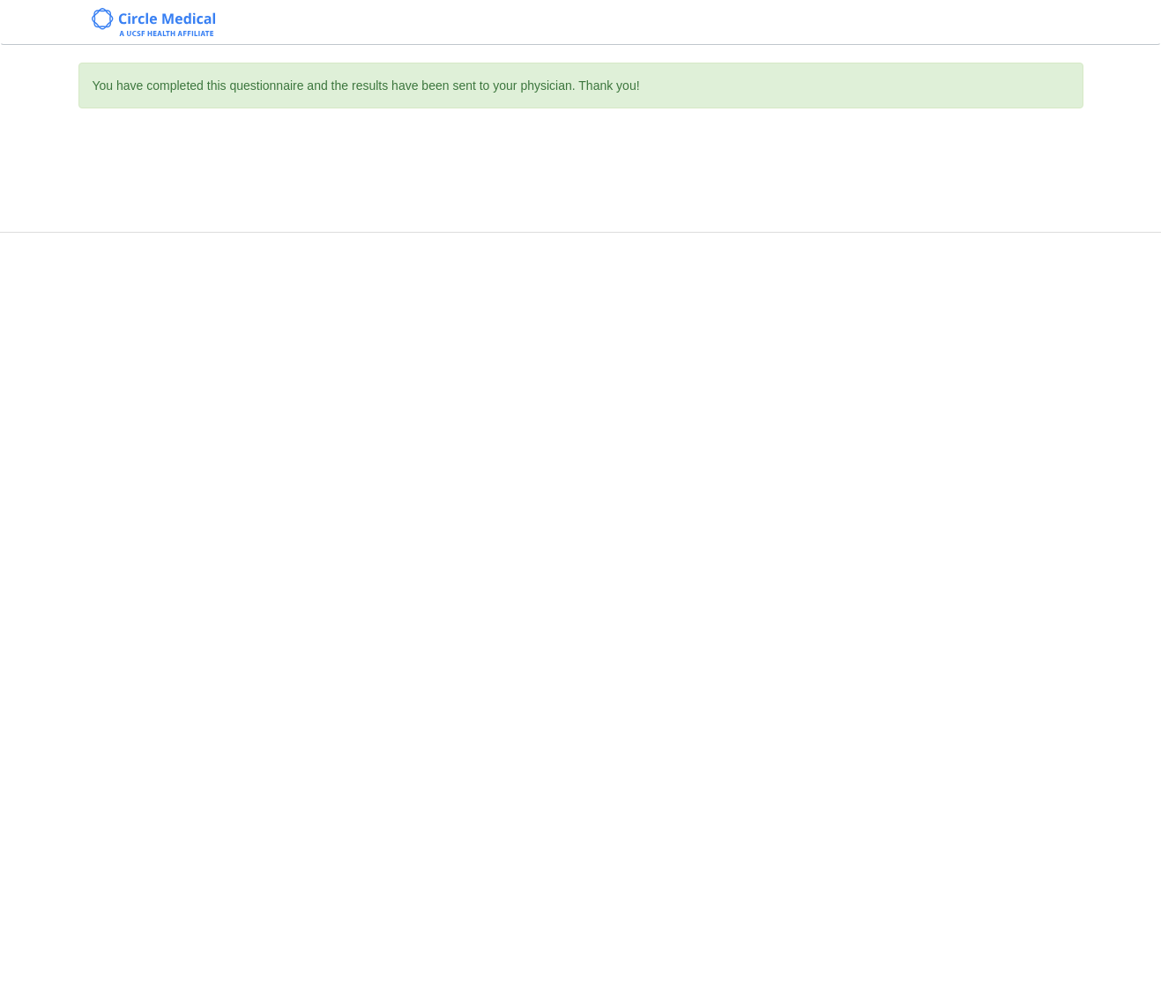
scroll to position [0, 0]
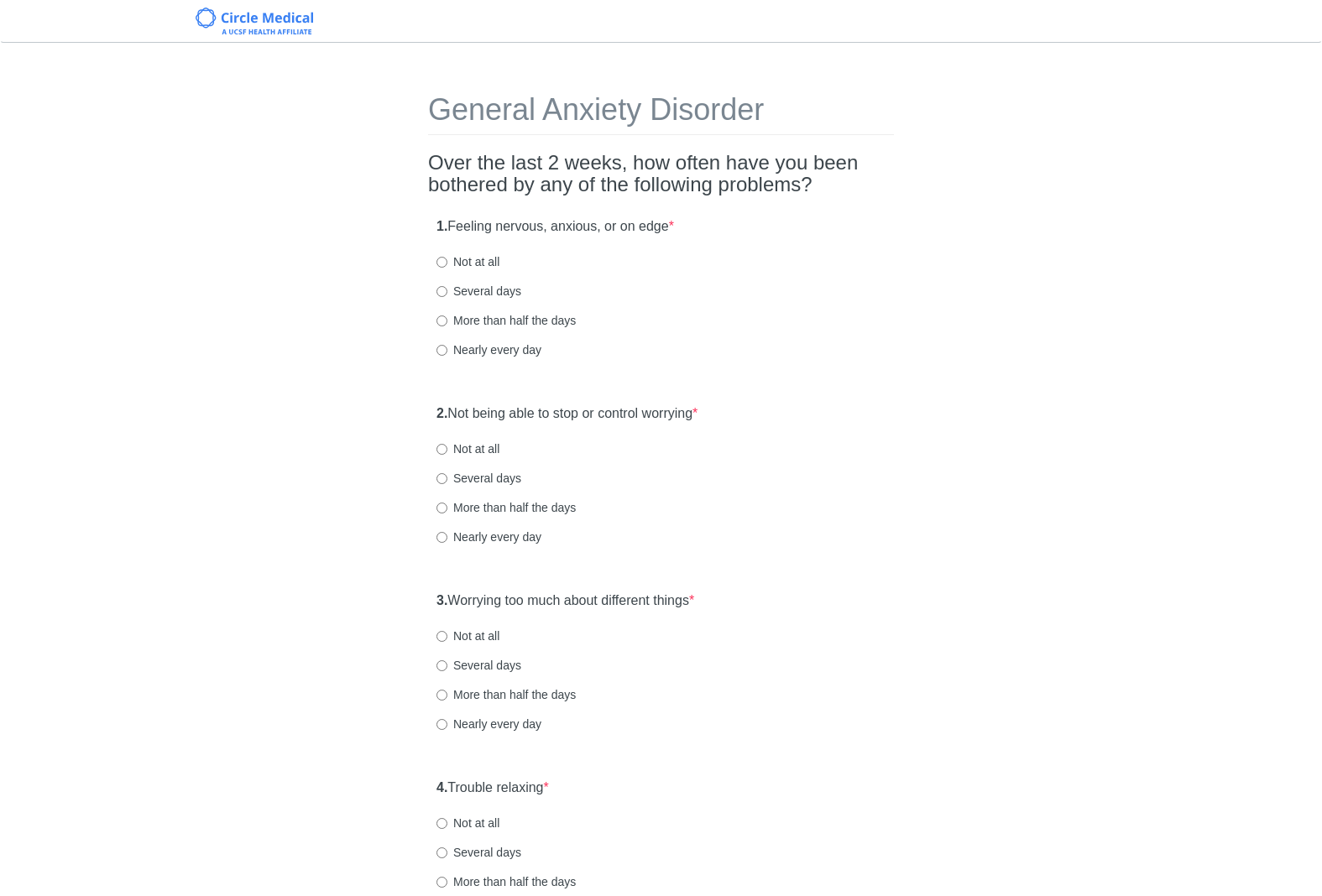
click at [851, 271] on div "1. Feeling nervous, anxious, or on edge * Not at all Several days More than hal…" at bounding box center [661, 296] width 466 height 174
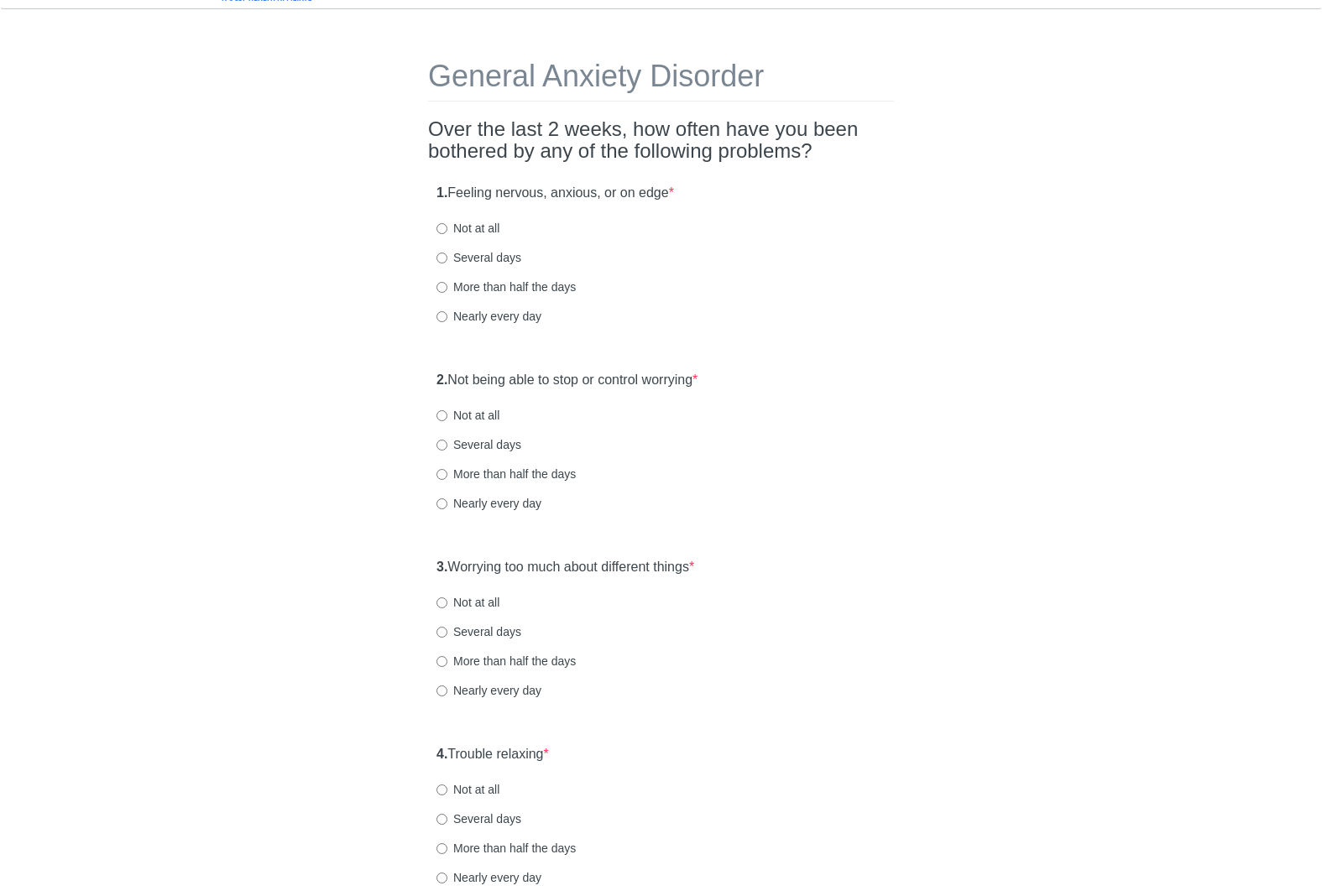
scroll to position [68, 0]
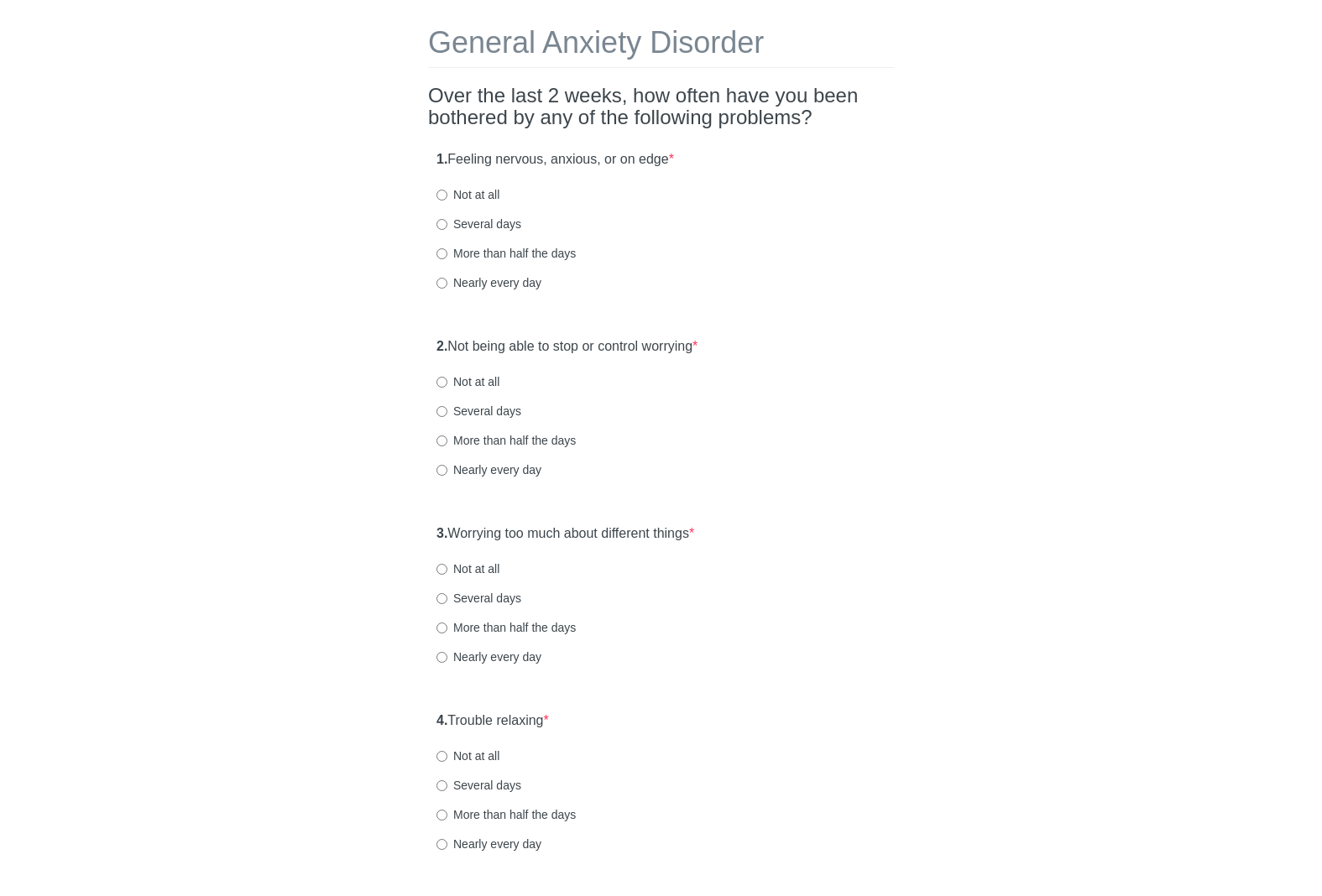
click at [486, 230] on label "Several days" at bounding box center [478, 225] width 85 height 17
click at [448, 230] on input "Several days" at bounding box center [441, 224] width 10 height 10
radio input "true"
click at [783, 254] on div "More than half the days" at bounding box center [661, 253] width 450 height 17
click at [491, 202] on label "Not at all" at bounding box center [468, 195] width 63 height 17
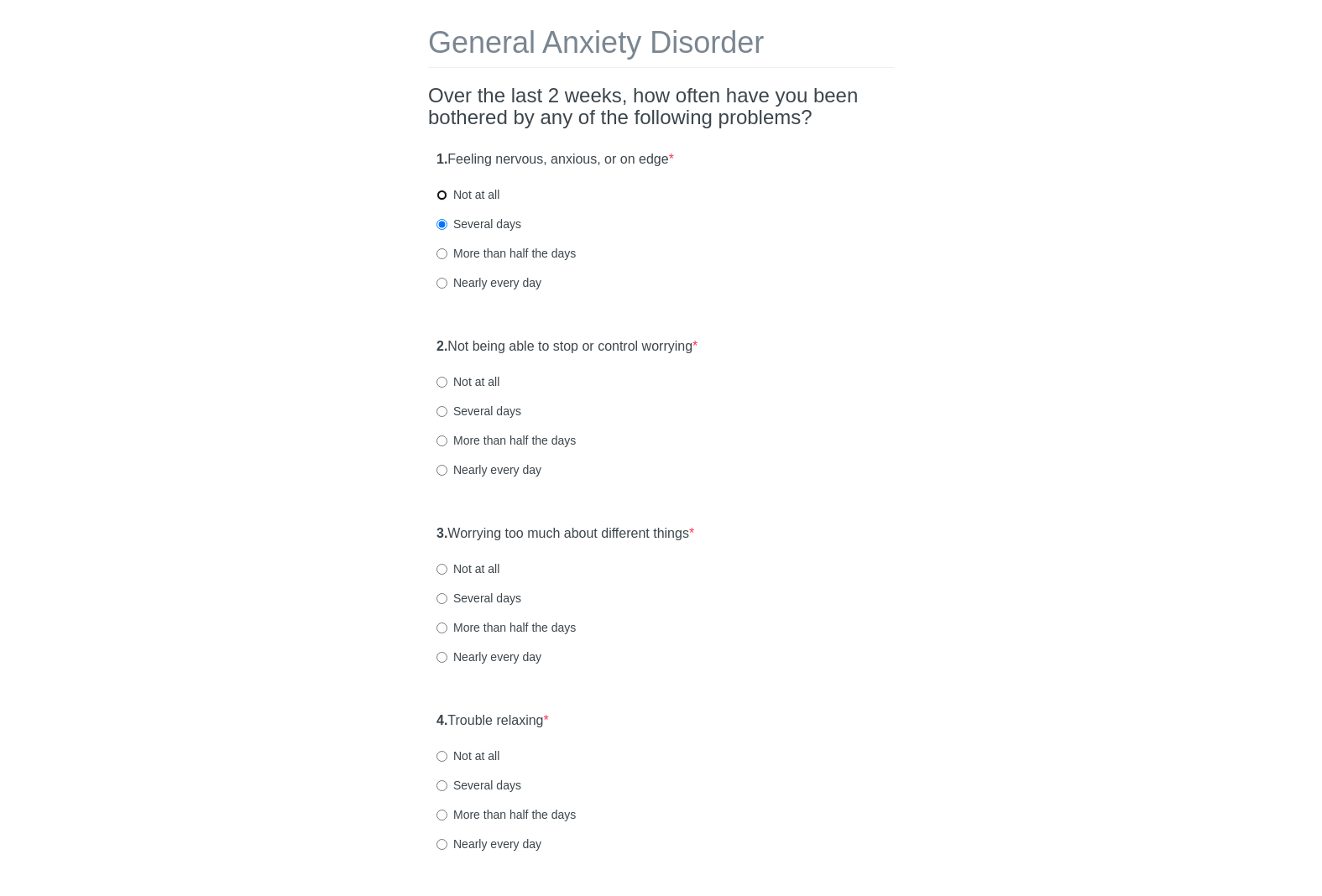
click at [448, 201] on input "Not at all" at bounding box center [441, 194] width 10 height 10
radio input "true"
click at [748, 245] on div "More than half the days" at bounding box center [661, 253] width 450 height 17
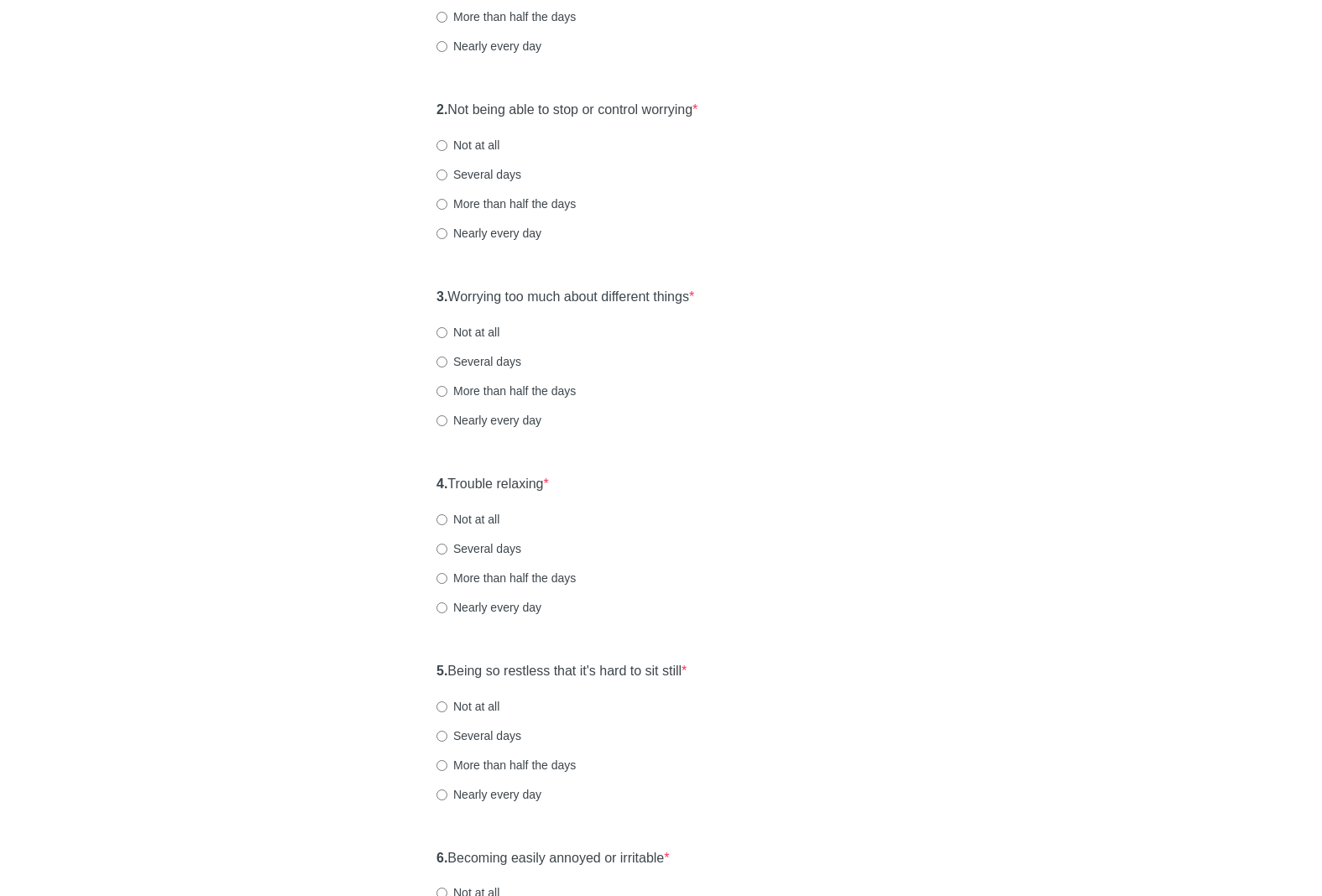
scroll to position [336, 0]
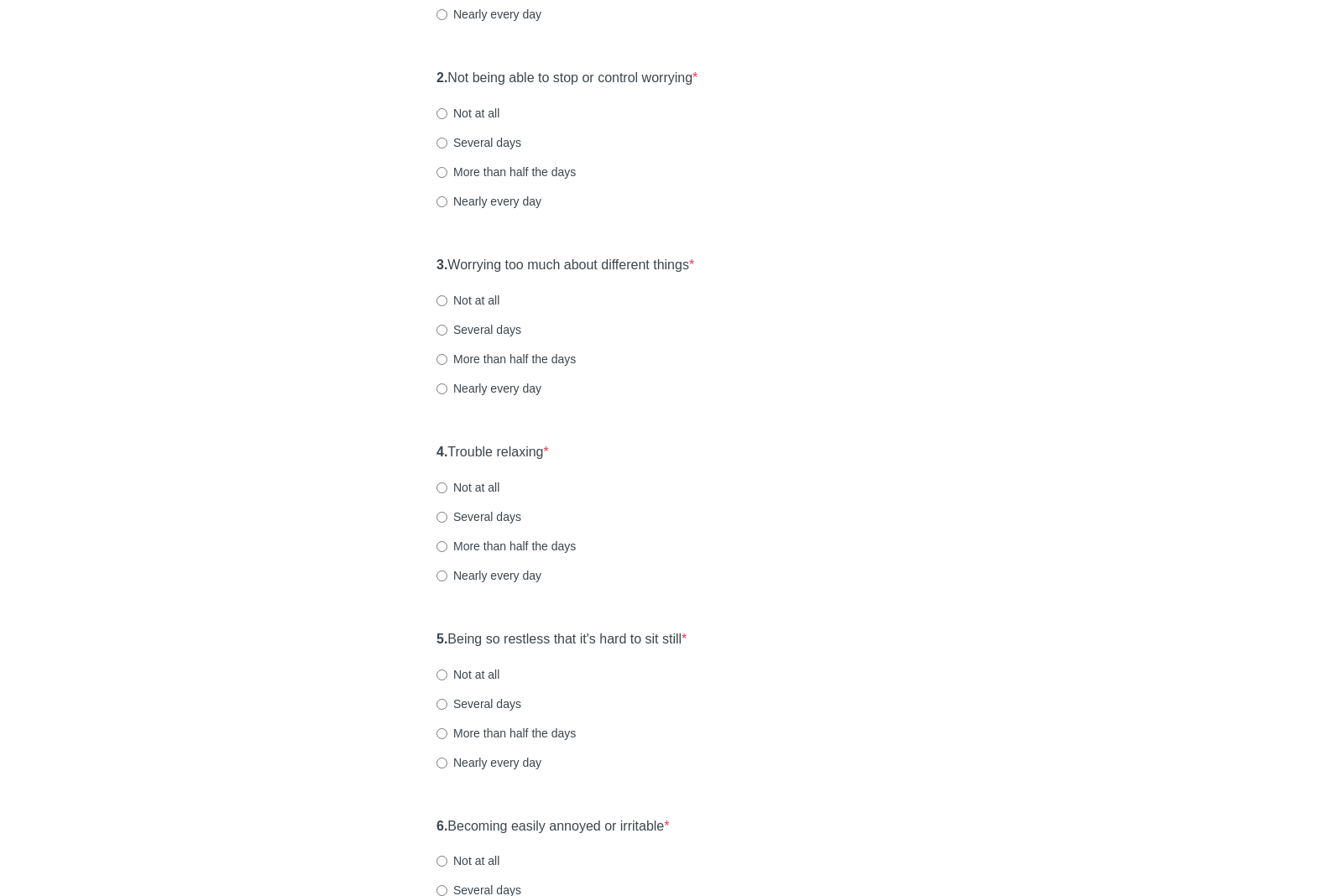
click at [456, 106] on label "Not at all" at bounding box center [468, 113] width 63 height 17
click at [448, 109] on input "Not at all" at bounding box center [441, 113] width 10 height 10
radio input "true"
click at [686, 272] on label "3. Worrying too much about different things *" at bounding box center [565, 266] width 258 height 19
click at [898, 303] on div "General Anxiety Disorder Over the last 2 weeks, how often have you been bothere…" at bounding box center [661, 453] width 491 height 1459
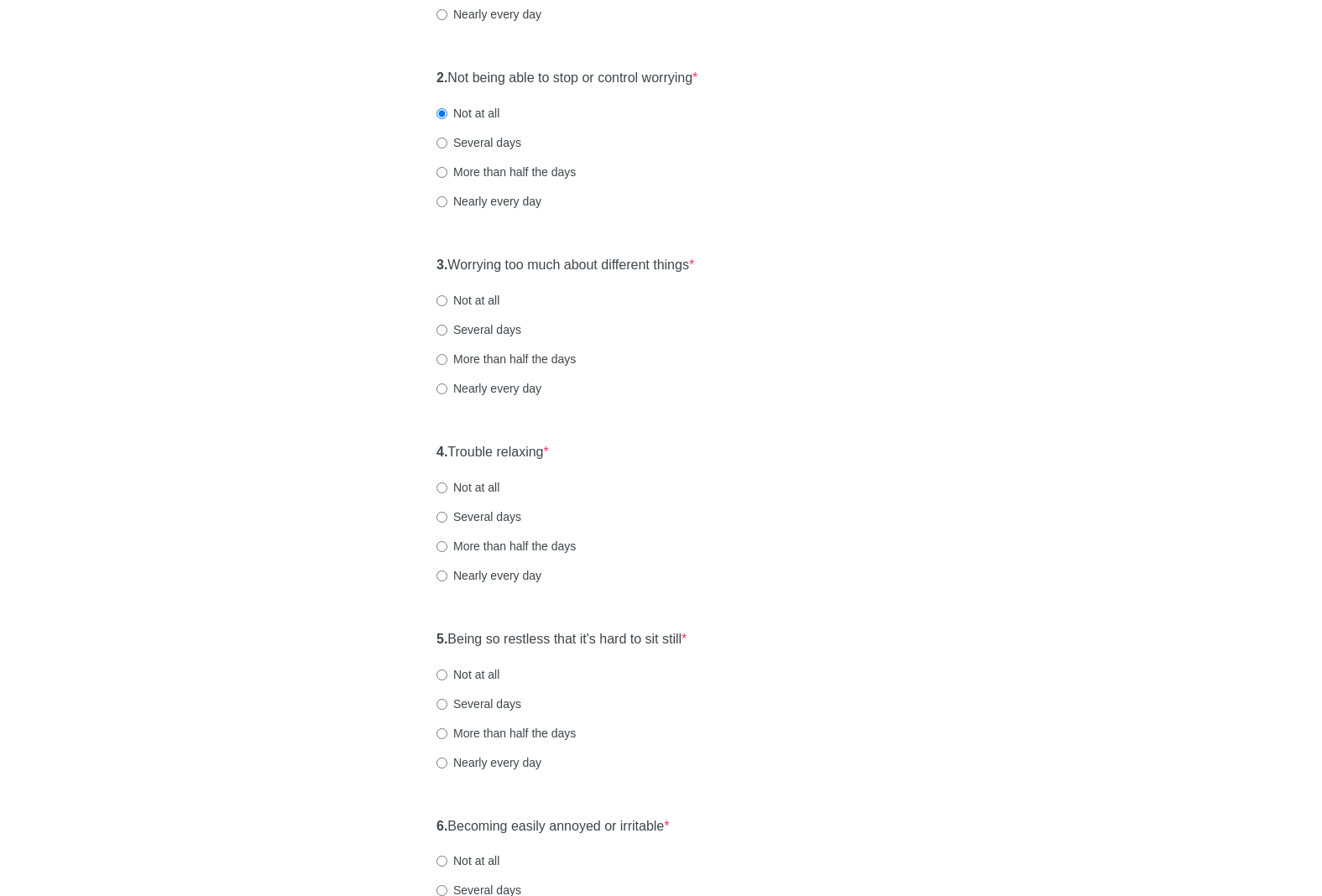
click at [465, 298] on label "Not at all" at bounding box center [468, 301] width 63 height 17
click at [448, 298] on input "Not at all" at bounding box center [441, 300] width 10 height 10
radio input "true"
click at [808, 377] on div "3. Worrying too much about different things * Not at all Several days More than…" at bounding box center [661, 334] width 466 height 174
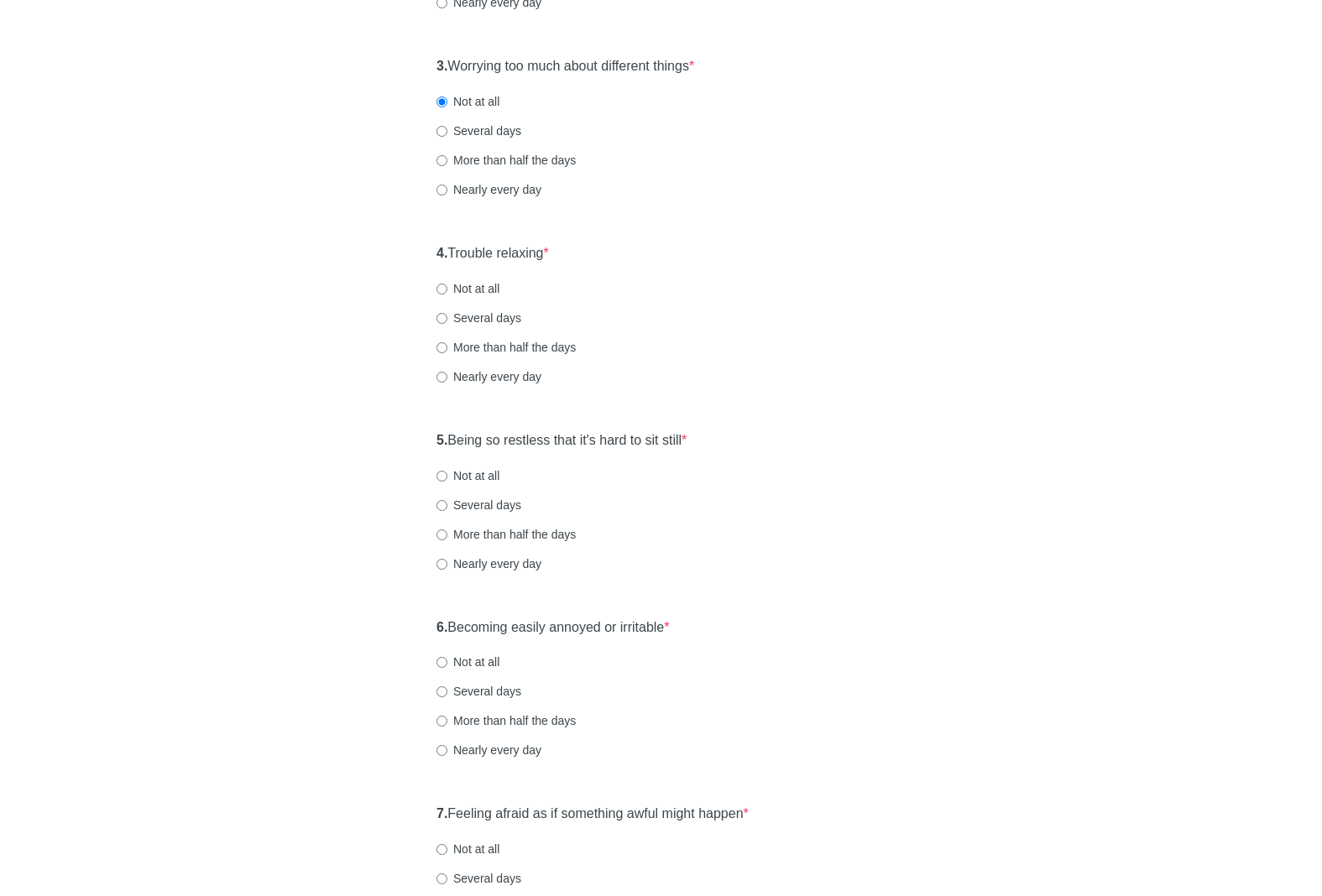
scroll to position [537, 0]
click at [487, 281] on label "Not at all" at bounding box center [468, 287] width 63 height 17
click at [448, 281] on input "Not at all" at bounding box center [441, 286] width 10 height 10
radio input "true"
drag, startPoint x: 502, startPoint y: 316, endPoint x: 571, endPoint y: 315, distance: 69.0
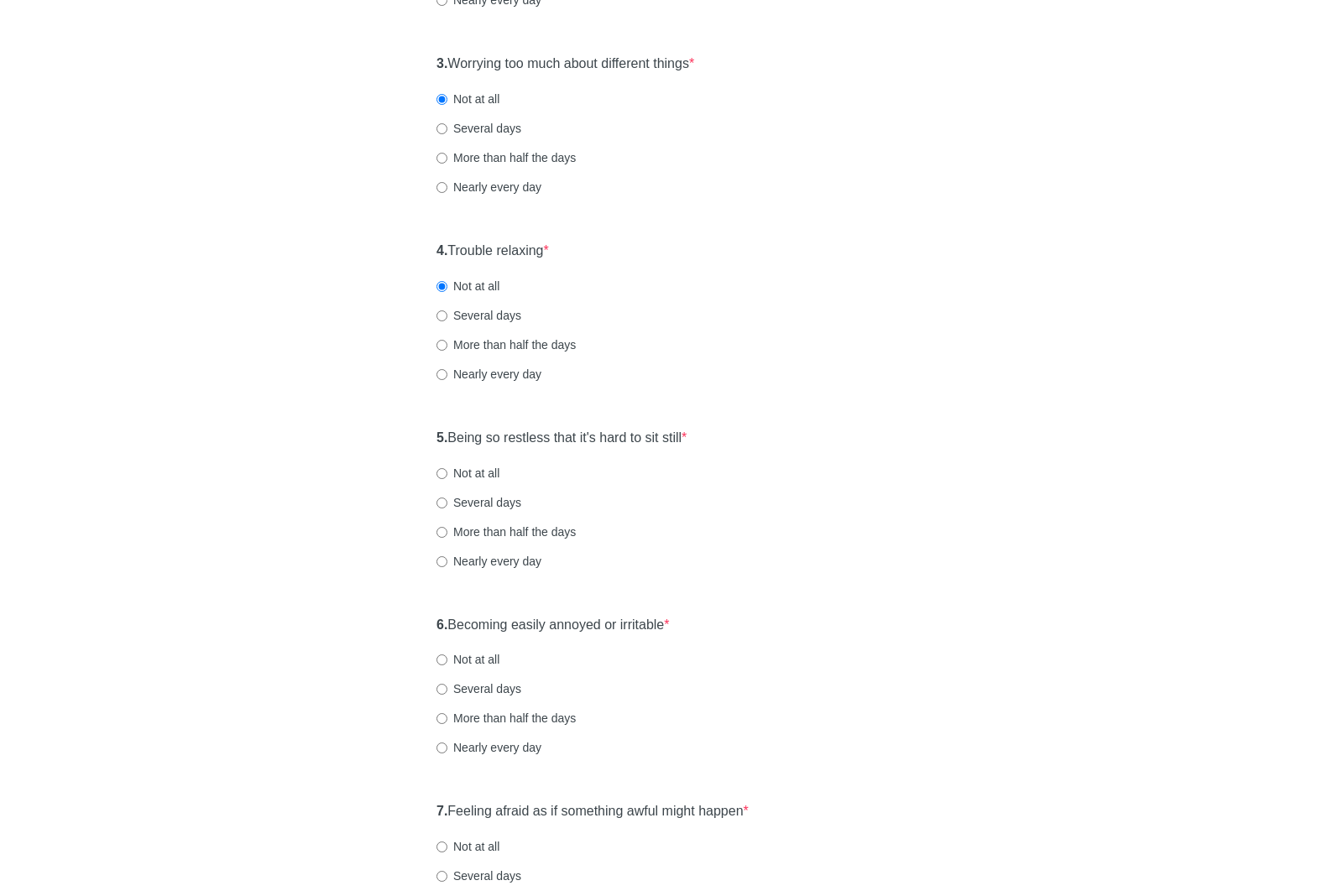
click at [502, 316] on label "Several days" at bounding box center [478, 316] width 85 height 17
click at [448, 316] on input "Several days" at bounding box center [441, 315] width 10 height 10
radio input "true"
click at [859, 348] on div "More than half the days" at bounding box center [661, 345] width 450 height 17
click at [593, 438] on label "5. Being so restless that it's hard to sit still *" at bounding box center [561, 438] width 250 height 19
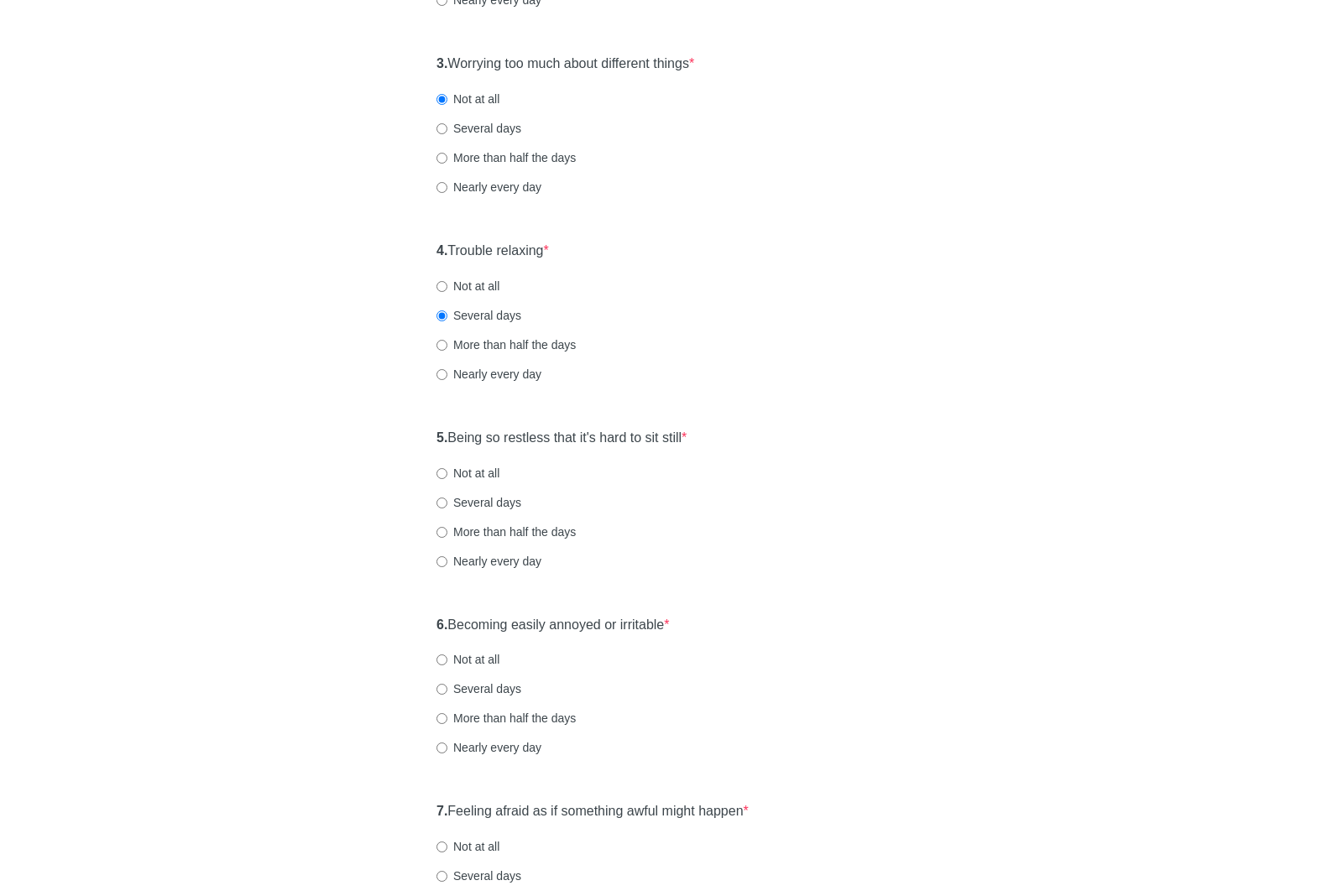
click at [916, 473] on div "General Anxiety Disorder Over the last 2 weeks, how often have you been bothere…" at bounding box center [661, 251] width 982 height 1459
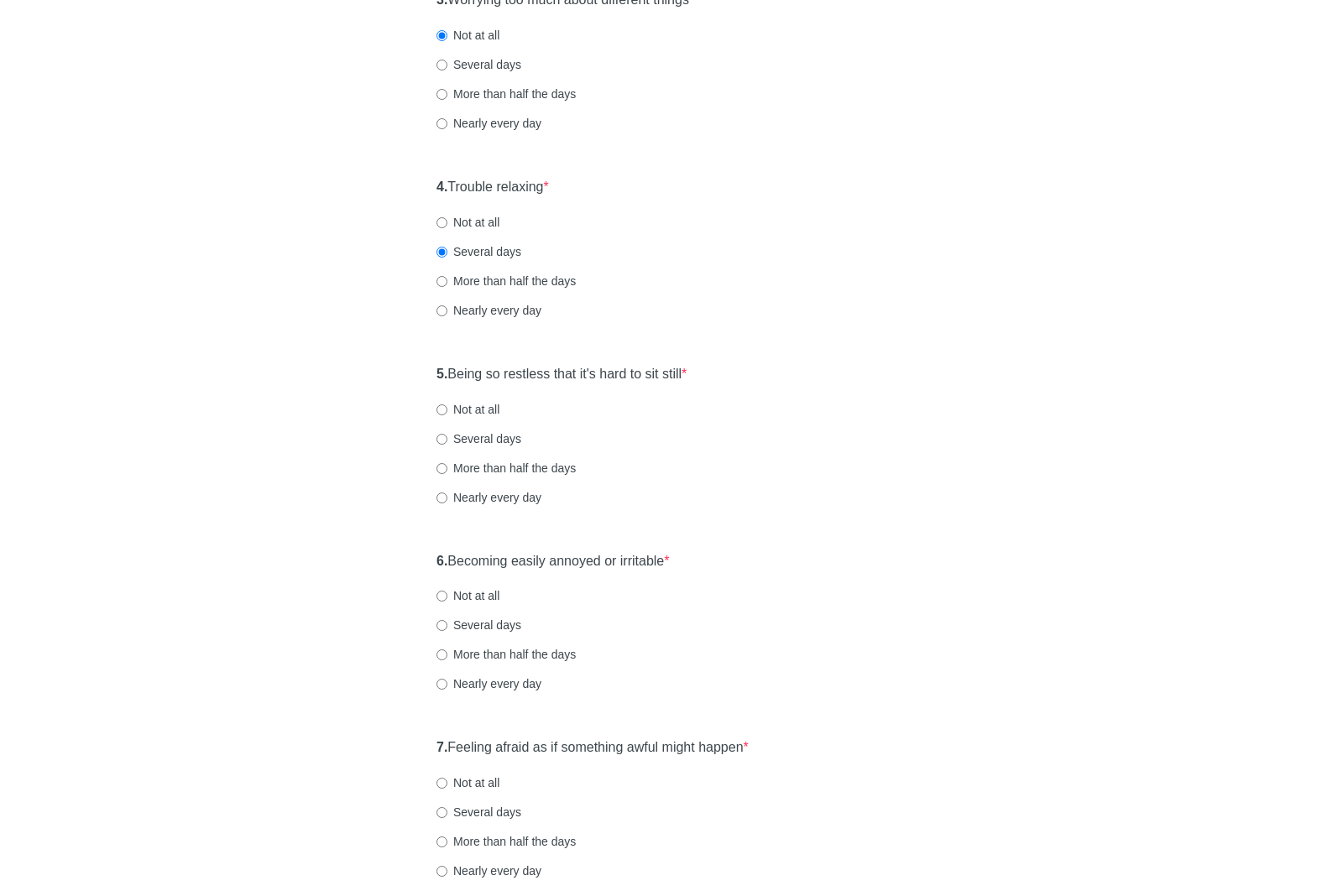
scroll to position [605, 0]
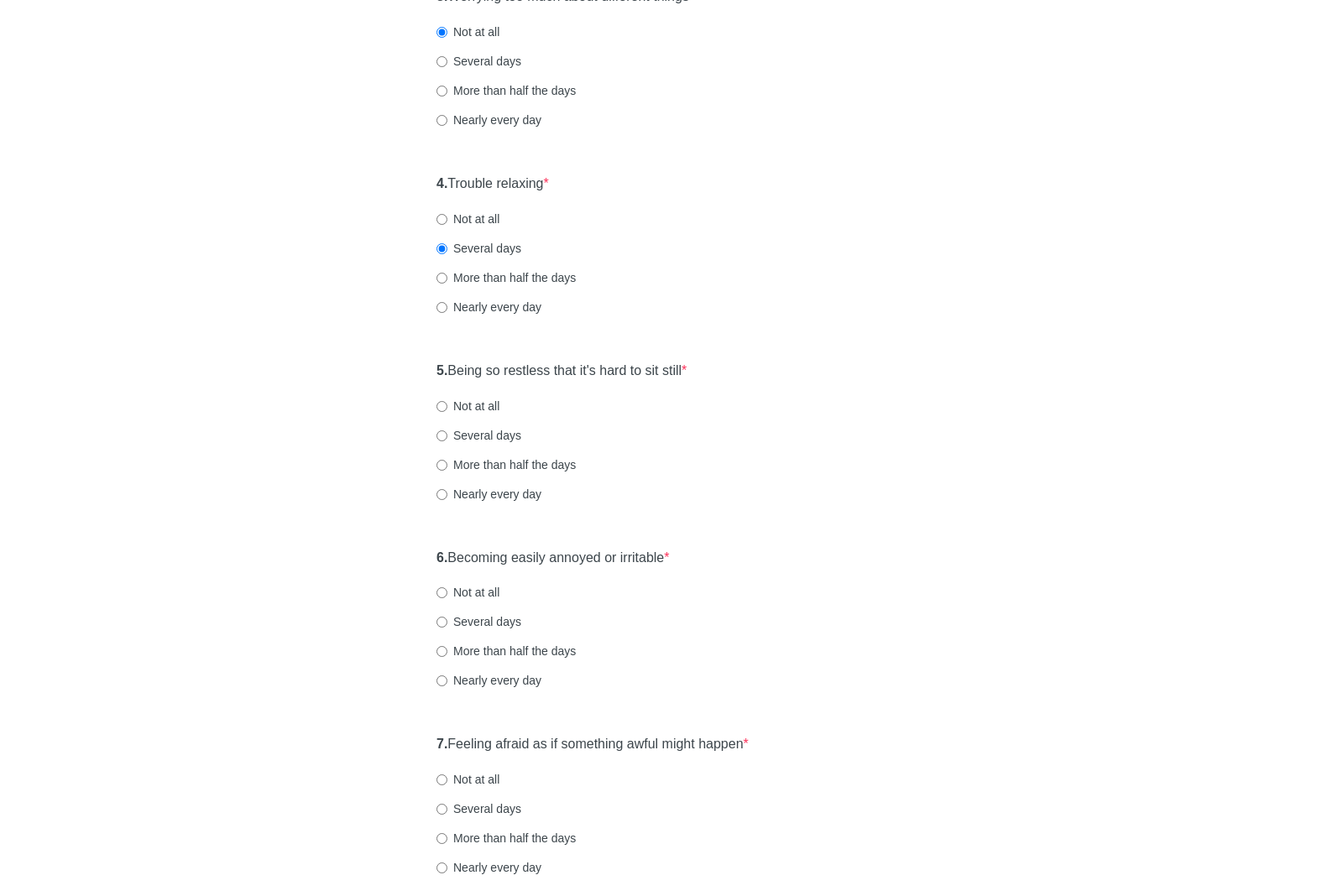
click at [476, 401] on label "Not at all" at bounding box center [468, 407] width 63 height 17
click at [448, 401] on input "Not at all" at bounding box center [441, 406] width 10 height 10
radio input "true"
click at [898, 523] on div "General Anxiety Disorder Over the last 2 weeks, how often have you been bothere…" at bounding box center [661, 185] width 491 height 1459
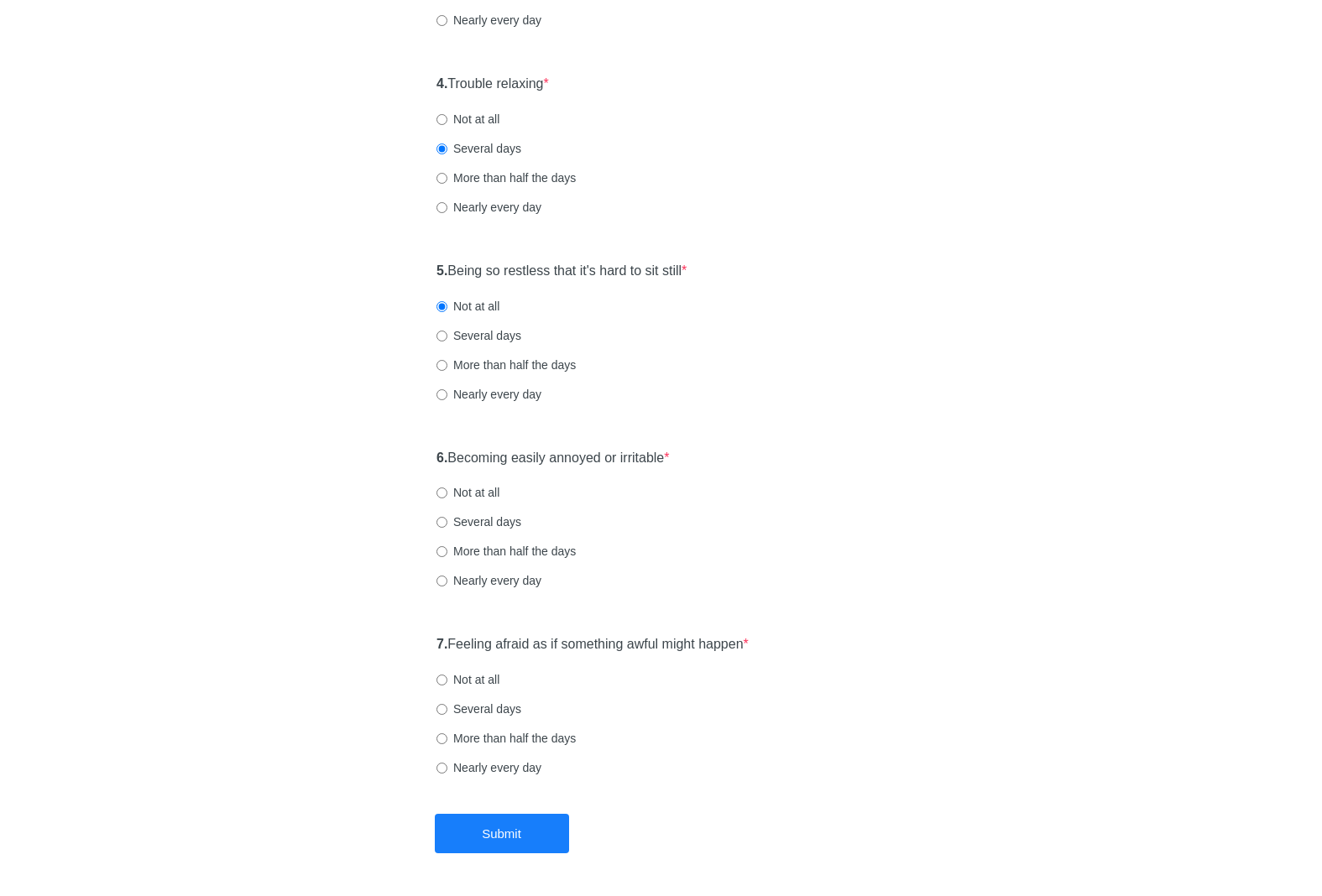
scroll to position [705, 0]
click at [486, 493] on label "Not at all" at bounding box center [468, 492] width 63 height 17
click at [448, 493] on input "Not at all" at bounding box center [441, 491] width 10 height 10
radio input "true"
click at [888, 576] on div "6. Becoming easily annoyed or irritable * Not at all Several days More than hal…" at bounding box center [661, 527] width 466 height 174
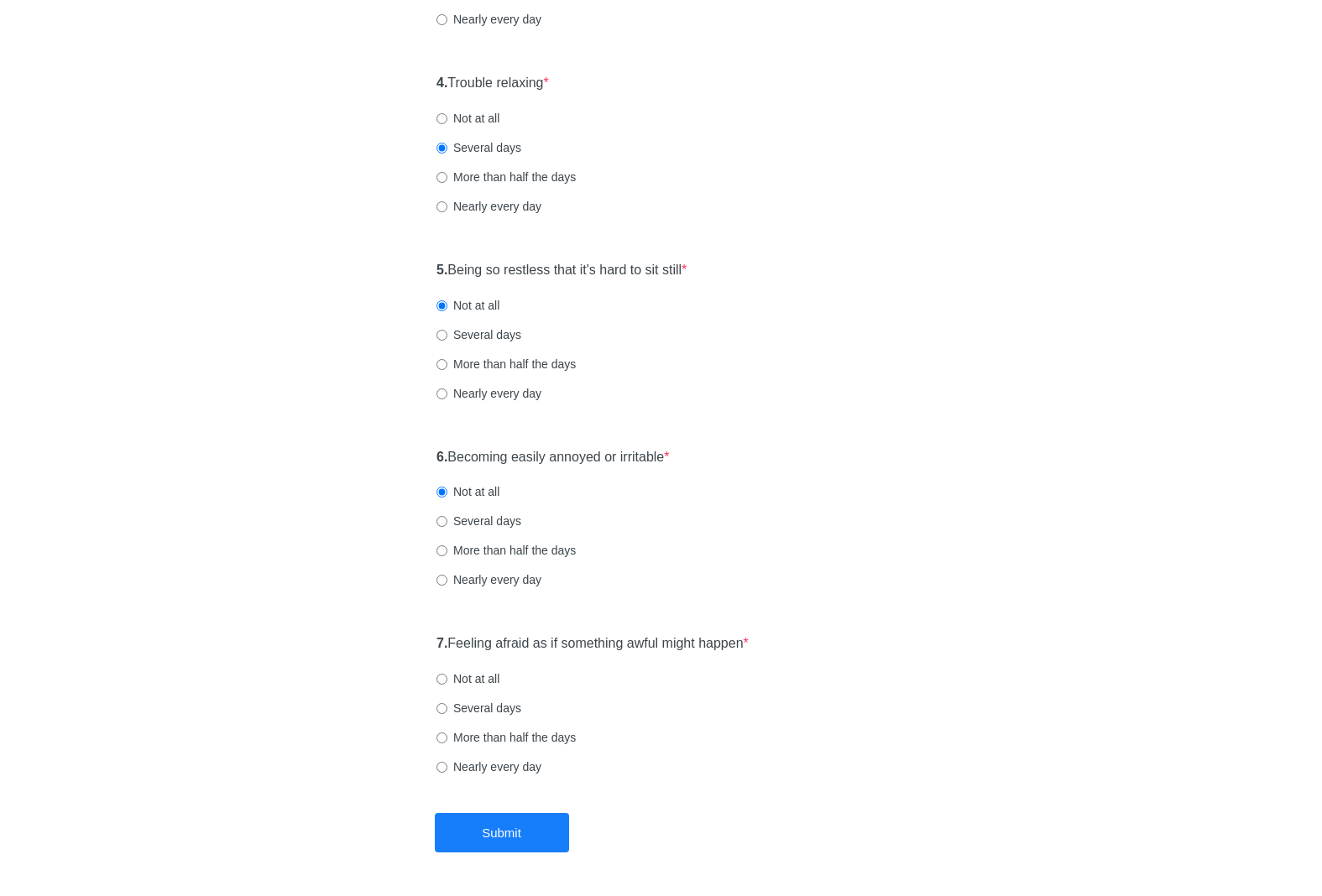
click at [494, 680] on label "Not at all" at bounding box center [468, 679] width 63 height 17
click at [448, 680] on input "Not at all" at bounding box center [441, 679] width 10 height 10
radio input "true"
click at [516, 823] on button "Submit" at bounding box center [502, 832] width 134 height 39
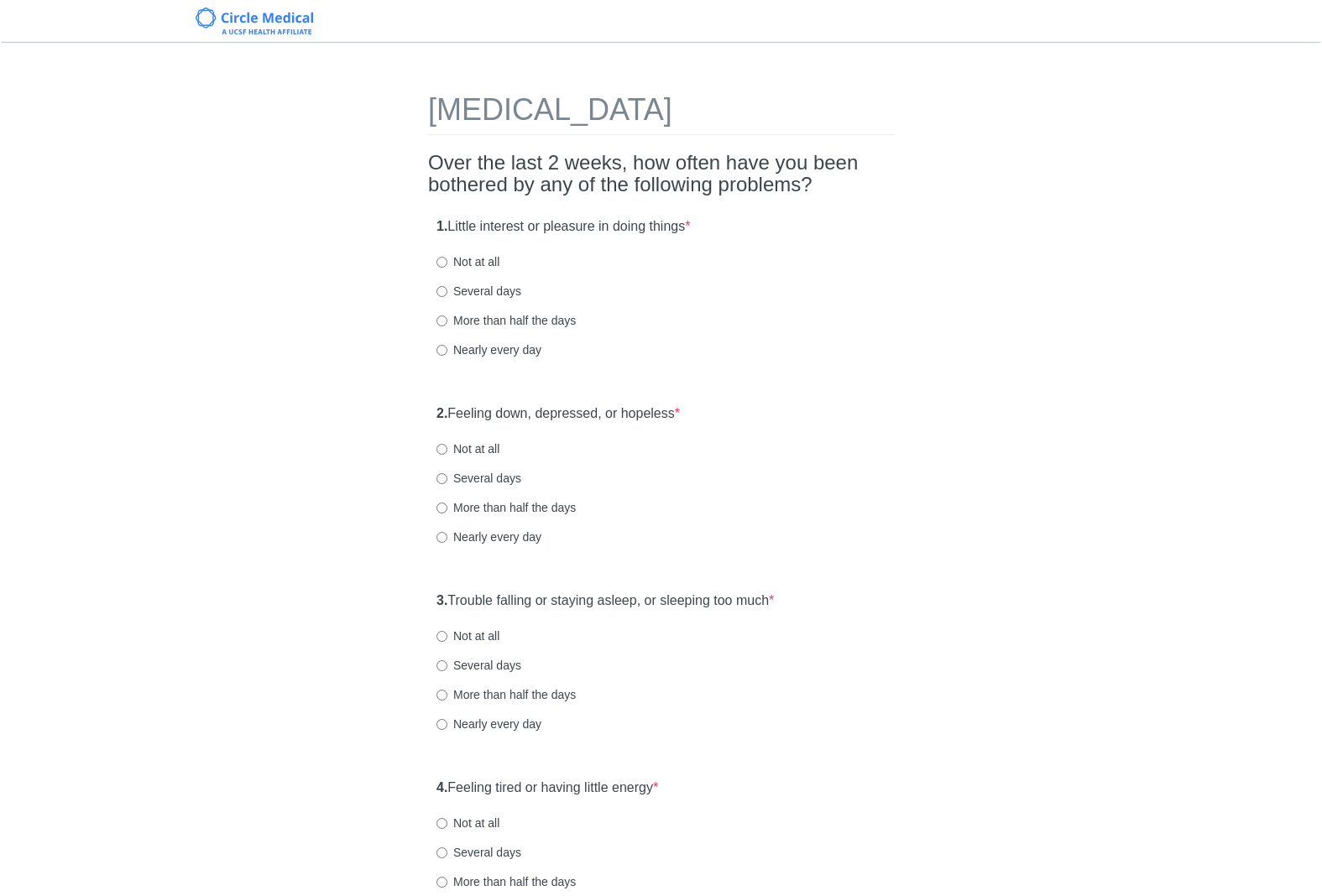
click at [501, 266] on div "Not at all" at bounding box center [661, 262] width 450 height 17
drag, startPoint x: 443, startPoint y: 263, endPoint x: 436, endPoint y: 352, distance: 89.3
click at [443, 263] on input "Not at all" at bounding box center [441, 262] width 10 height 10
radio input "true"
click at [443, 449] on input "Not at all" at bounding box center [441, 448] width 10 height 10
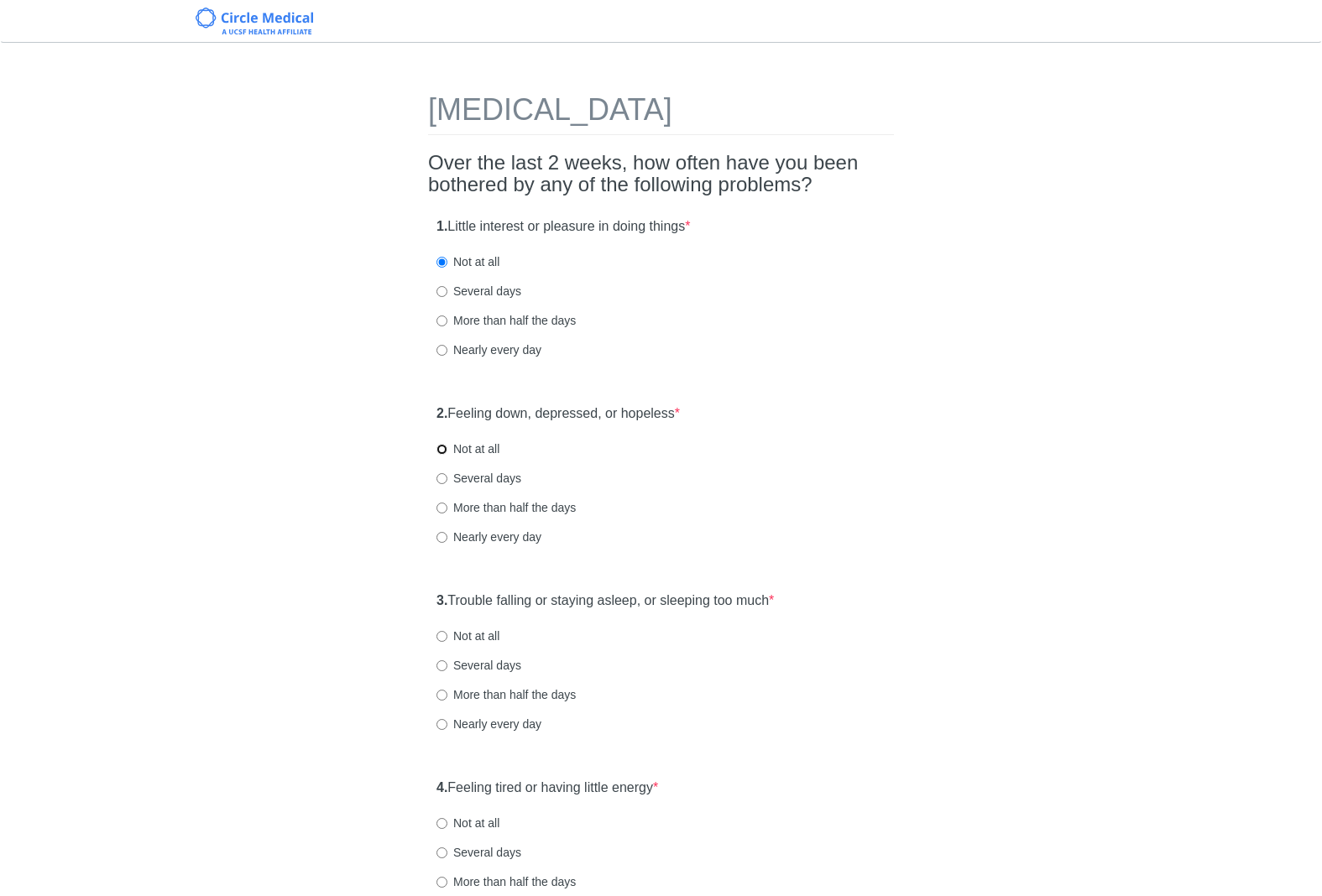
radio input "true"
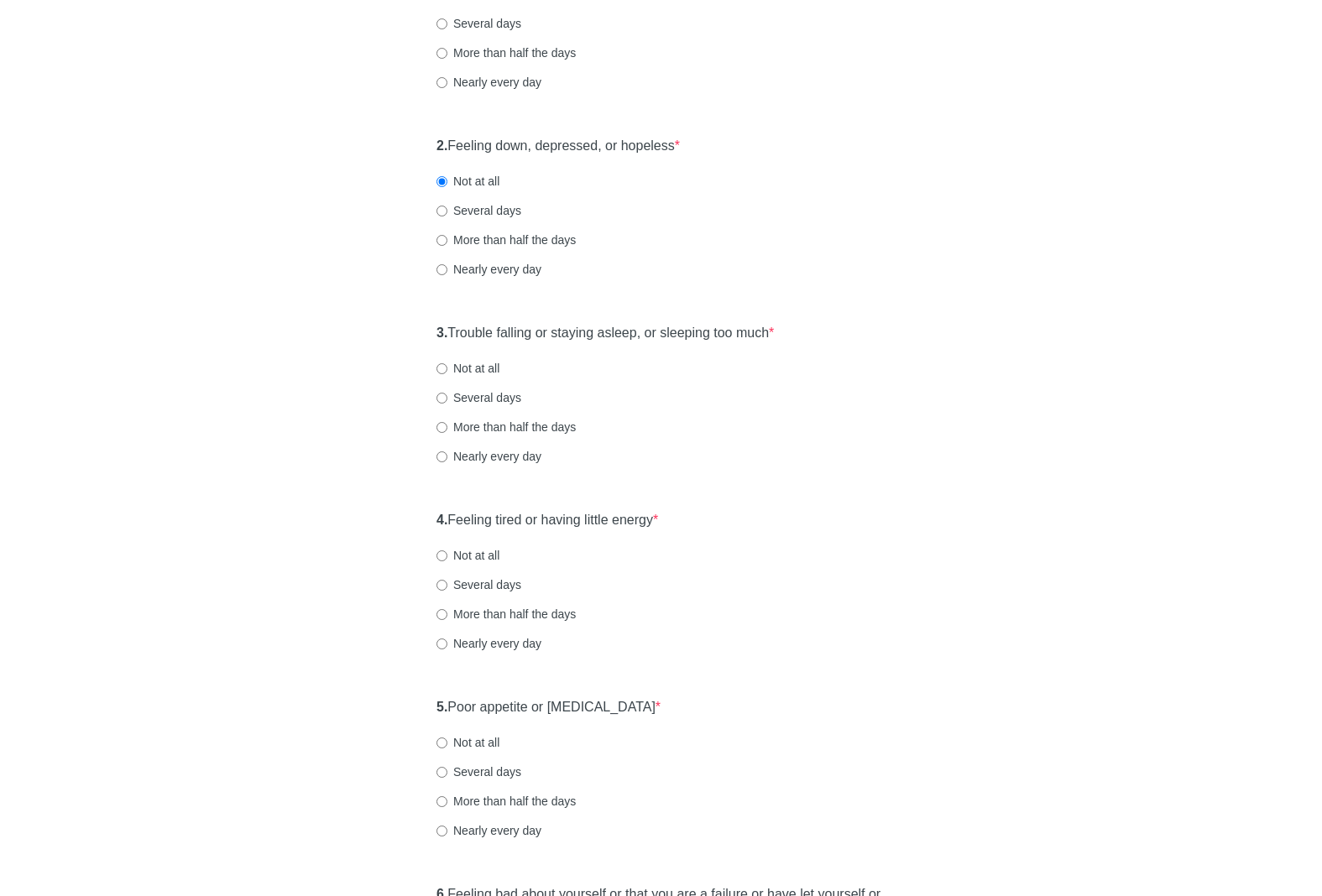
scroll to position [269, 0]
click at [457, 551] on label "Not at all" at bounding box center [468, 555] width 63 height 17
click at [448, 551] on input "Not at all" at bounding box center [441, 554] width 10 height 10
radio input "true"
drag, startPoint x: 995, startPoint y: 440, endPoint x: 987, endPoint y: 419, distance: 22.5
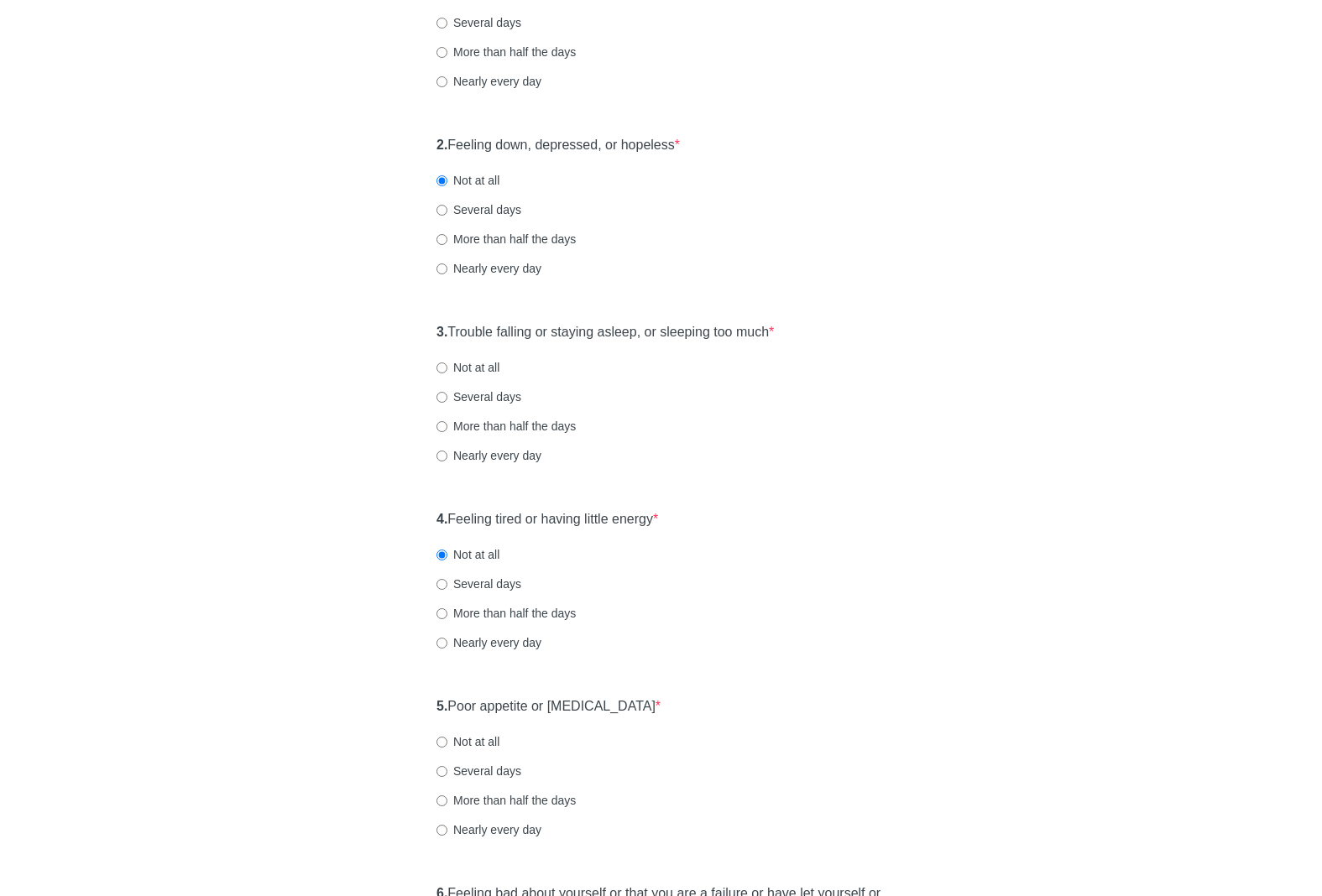
click at [995, 440] on div "[MEDICAL_DATA] Over the last 2 weeks, how often have you been bothered by any o…" at bounding box center [661, 745] width 982 height 1909
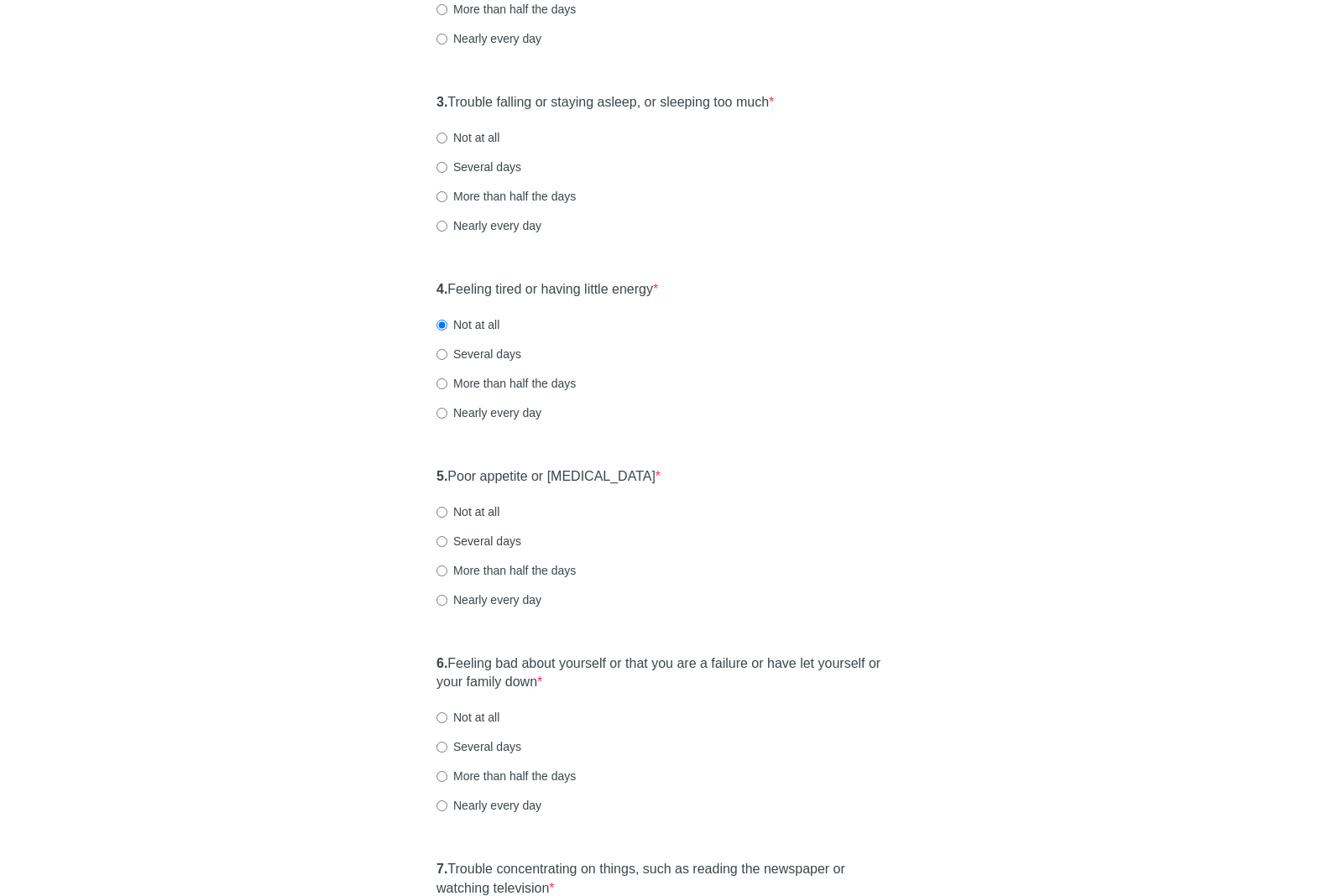
scroll to position [503, 0]
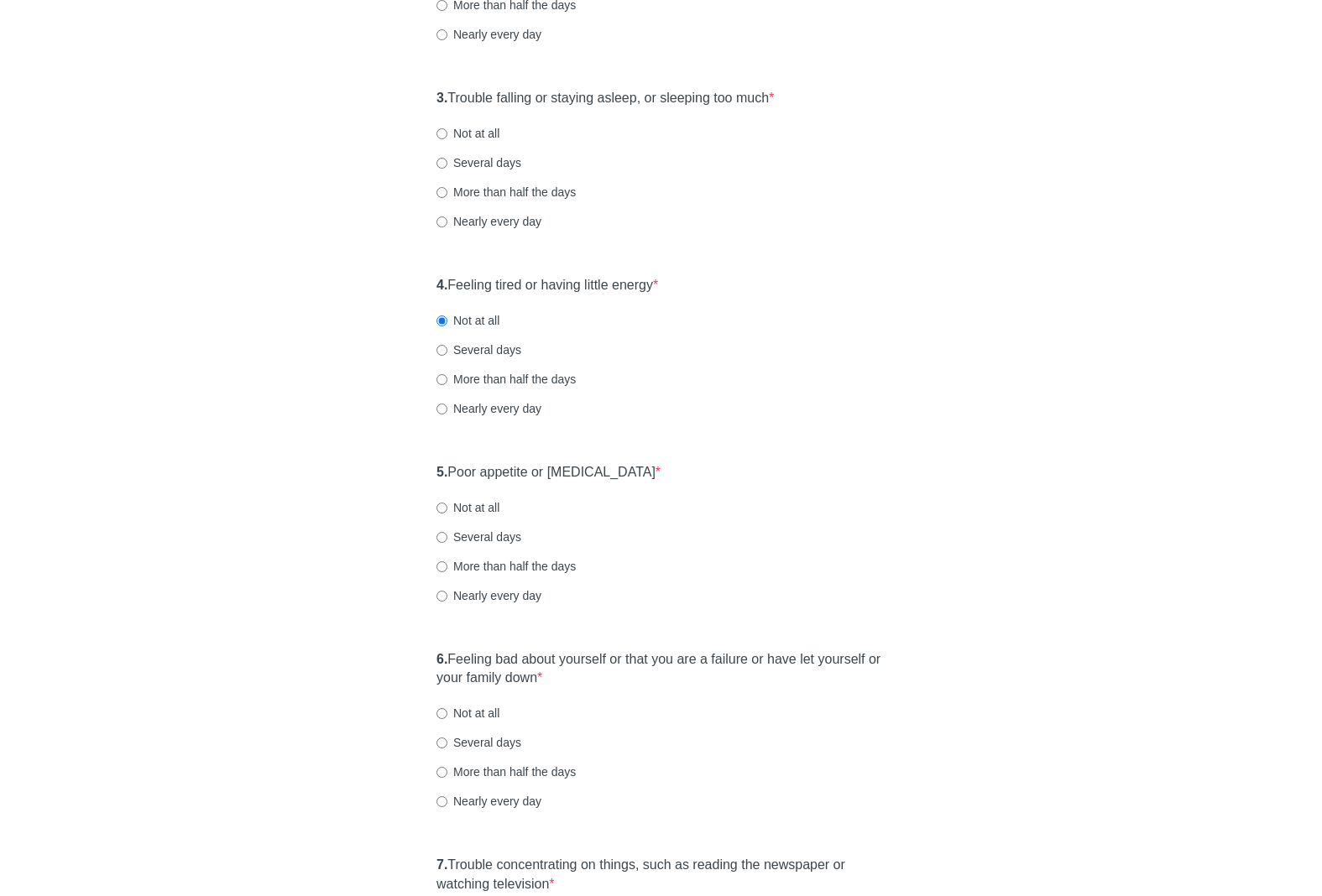
drag, startPoint x: 472, startPoint y: 134, endPoint x: 519, endPoint y: 146, distance: 48.5
click at [472, 134] on label "Not at all" at bounding box center [468, 133] width 63 height 17
click at [448, 134] on input "Not at all" at bounding box center [441, 133] width 10 height 10
radio input "true"
click at [1022, 264] on div "Patient Health Questionnaire-9 Over the last 2 weeks, how often have you been b…" at bounding box center [661, 511] width 982 height 1909
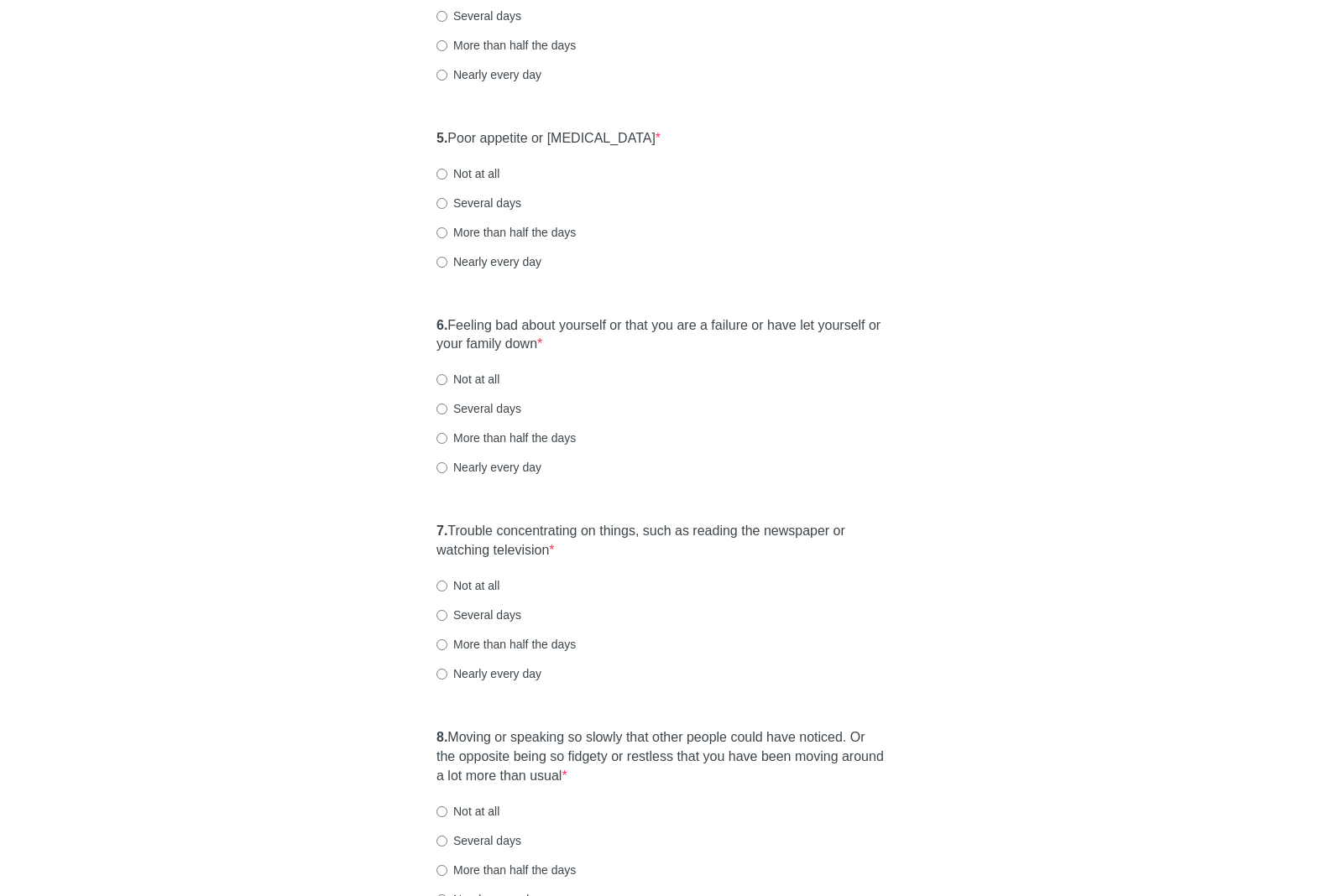
scroll to position [839, 0]
click at [484, 173] on label "Not at all" at bounding box center [468, 172] width 63 height 17
click at [448, 173] on input "Not at all" at bounding box center [441, 171] width 10 height 10
radio input "true"
click at [840, 318] on label "6. Feeling bad about yourself or that you are a failure or have let yourself or…" at bounding box center [661, 334] width 450 height 39
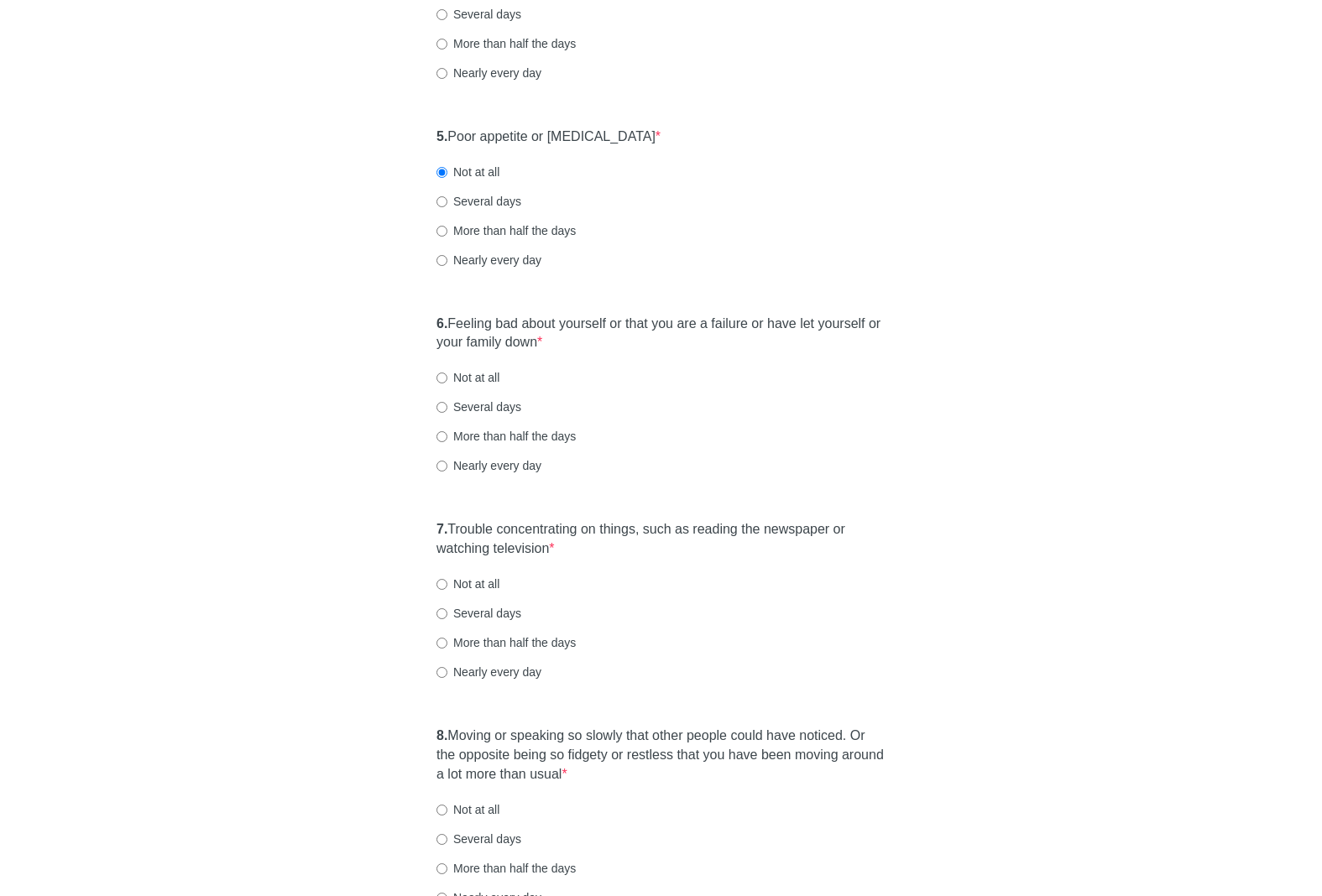
click at [1060, 329] on div "Patient Health Questionnaire-9 Over the last 2 weeks, how often have you been b…" at bounding box center [661, 175] width 982 height 1909
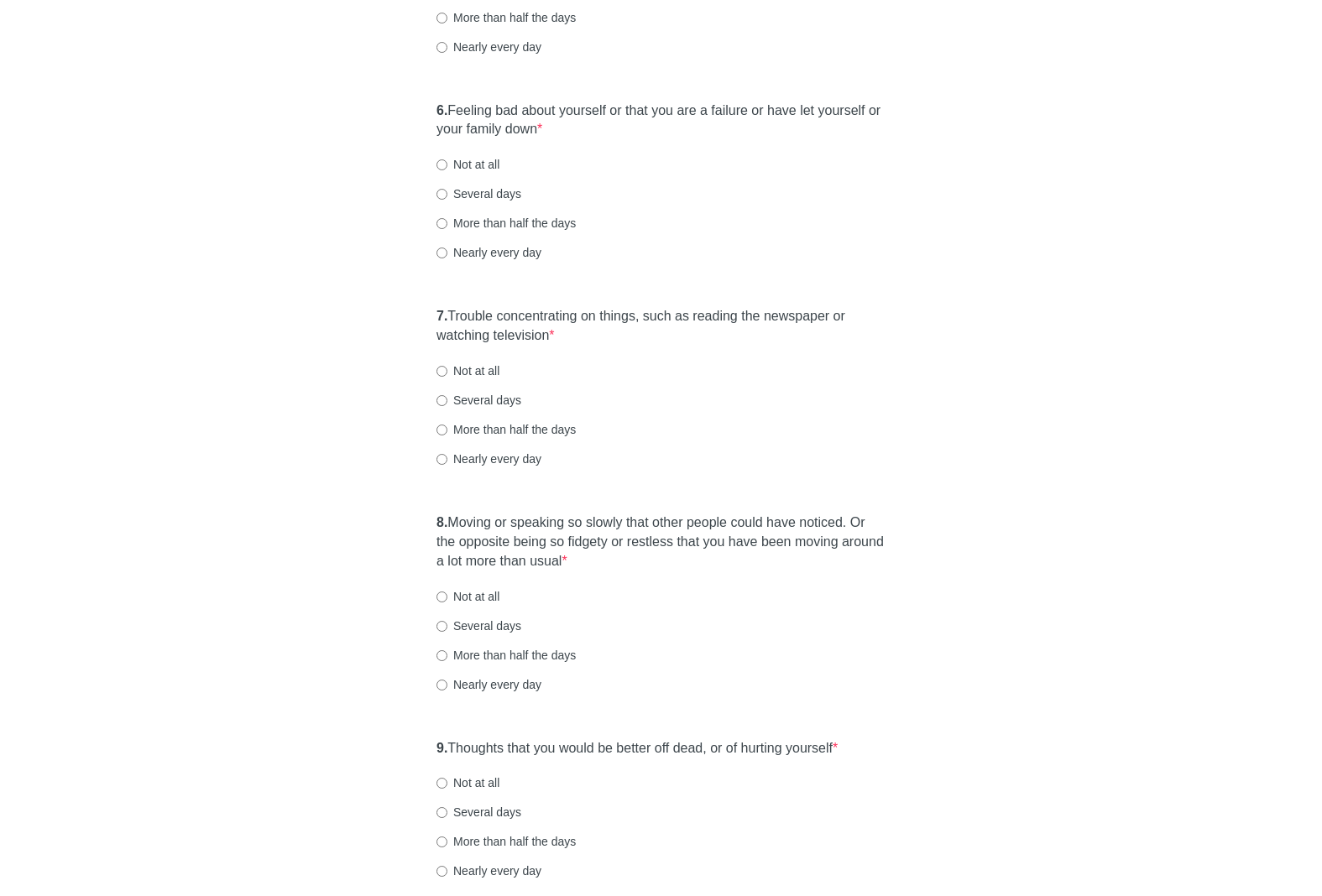
scroll to position [1073, 0]
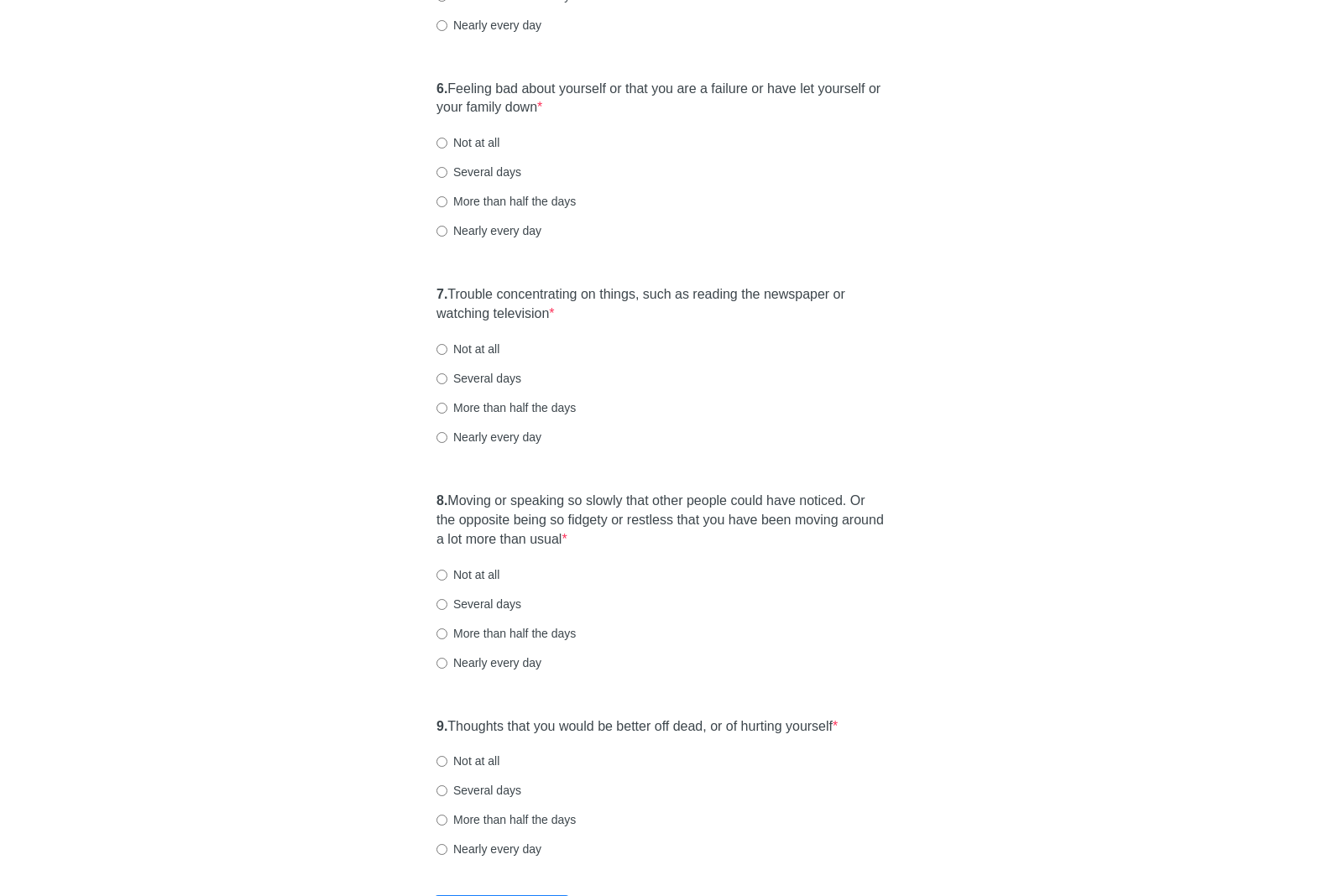
click at [475, 145] on label "Not at all" at bounding box center [468, 143] width 63 height 17
click at [448, 145] on input "Not at all" at bounding box center [441, 143] width 10 height 10
radio input "true"
drag, startPoint x: 811, startPoint y: 296, endPoint x: 946, endPoint y: 292, distance: 135.1
click at [811, 296] on label "7. Trouble concentrating on things, such as reading the newspaper or watching t…" at bounding box center [661, 305] width 450 height 39
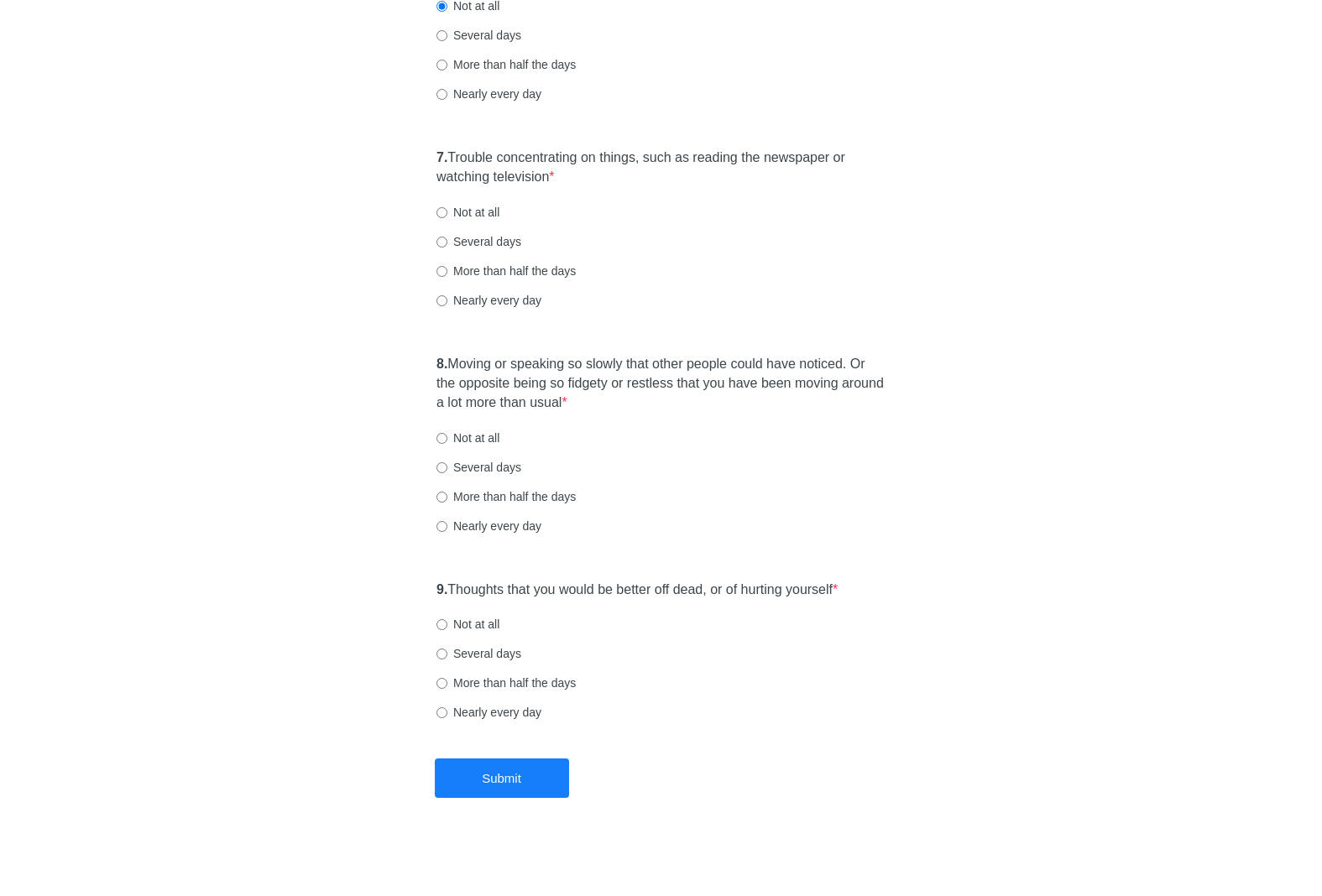
scroll to position [1214, 0]
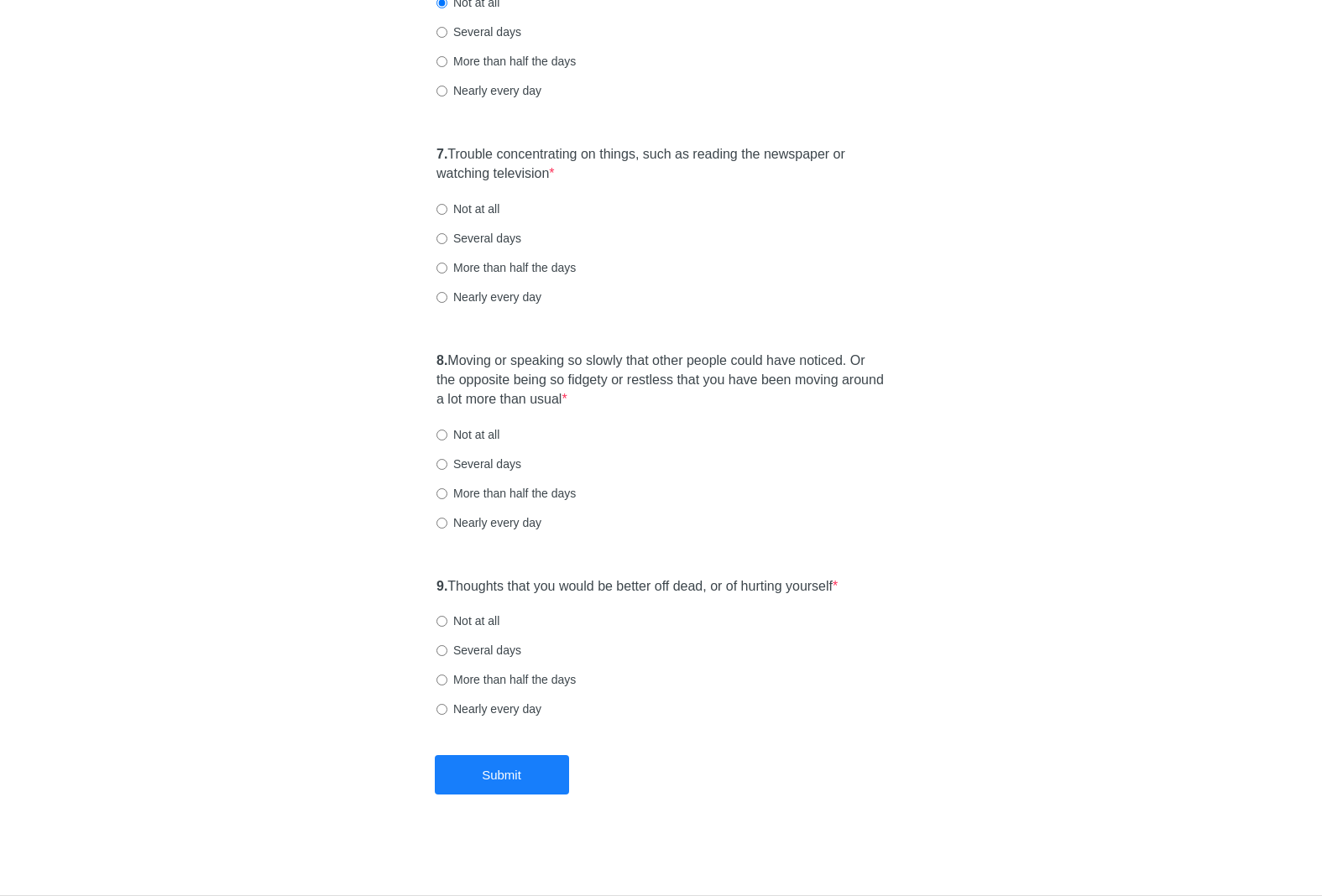
click at [487, 212] on label "Not at all" at bounding box center [468, 209] width 63 height 17
click at [448, 212] on input "Not at all" at bounding box center [441, 209] width 10 height 10
radio input "true"
click at [701, 364] on label "8. Moving or speaking so slowly that other people could have noticed. Or the op…" at bounding box center [661, 380] width 450 height 58
click at [446, 436] on input "Not at all" at bounding box center [441, 434] width 10 height 10
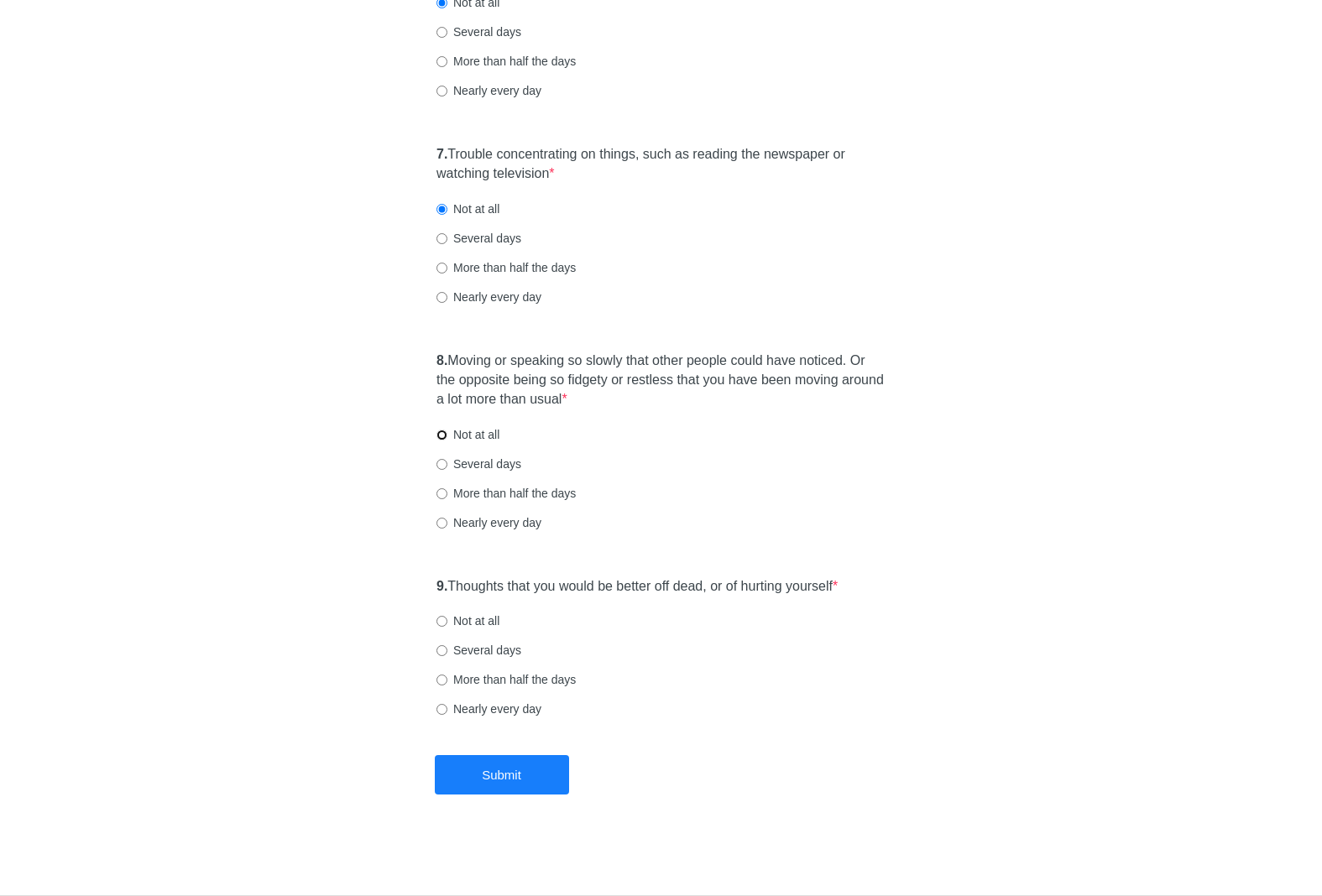
radio input "true"
drag, startPoint x: 542, startPoint y: 583, endPoint x: 571, endPoint y: 586, distance: 29.2
click at [542, 583] on label "9. Thoughts that you would be better off dead, or of hurting yourself *" at bounding box center [636, 587] width 401 height 19
click at [779, 606] on div "9. Thoughts that you would be better off dead, or of hurting yourself * Not at …" at bounding box center [661, 656] width 466 height 174
click at [495, 627] on label "Not at all" at bounding box center [468, 622] width 63 height 17
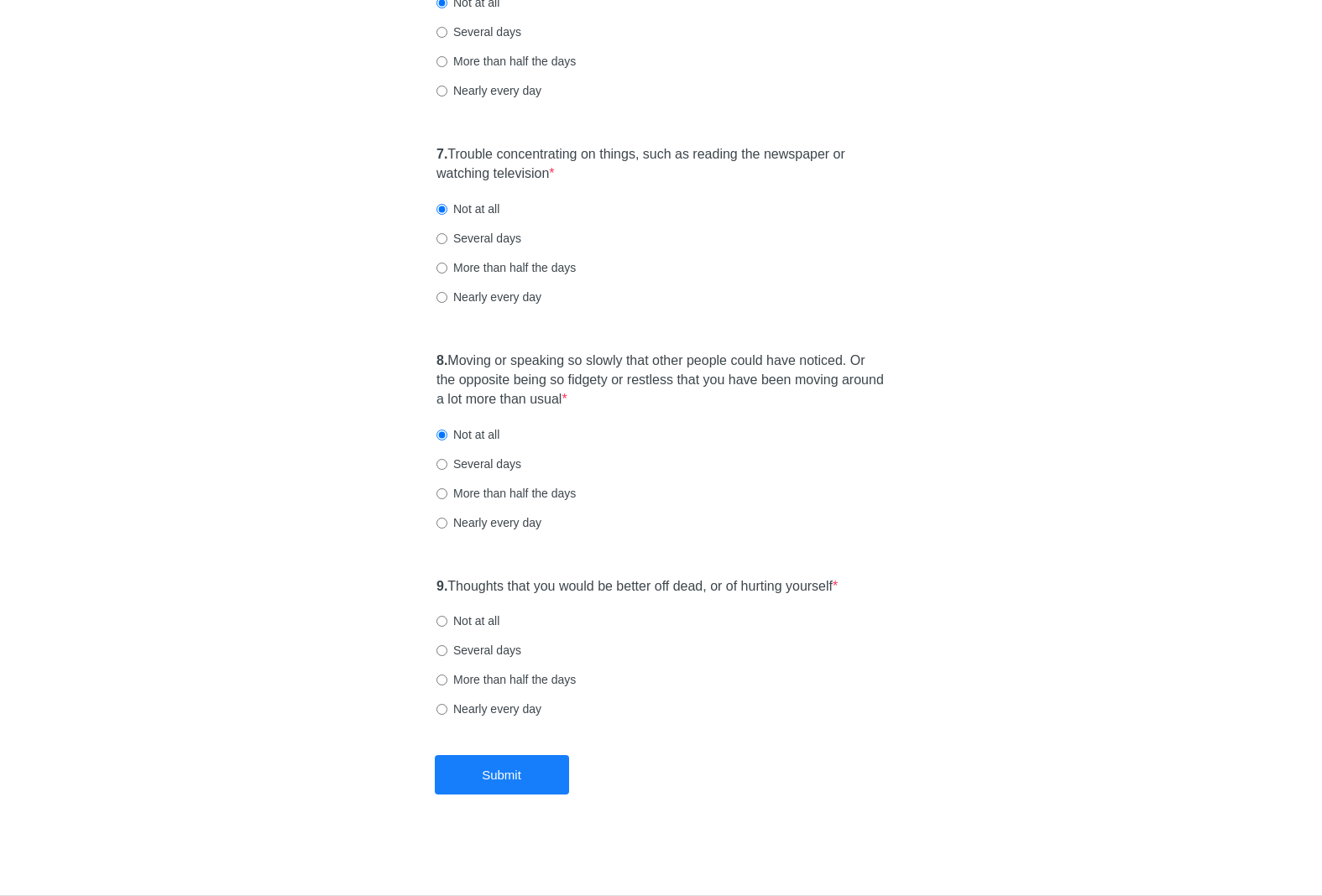
click at [448, 627] on input "Not at all" at bounding box center [441, 621] width 10 height 10
radio input "true"
click at [521, 765] on button "Submit" at bounding box center [502, 774] width 134 height 39
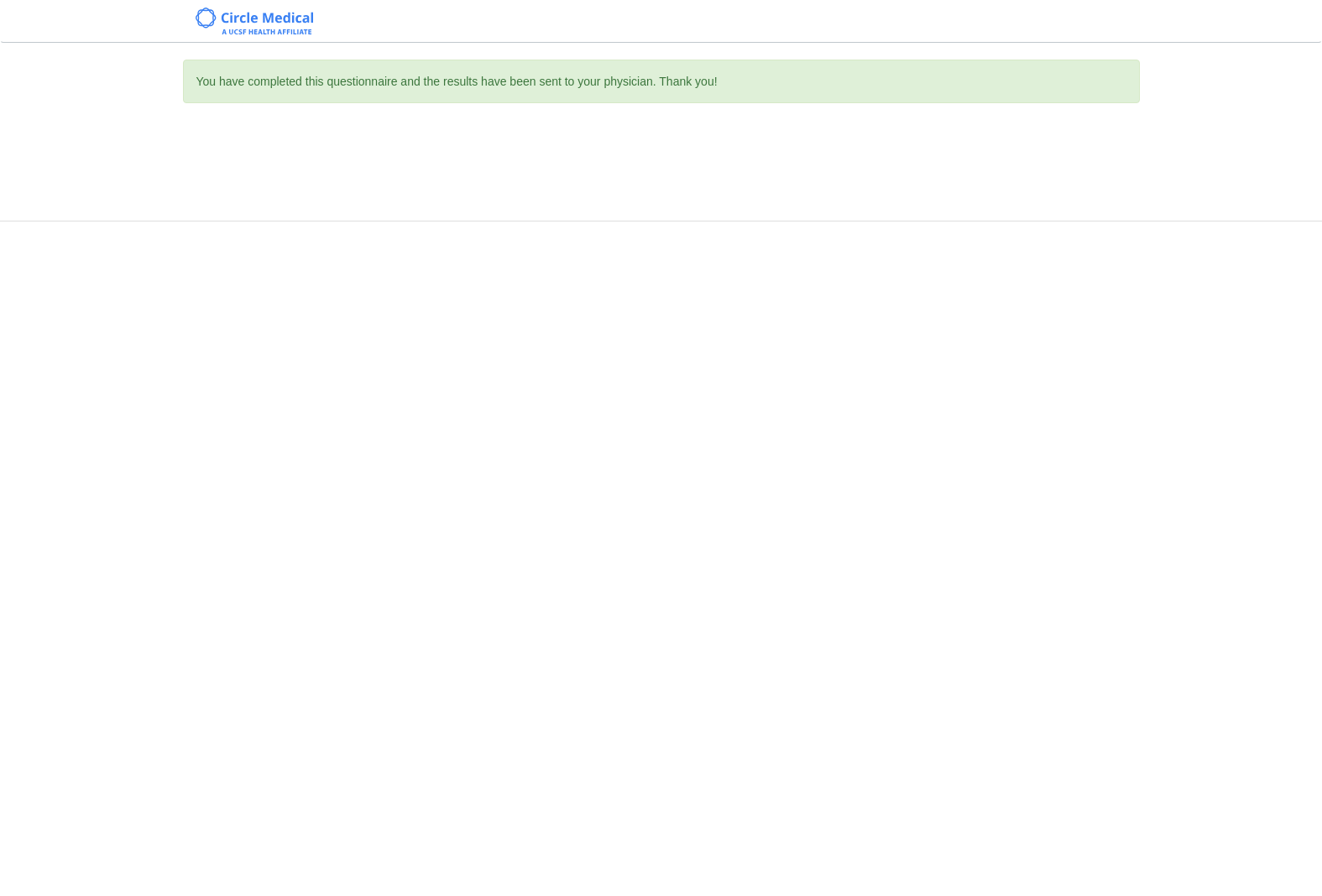
scroll to position [0, 0]
